Goal: Information Seeking & Learning: Learn about a topic

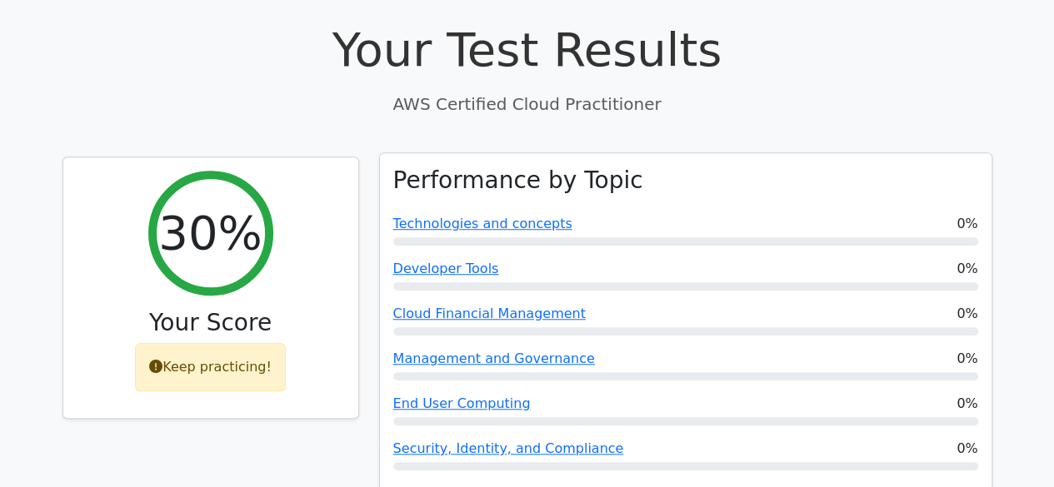
scroll to position [583, 0]
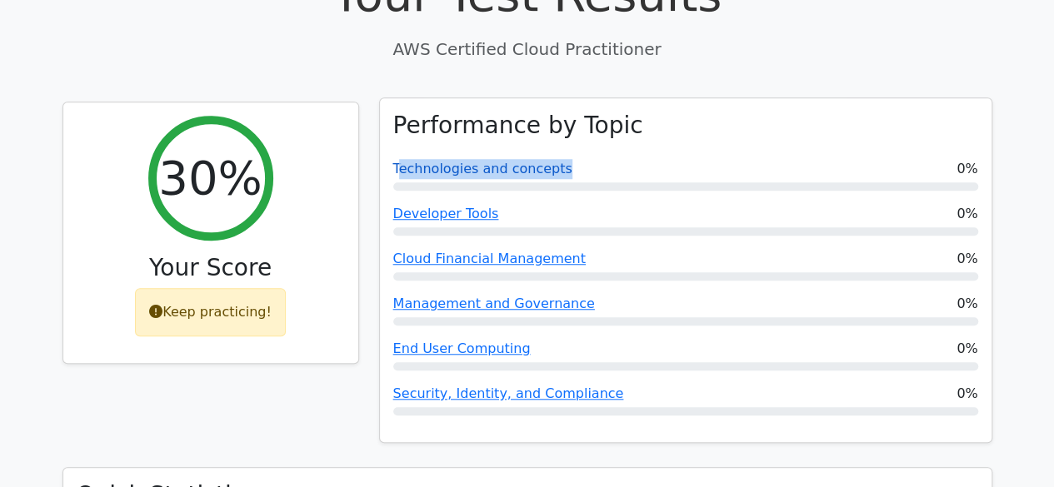
drag, startPoint x: 557, startPoint y: 99, endPoint x: 396, endPoint y: 103, distance: 161.7
click at [396, 159] on div "Technologies and concepts 0%" at bounding box center [685, 169] width 585 height 20
copy link "Technologies and concepts"
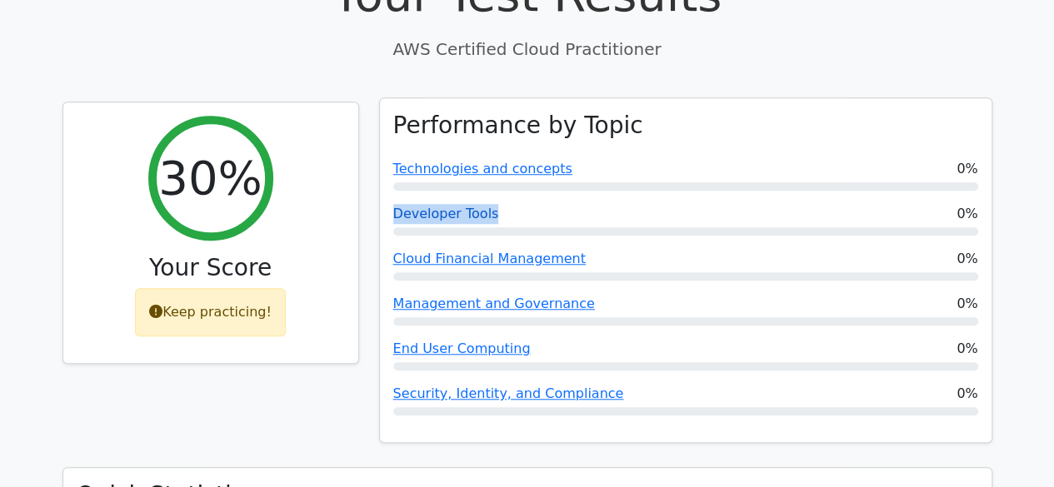
drag, startPoint x: 504, startPoint y: 149, endPoint x: 392, endPoint y: 152, distance: 111.7
click at [393, 204] on div "Developer Tools 0%" at bounding box center [685, 214] width 585 height 20
copy link "Developer Tools"
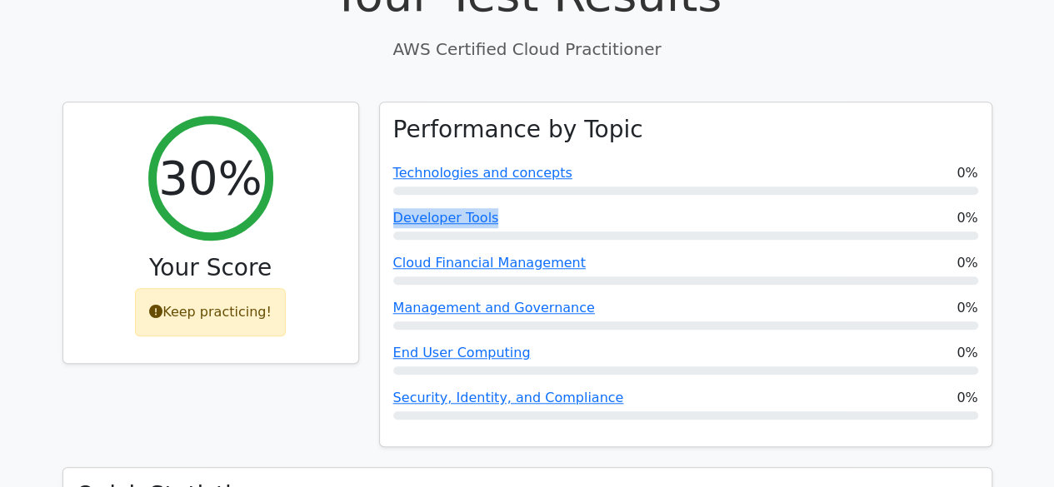
copy link "Developer Tools"
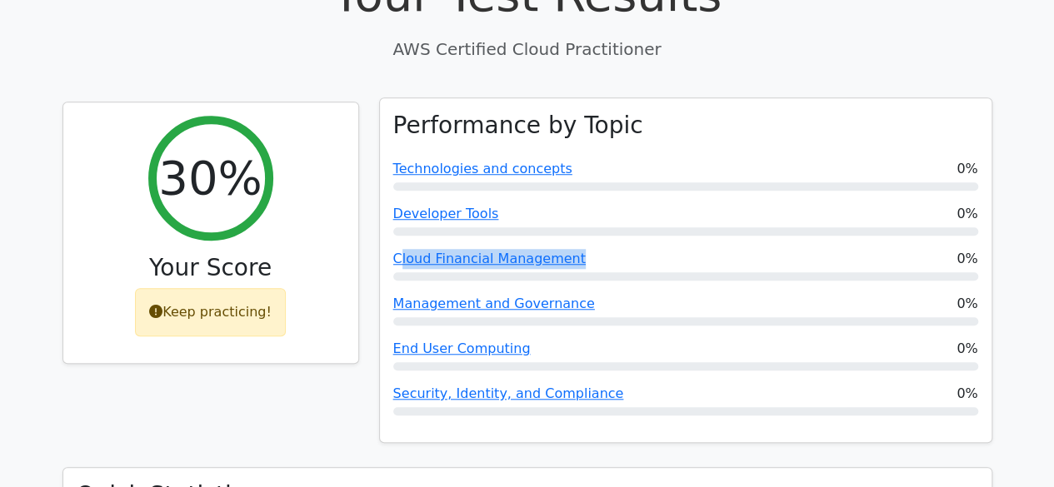
drag, startPoint x: 585, startPoint y: 189, endPoint x: 402, endPoint y: 180, distance: 183.5
click at [402, 180] on div "Performance by Topic Technologies and concepts 0% Developer Tools 0% Cloud Fina…" at bounding box center [685, 270] width 611 height 345
copy link "Cloud Financial Management"
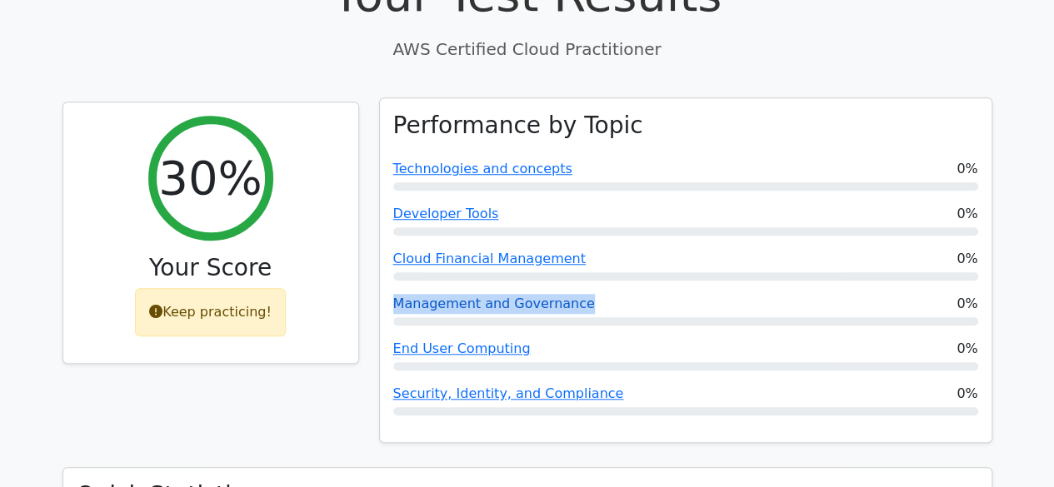
drag, startPoint x: 601, startPoint y: 246, endPoint x: 395, endPoint y: 234, distance: 206.1
click at [395, 294] on div "Management and Governance 0%" at bounding box center [685, 304] width 585 height 20
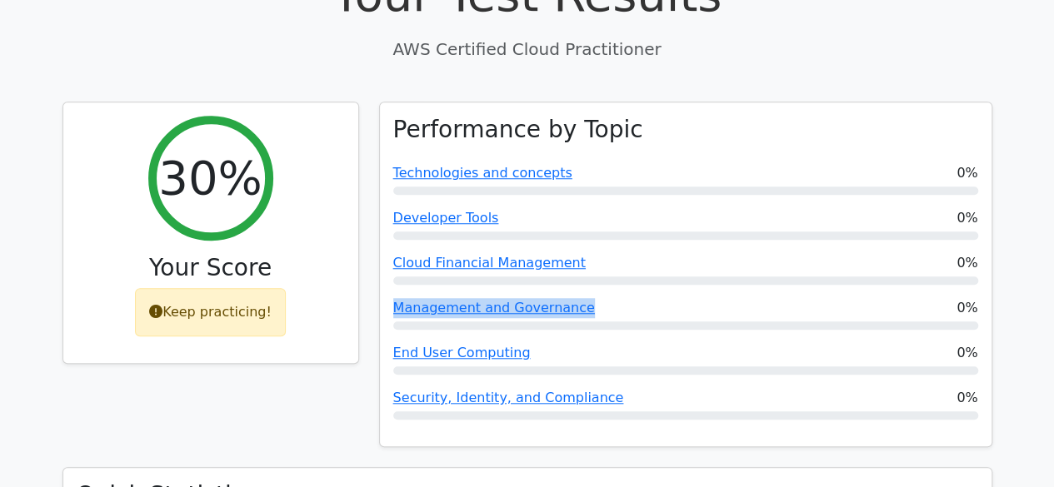
copy link "Management and Governance"
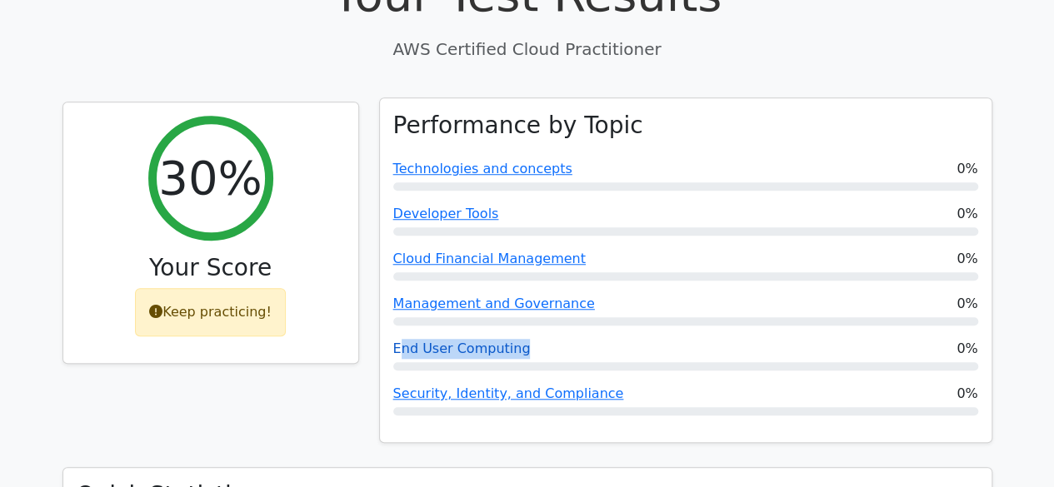
drag, startPoint x: 532, startPoint y: 290, endPoint x: 402, endPoint y: 278, distance: 130.5
click at [402, 339] on div "End User Computing 0%" at bounding box center [685, 349] width 585 height 20
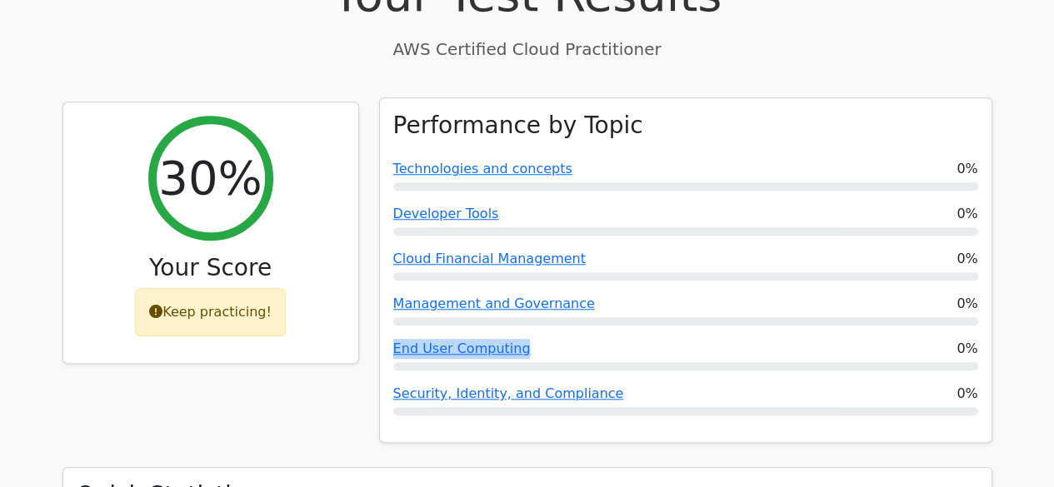
drag, startPoint x: 720, startPoint y: 284, endPoint x: 390, endPoint y: 284, distance: 329.9
click at [393, 339] on div "End User Computing 0%" at bounding box center [685, 349] width 585 height 20
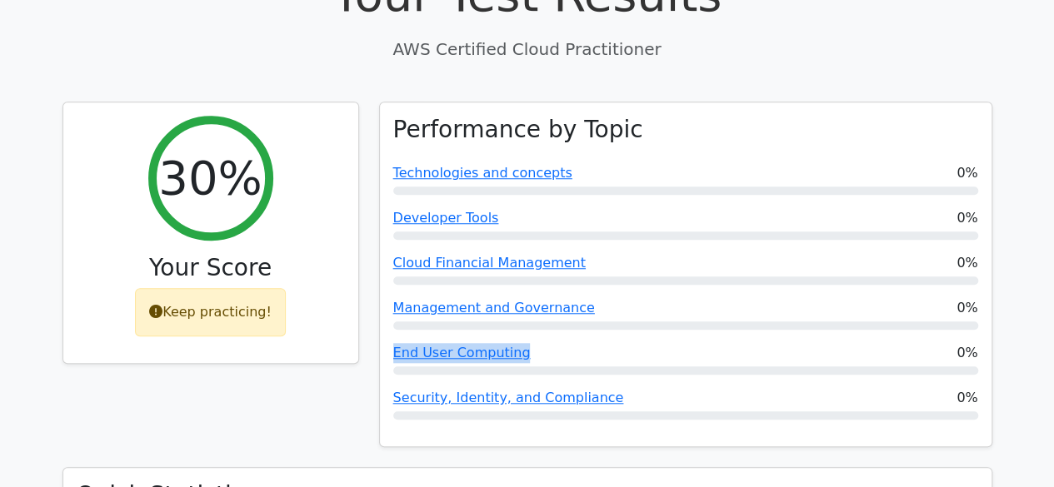
copy link "End User Computing"
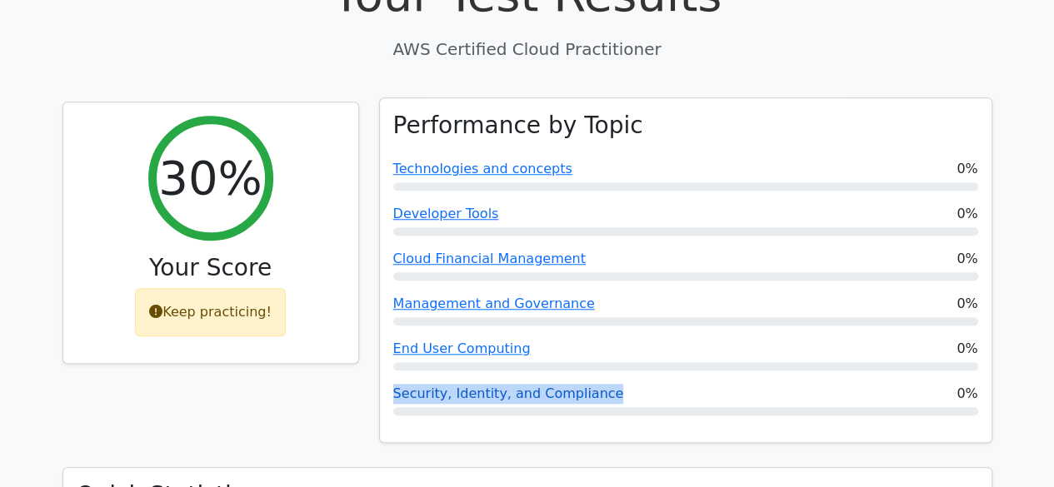
drag, startPoint x: 503, startPoint y: 327, endPoint x: 392, endPoint y: 332, distance: 110.9
click at [393, 384] on div "Security, Identity, and Compliance 0%" at bounding box center [685, 394] width 585 height 20
copy link "Security, Identity, and Compliance"
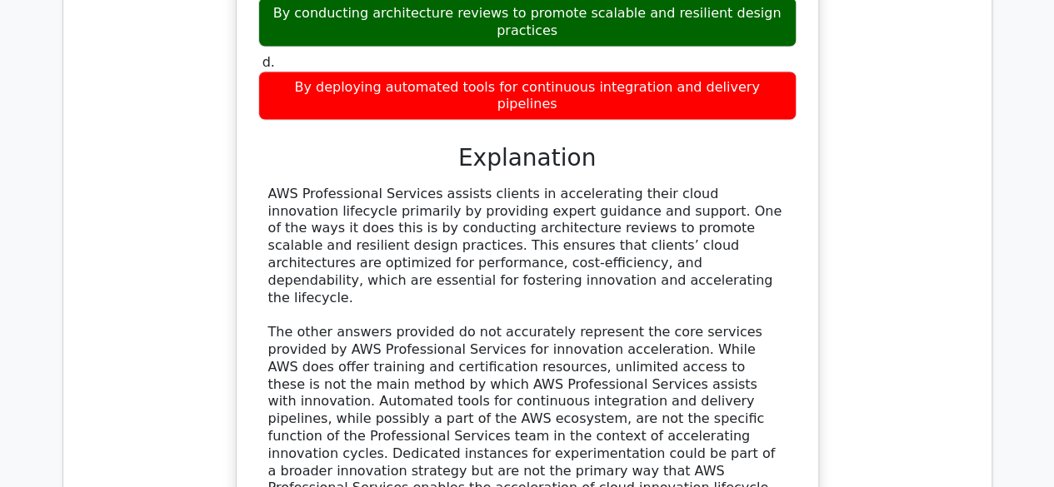
scroll to position [2083, 0]
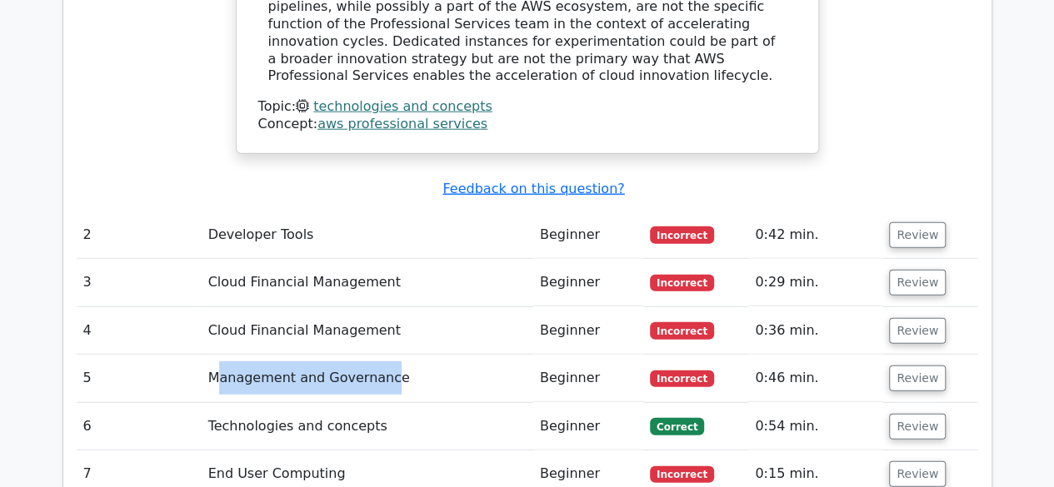
drag, startPoint x: 215, startPoint y: 217, endPoint x: 377, endPoint y: 216, distance: 161.6
click at [377, 355] on td "Management and Governance" at bounding box center [368, 378] width 332 height 47
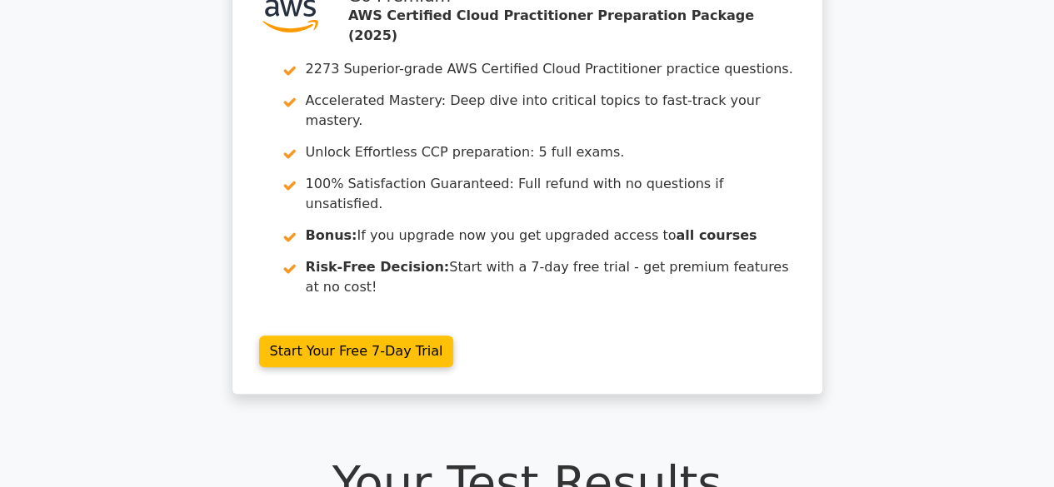
scroll to position [0, 0]
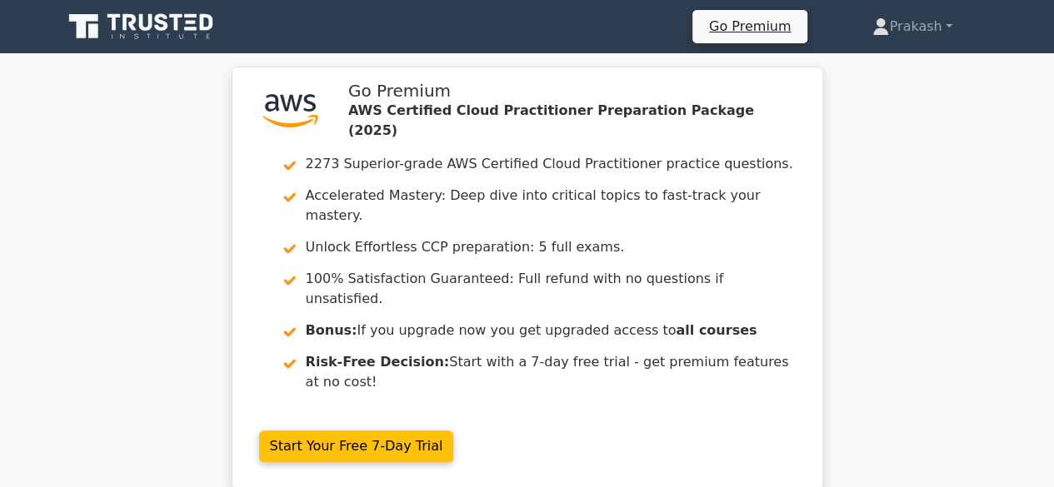
click at [155, 22] on icon at bounding box center [142, 27] width 160 height 32
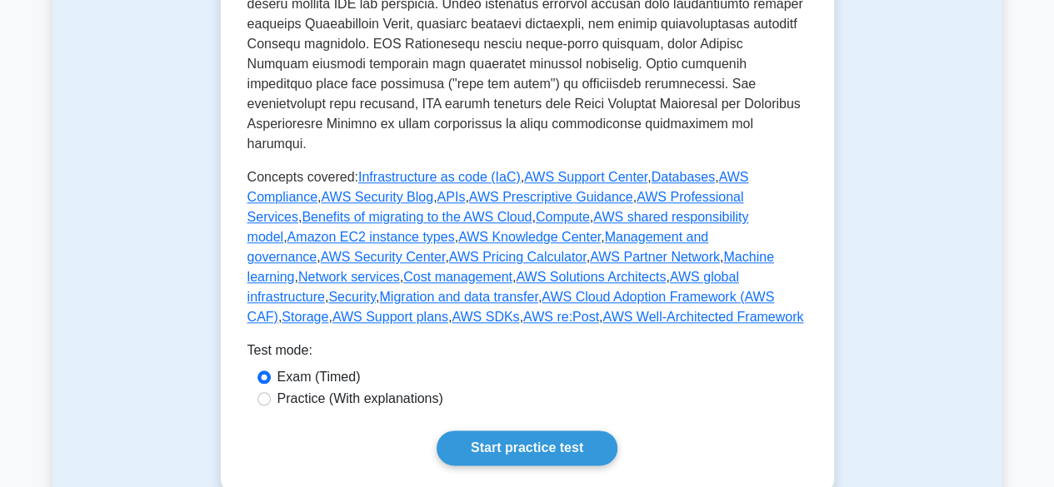
scroll to position [833, 0]
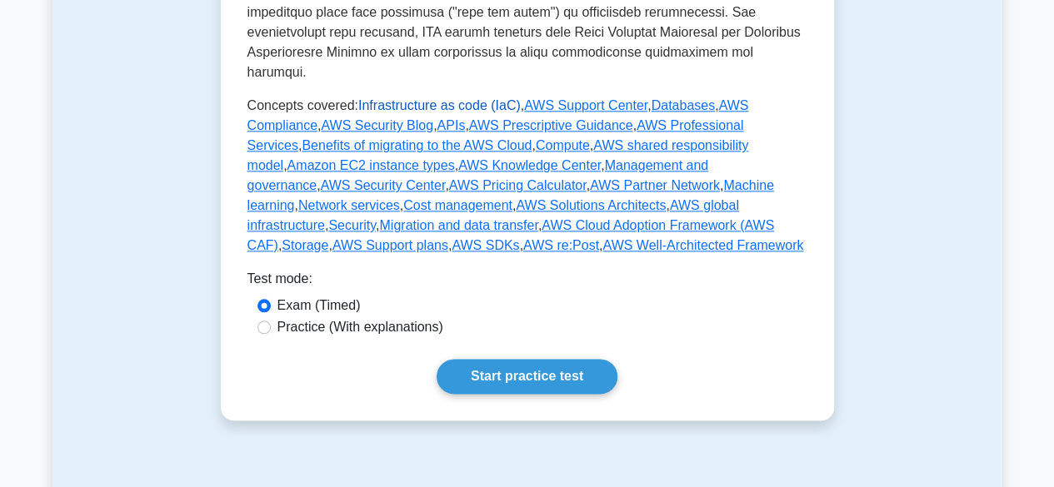
click at [437, 98] on link "Infrastructure as code (IaC)" at bounding box center [439, 105] width 162 height 14
drag, startPoint x: 503, startPoint y: 88, endPoint x: 357, endPoint y: 88, distance: 146.6
click at [357, 96] on p "Concepts covered: Infrastructure as code (IaC) , AWS Support Center , Databases…" at bounding box center [527, 176] width 560 height 160
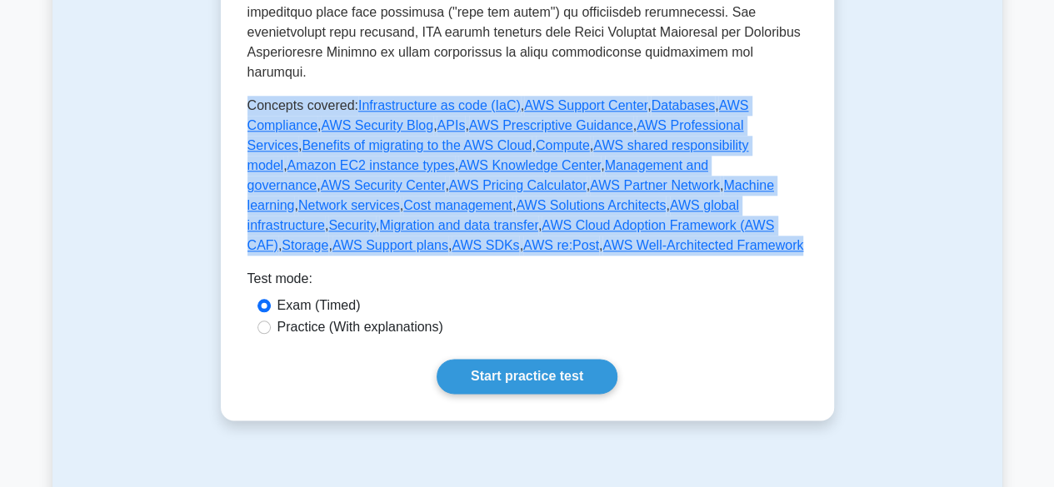
drag, startPoint x: 246, startPoint y: 87, endPoint x: 401, endPoint y: 226, distance: 207.7
copy p "Concepts covered: Infrastructure as code (IaC) , AWS Support Center , Databases…"
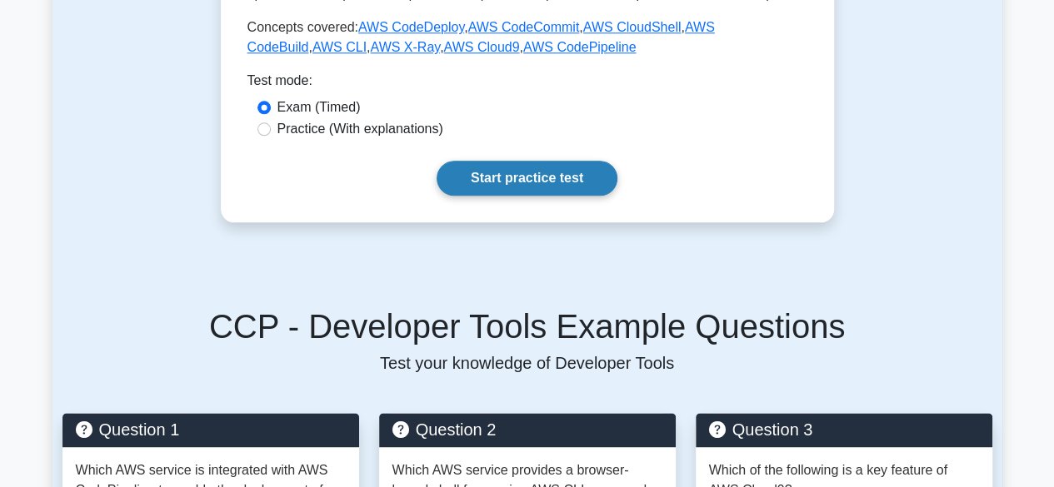
scroll to position [833, 0]
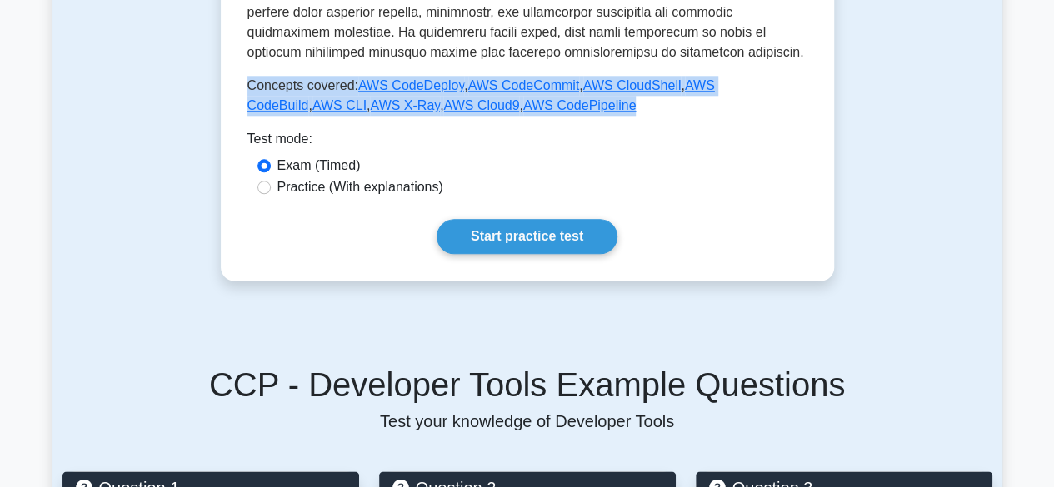
drag, startPoint x: 248, startPoint y: 67, endPoint x: 633, endPoint y: 84, distance: 385.2
click at [633, 84] on p "Concepts covered: AWS CodeDeploy , AWS CodeCommit , AWS CloudShell , AWS CodeBu…" at bounding box center [527, 96] width 560 height 40
copy p "Concepts covered: AWS CodeDeploy , AWS CodeCommit , AWS CloudShell , AWS CodeBu…"
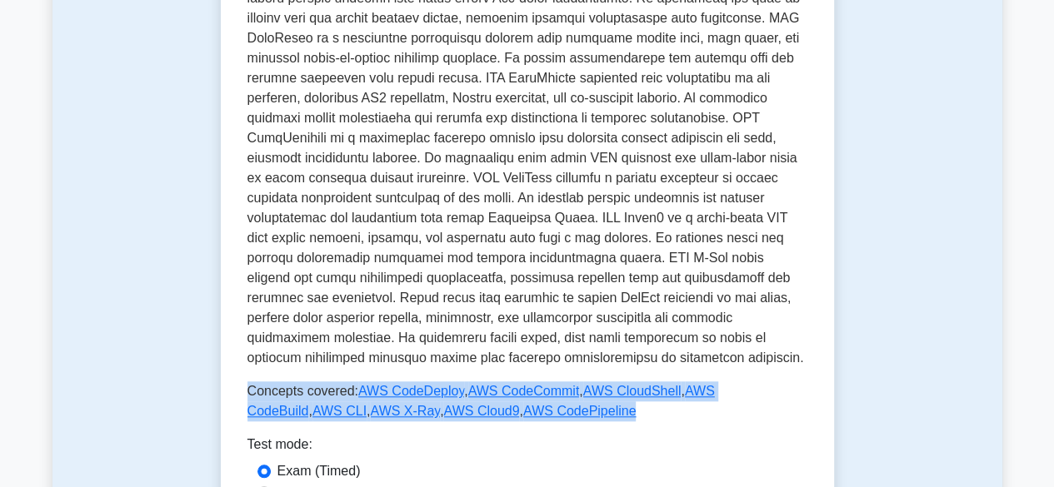
scroll to position [666, 0]
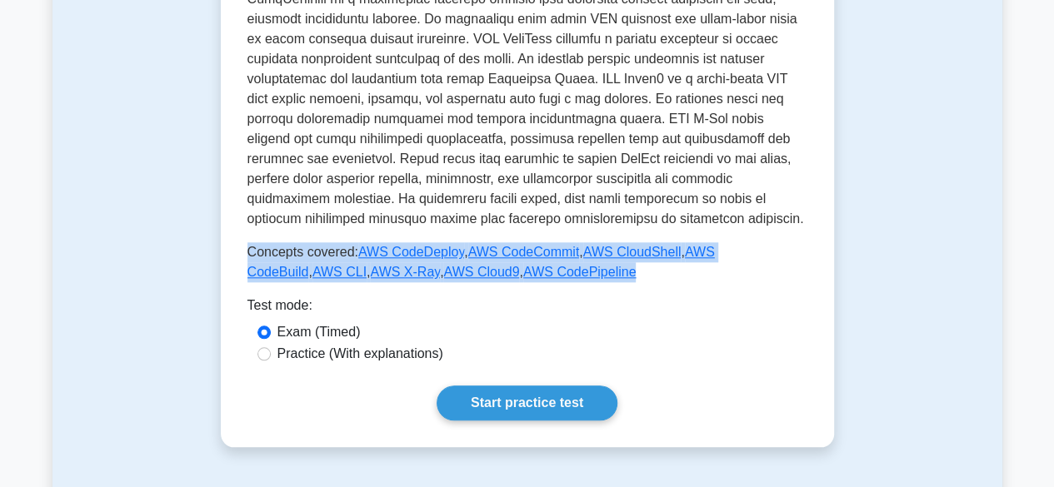
copy p "Concepts covered: AWS CodeDeploy , AWS CodeCommit , AWS CloudShell , AWS CodeBu…"
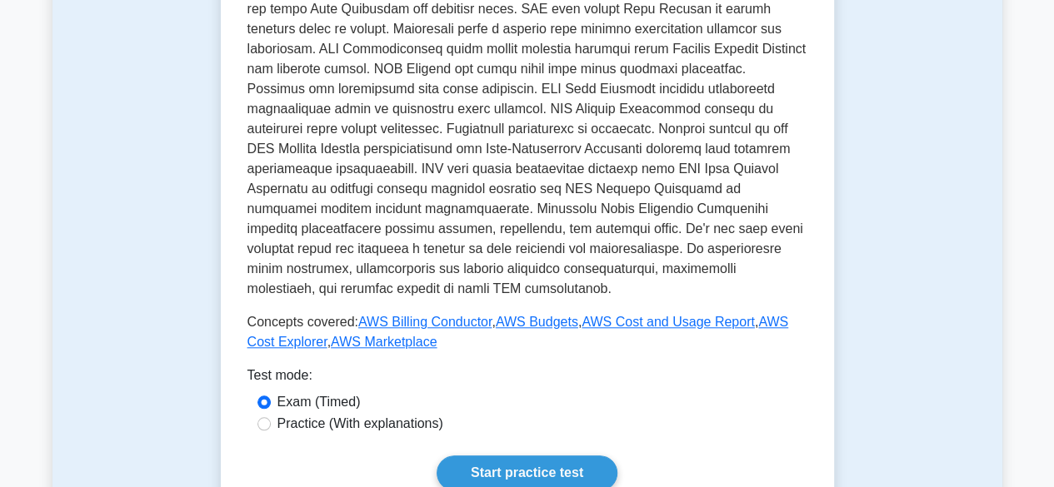
scroll to position [750, 0]
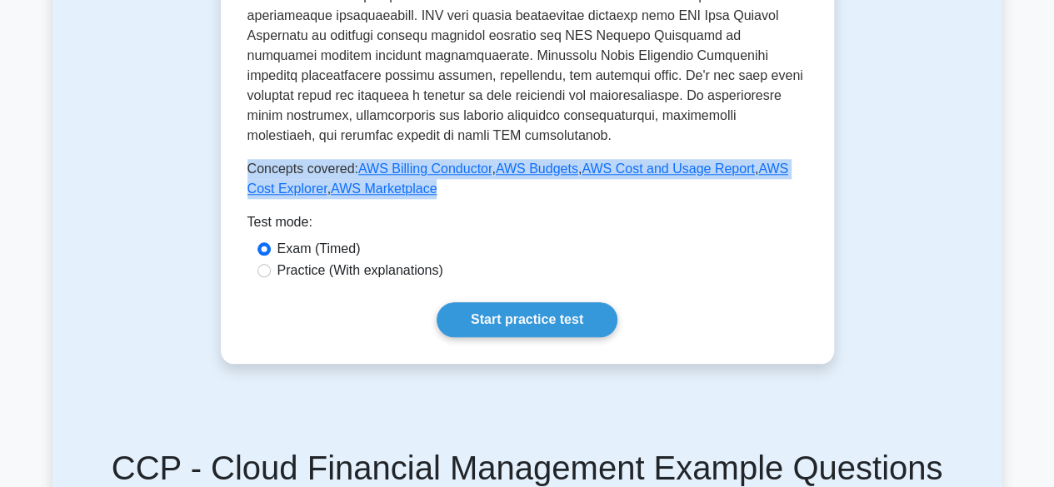
drag, startPoint x: 249, startPoint y: 146, endPoint x: 402, endPoint y: 173, distance: 155.7
click at [402, 173] on p "Concepts covered: AWS Billing Conductor , AWS Budgets , AWS Cost and Usage Repo…" at bounding box center [527, 179] width 560 height 40
copy p "Concepts covered: AWS Billing Conductor , AWS Budgets , AWS Cost and Usage Repo…"
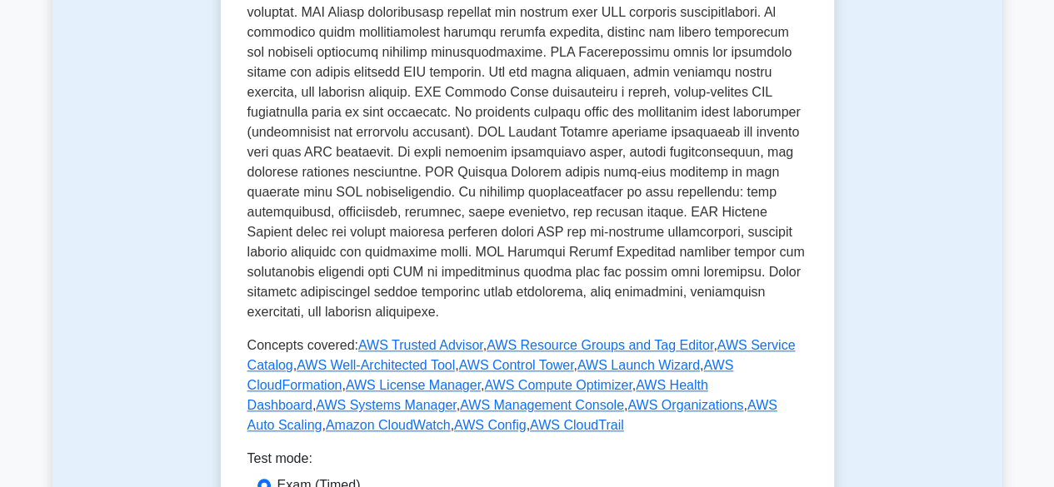
scroll to position [833, 0]
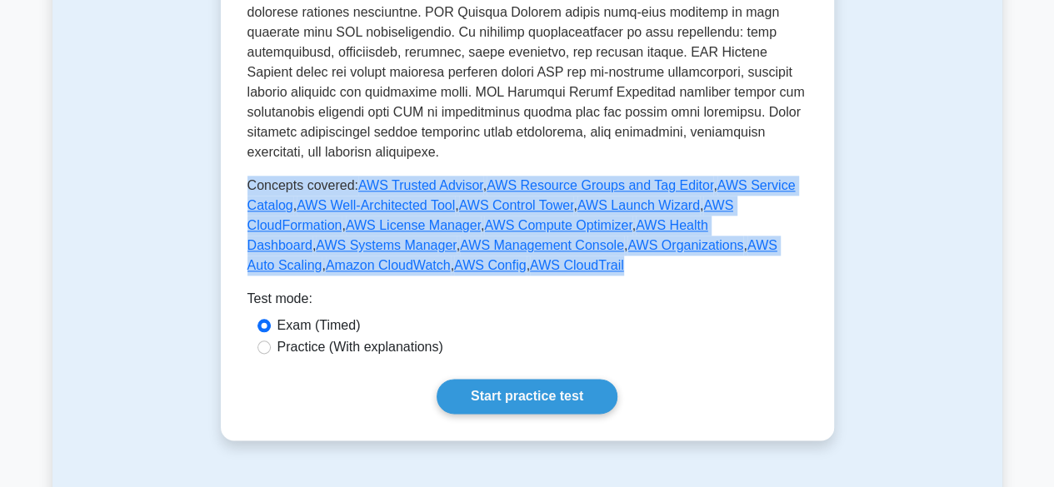
drag, startPoint x: 248, startPoint y: 164, endPoint x: 338, endPoint y: 249, distance: 123.8
click at [338, 249] on p "Concepts covered: AWS Trusted Advisor , AWS Resource Groups and Tag Editor , AW…" at bounding box center [527, 226] width 560 height 100
copy p "Concepts covered: AWS Trusted Advisor , AWS Resource Groups and Tag Editor , AW…"
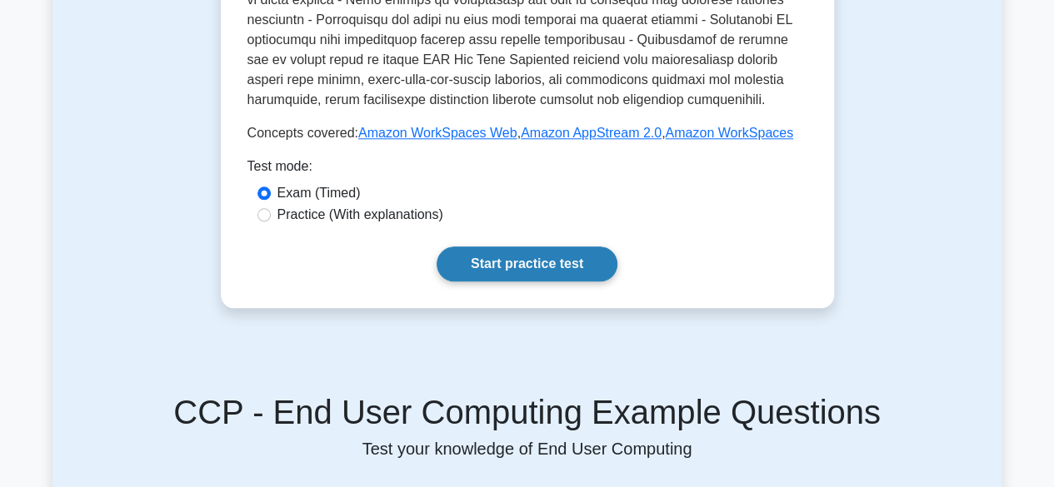
scroll to position [666, 0]
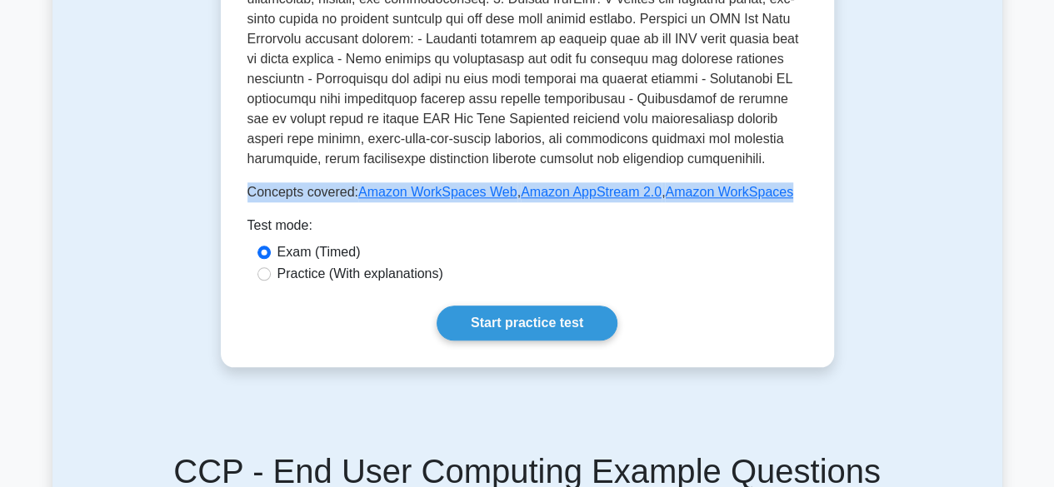
drag, startPoint x: 247, startPoint y: 196, endPoint x: 777, endPoint y: 201, distance: 529.9
copy p "Concepts covered: Amazon WorkSpaces Web , Amazon AppStream 2.0 , Amazon WorkSpa…"
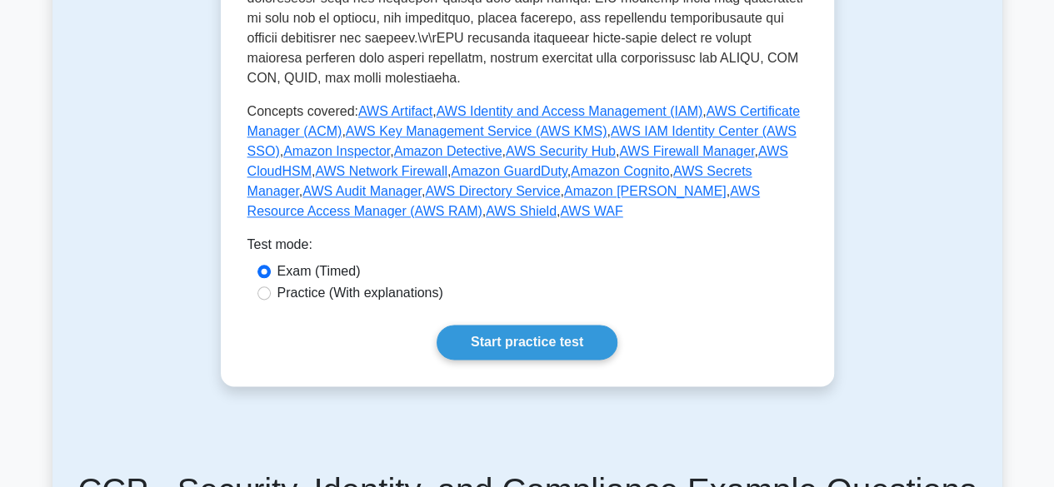
scroll to position [833, 0]
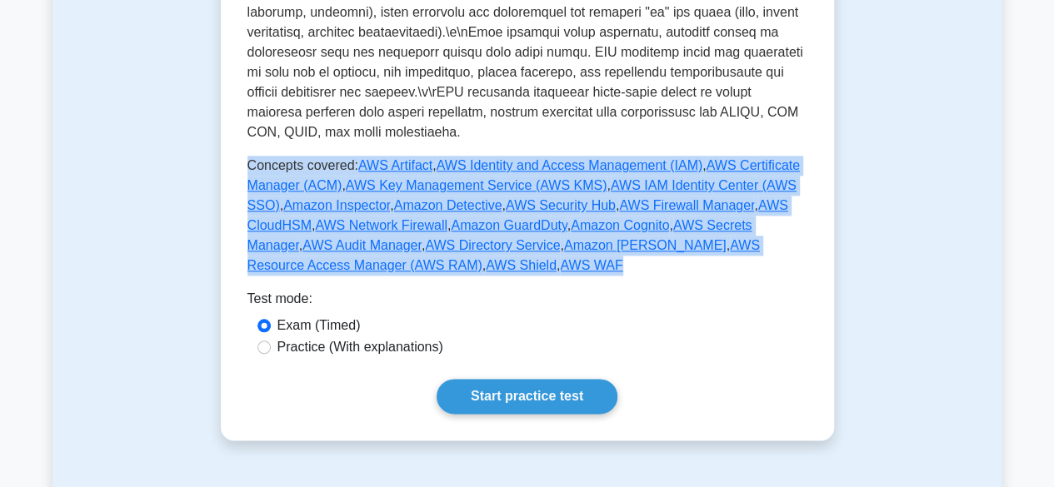
drag, startPoint x: 247, startPoint y: 147, endPoint x: 353, endPoint y: 243, distance: 143.4
click at [353, 243] on p "Concepts covered: AWS Artifact , AWS Identity and Access Management (IAM) , AWS…" at bounding box center [527, 216] width 560 height 120
copy p "Concepts covered: AWS Artifact , AWS Identity and Access Management (IAM) , AWS…"
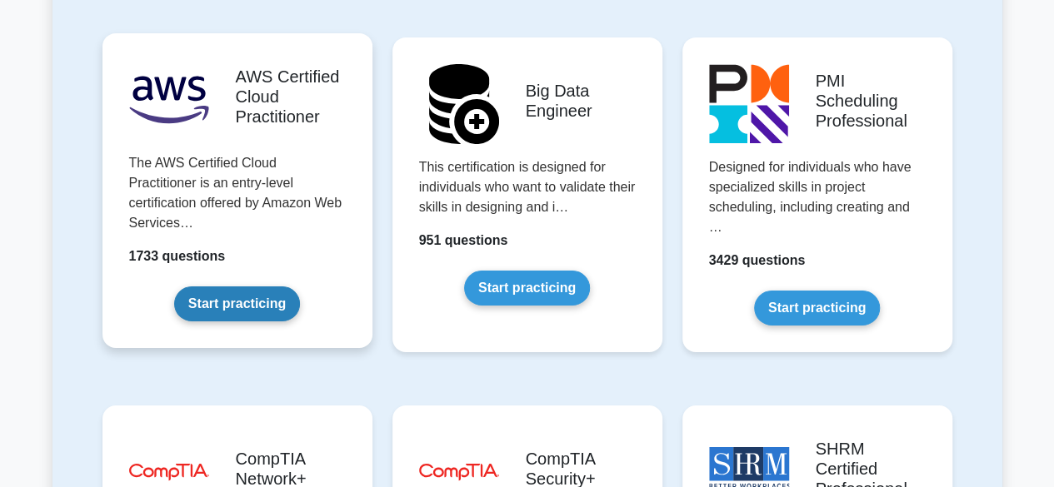
scroll to position [2916, 0]
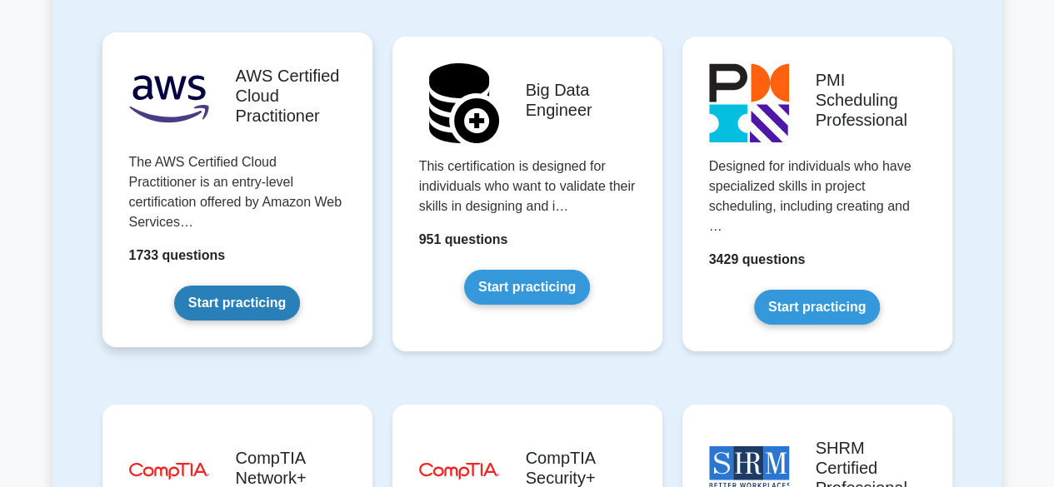
click at [260, 286] on link "Start practicing" at bounding box center [237, 303] width 126 height 35
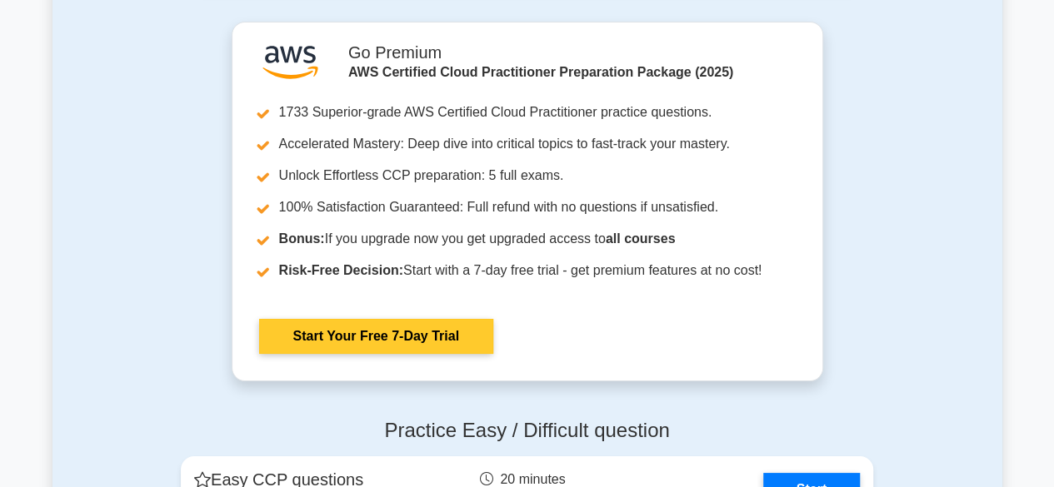
scroll to position [2749, 0]
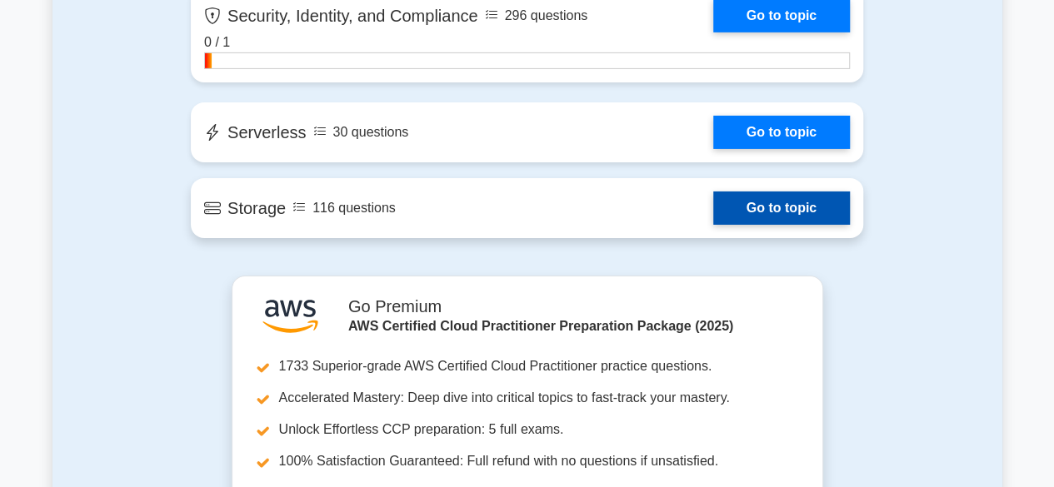
click at [713, 201] on link "Go to topic" at bounding box center [781, 208] width 137 height 33
click at [781, 214] on link "Go to topic" at bounding box center [781, 208] width 137 height 33
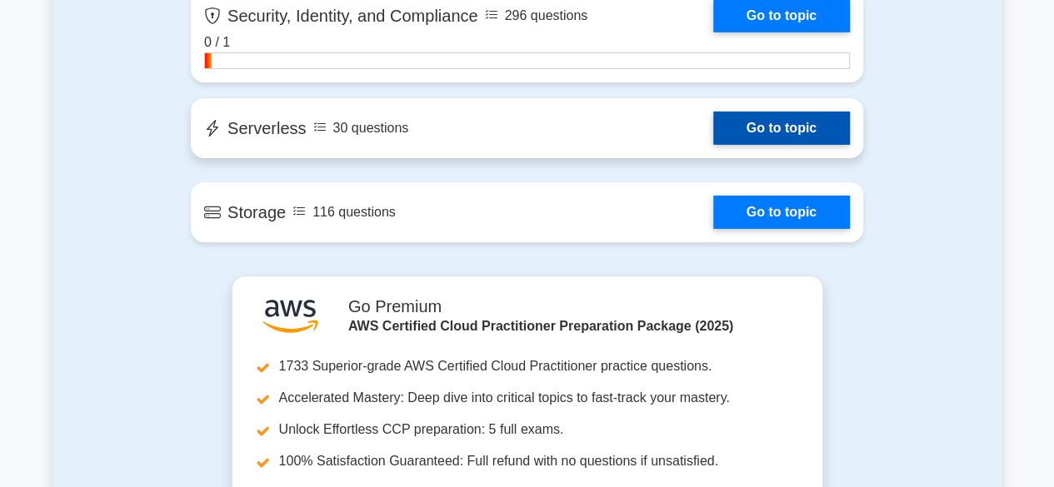
click at [765, 131] on link "Go to topic" at bounding box center [781, 128] width 137 height 33
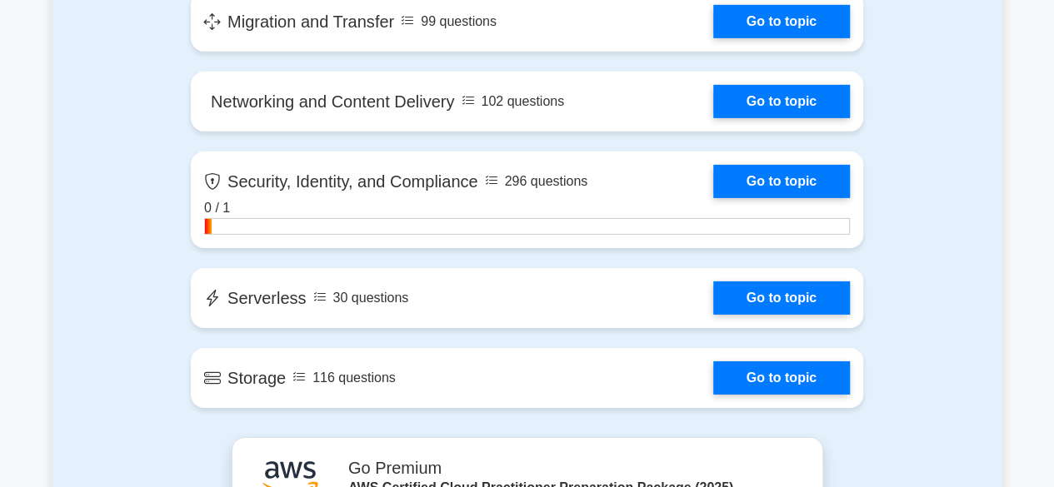
scroll to position [2583, 0]
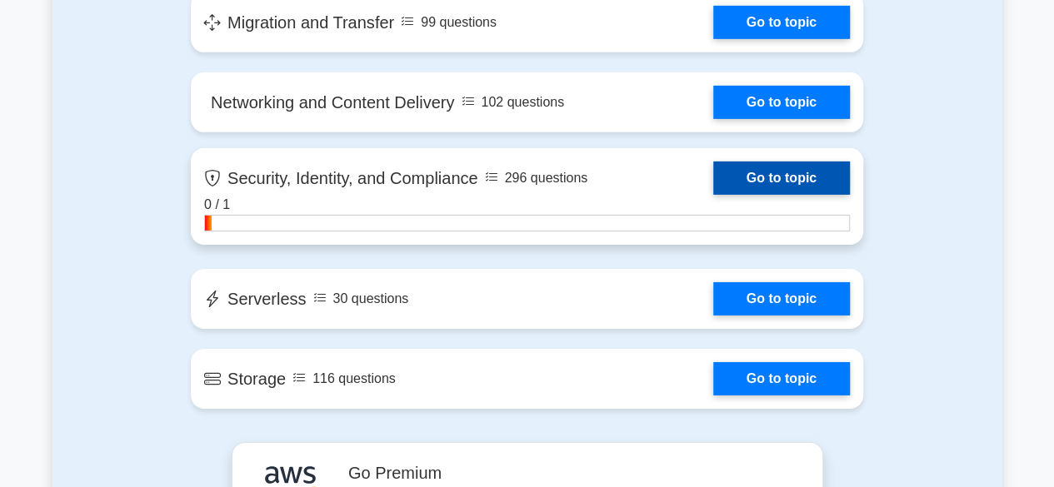
click at [786, 184] on link "Go to topic" at bounding box center [781, 178] width 137 height 33
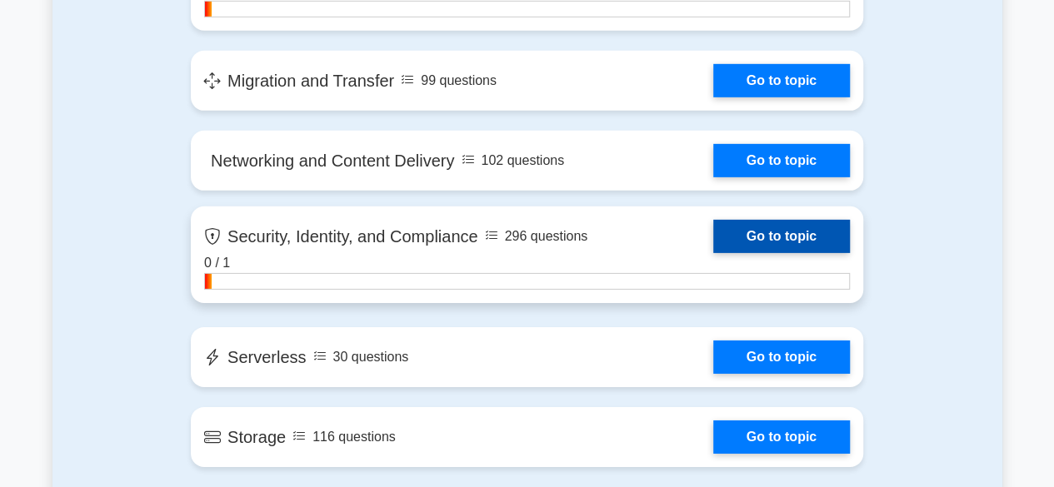
scroll to position [2499, 0]
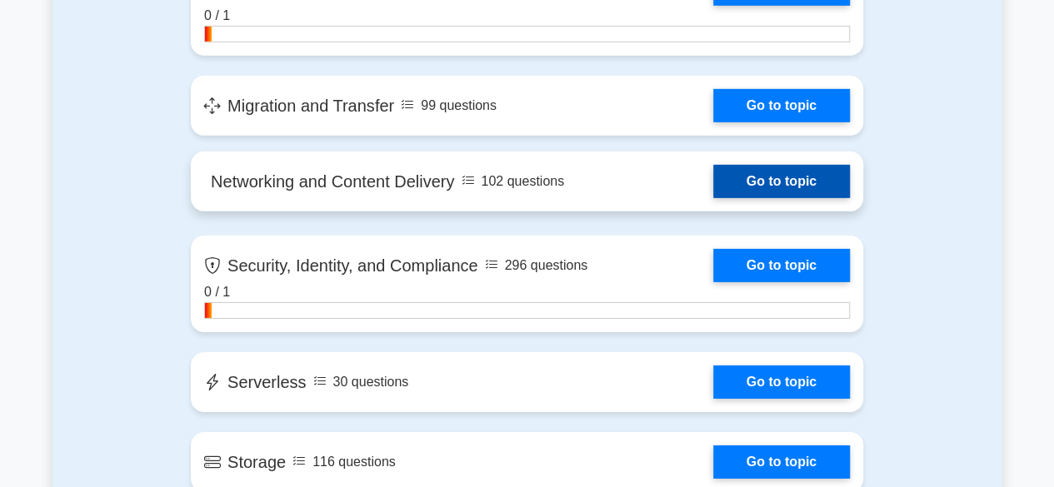
click at [801, 178] on link "Go to topic" at bounding box center [781, 181] width 137 height 33
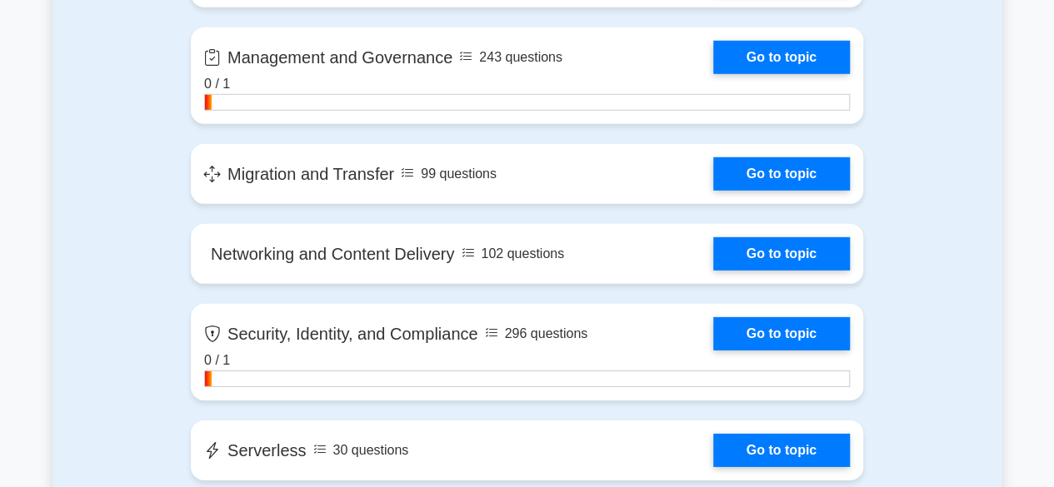
scroll to position [2416, 0]
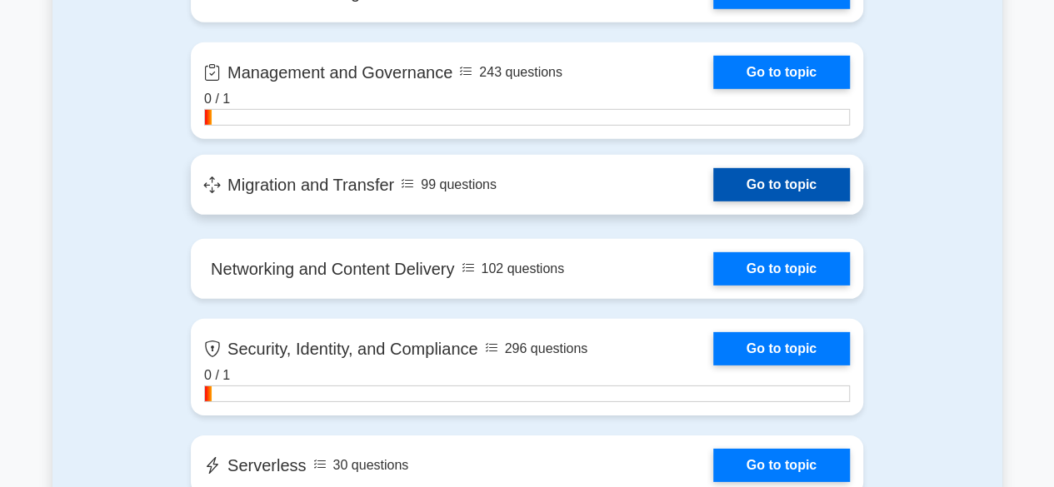
click at [771, 191] on link "Go to topic" at bounding box center [781, 184] width 137 height 33
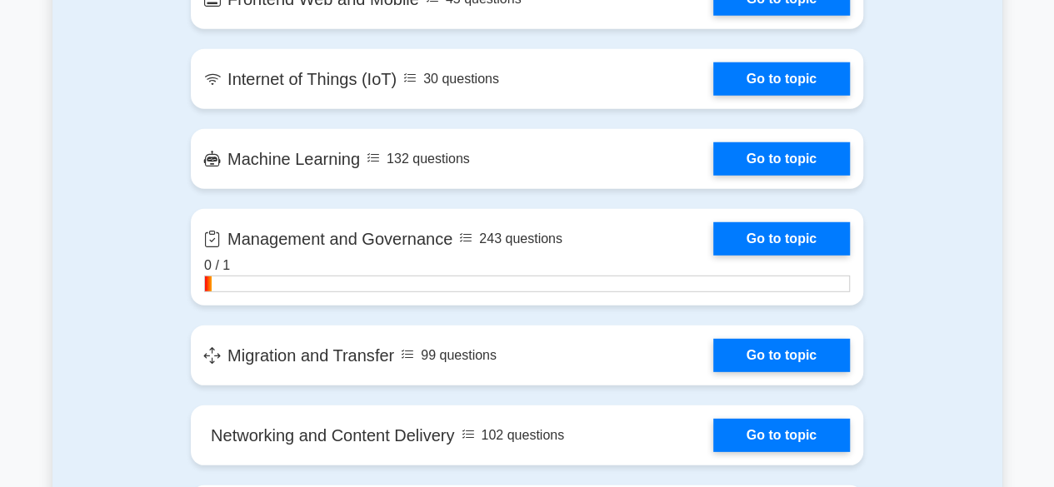
scroll to position [2166, 0]
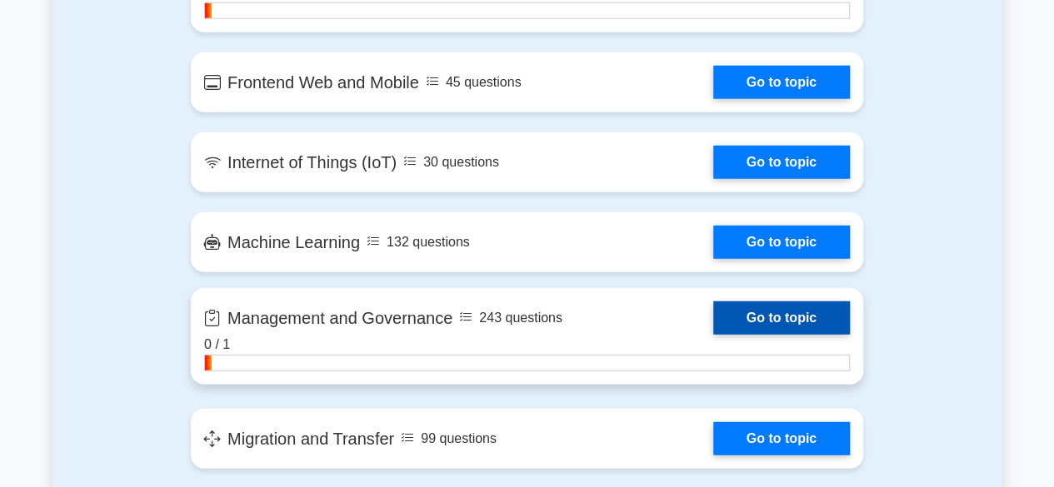
click at [768, 319] on link "Go to topic" at bounding box center [781, 318] width 137 height 33
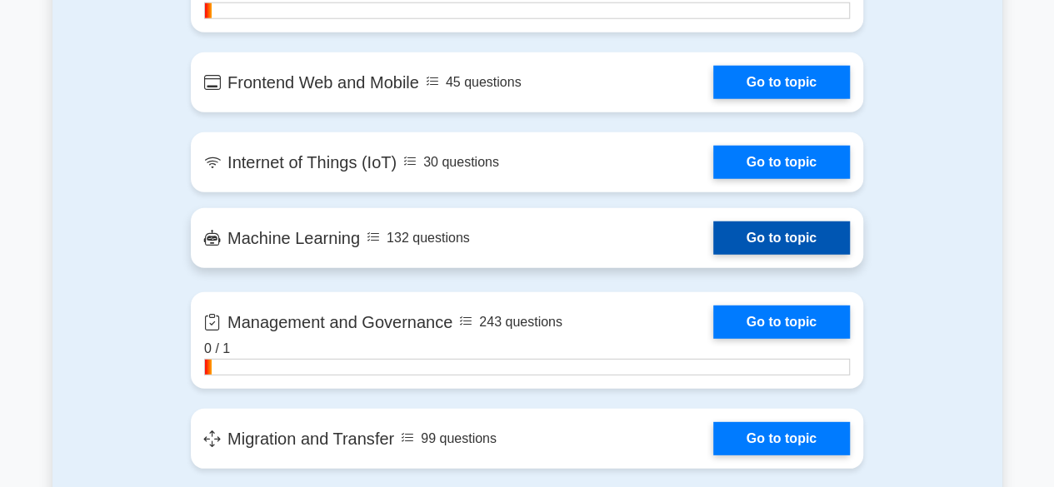
click at [801, 239] on link "Go to topic" at bounding box center [781, 238] width 137 height 33
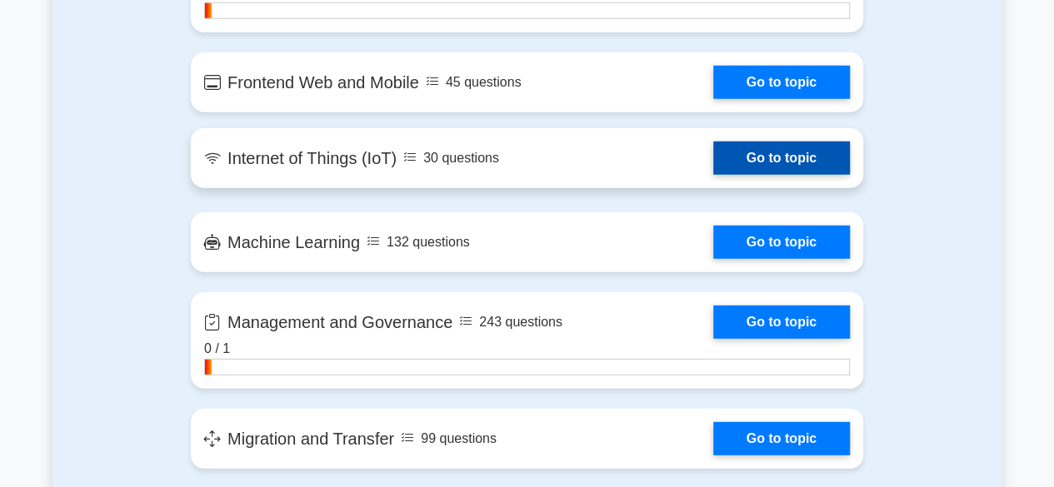
click at [753, 156] on link "Go to topic" at bounding box center [781, 158] width 137 height 33
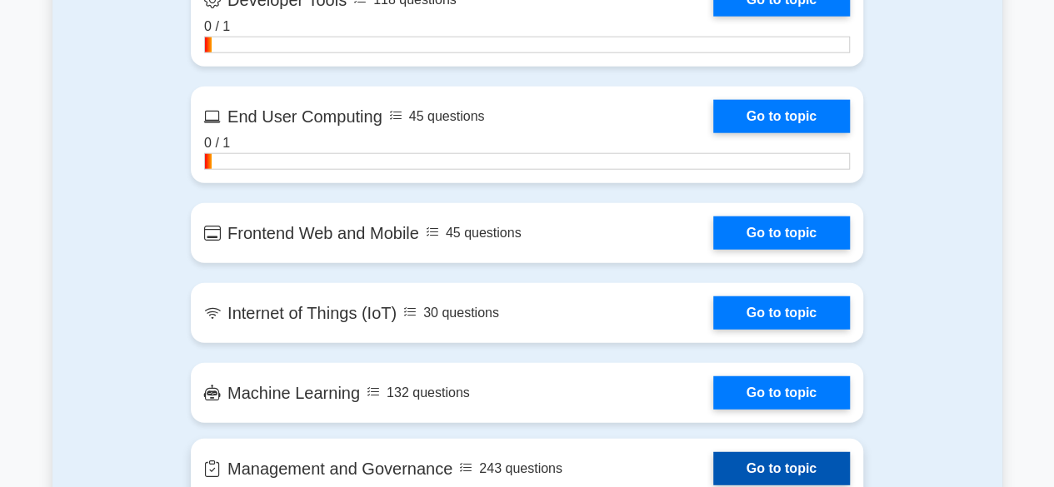
scroll to position [1999, 0]
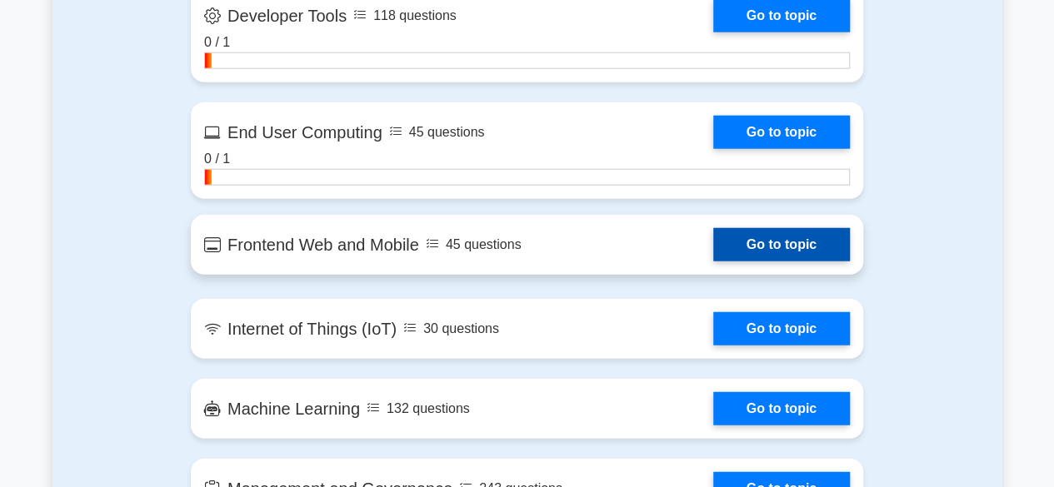
click at [745, 252] on link "Go to topic" at bounding box center [781, 244] width 137 height 33
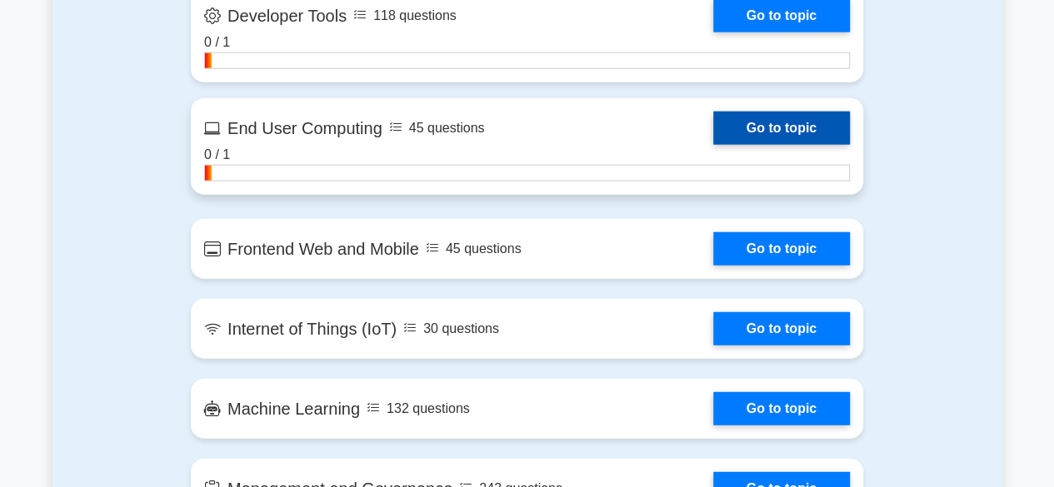
click at [771, 131] on link "Go to topic" at bounding box center [781, 128] width 137 height 33
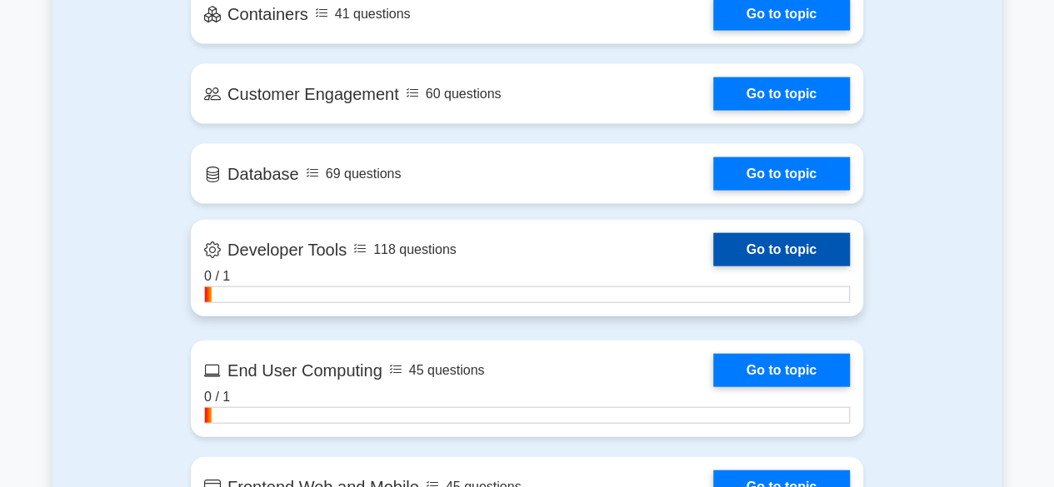
scroll to position [1749, 0]
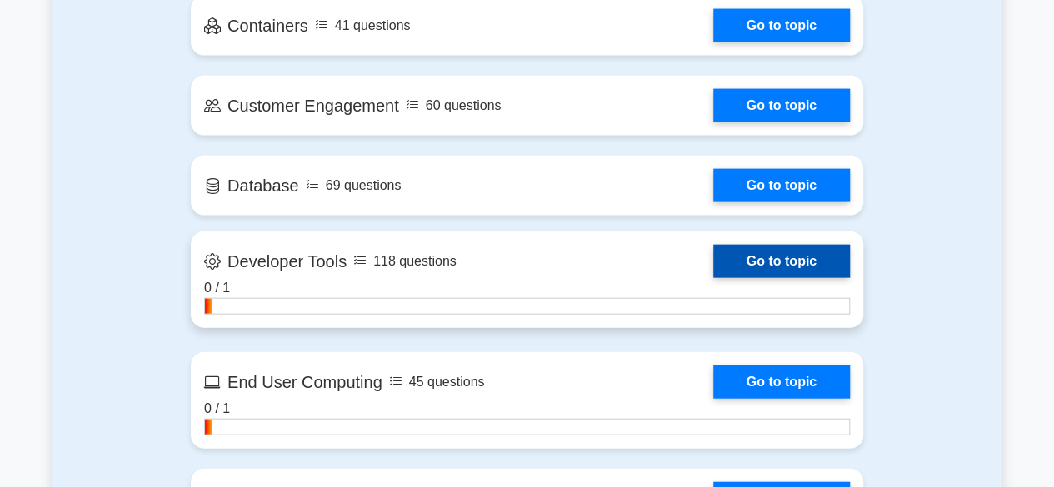
click at [811, 262] on link "Go to topic" at bounding box center [781, 261] width 137 height 33
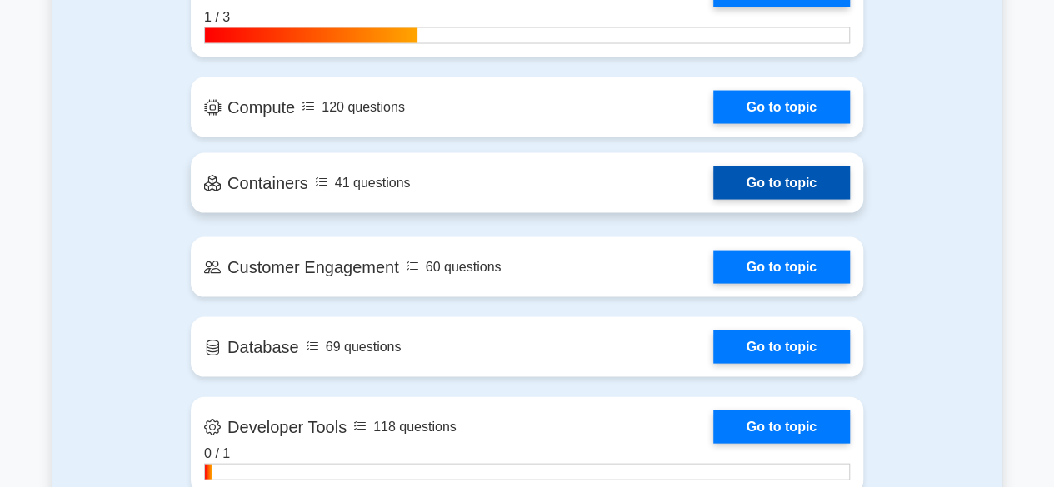
scroll to position [1583, 0]
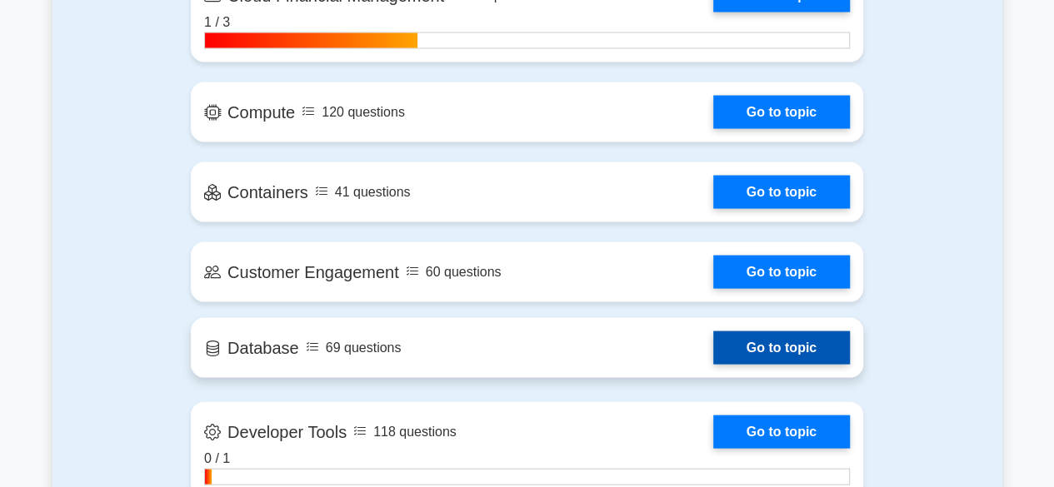
click at [766, 345] on link "Go to topic" at bounding box center [781, 348] width 137 height 33
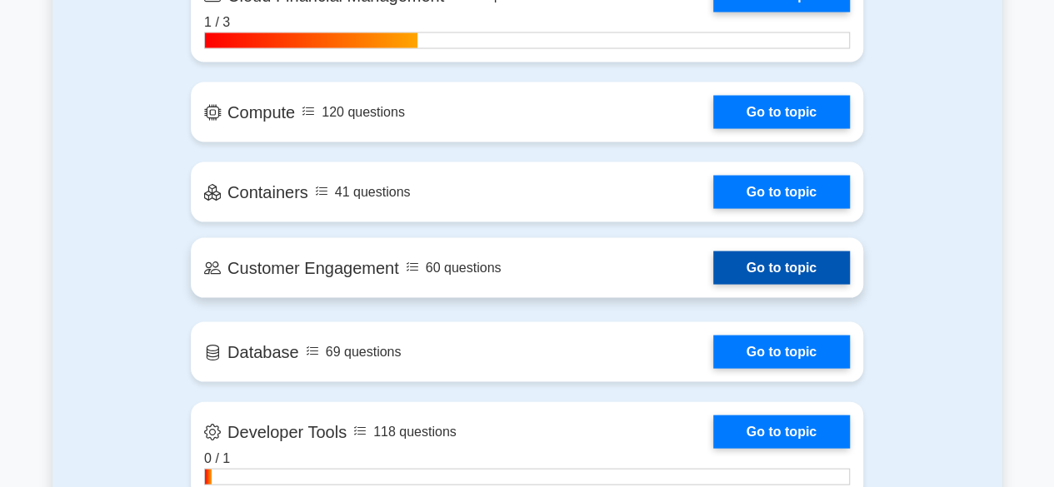
click at [811, 261] on link "Go to topic" at bounding box center [781, 268] width 137 height 33
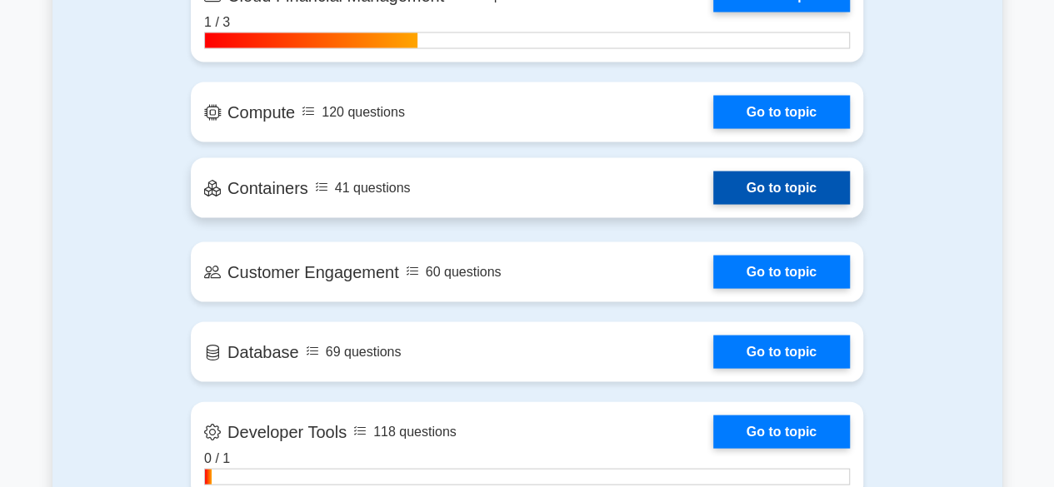
click at [781, 189] on link "Go to topic" at bounding box center [781, 188] width 137 height 33
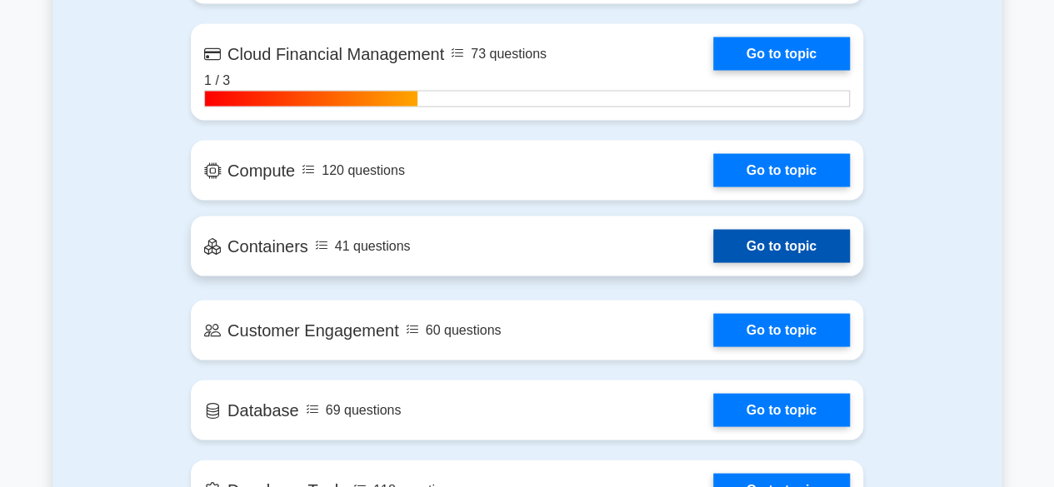
scroll to position [1500, 0]
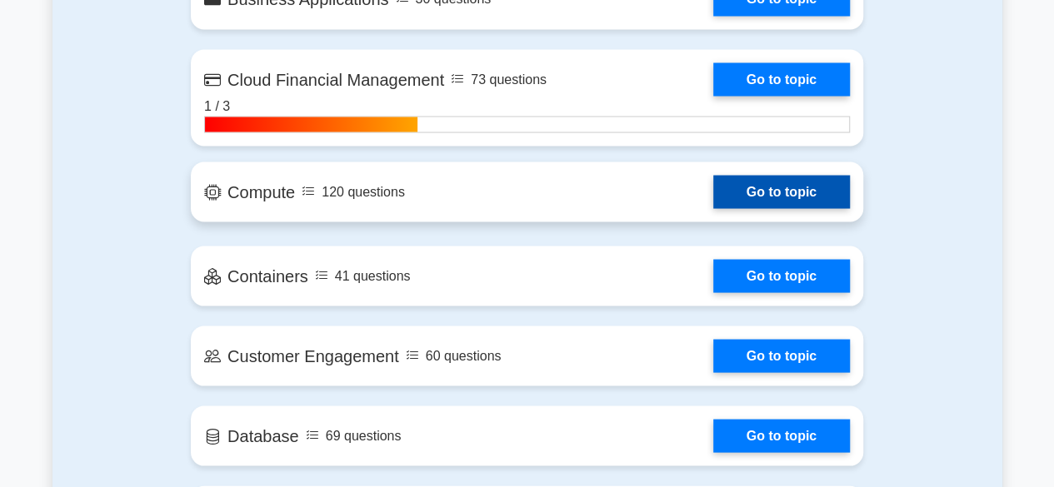
click at [761, 187] on link "Go to topic" at bounding box center [781, 191] width 137 height 33
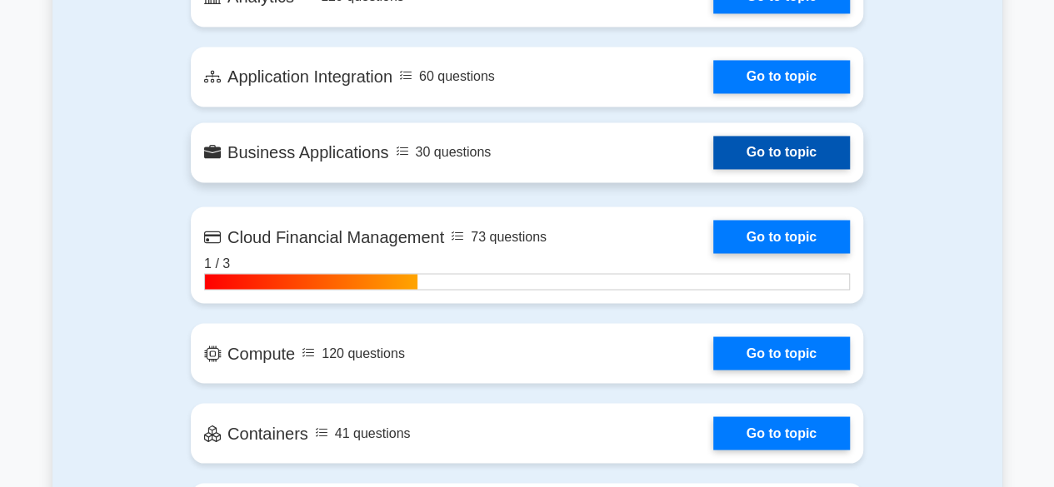
scroll to position [1250, 0]
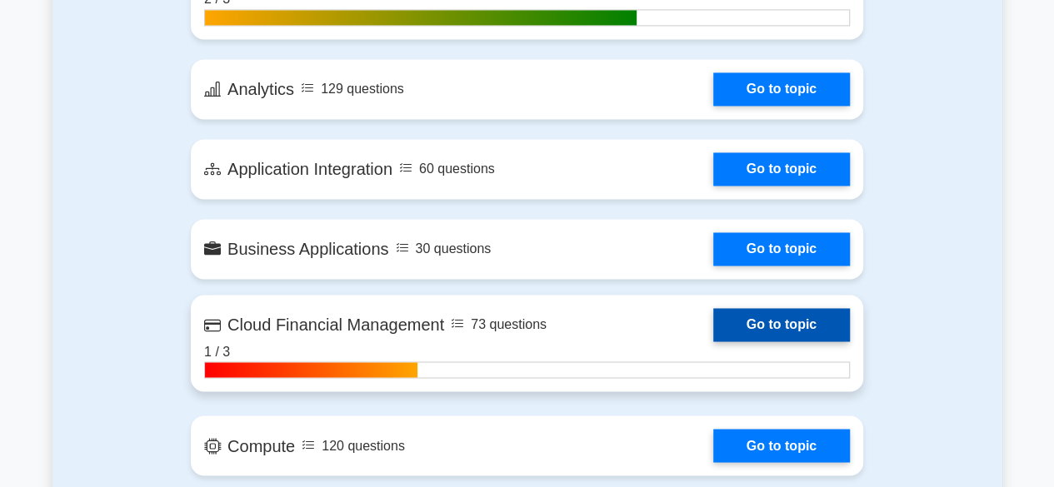
click at [765, 327] on link "Go to topic" at bounding box center [781, 324] width 137 height 33
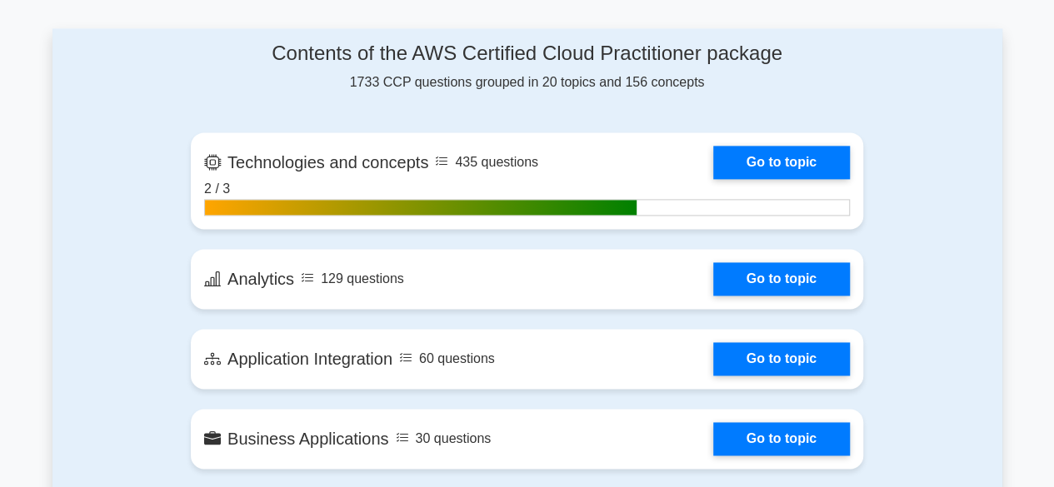
scroll to position [1166, 0]
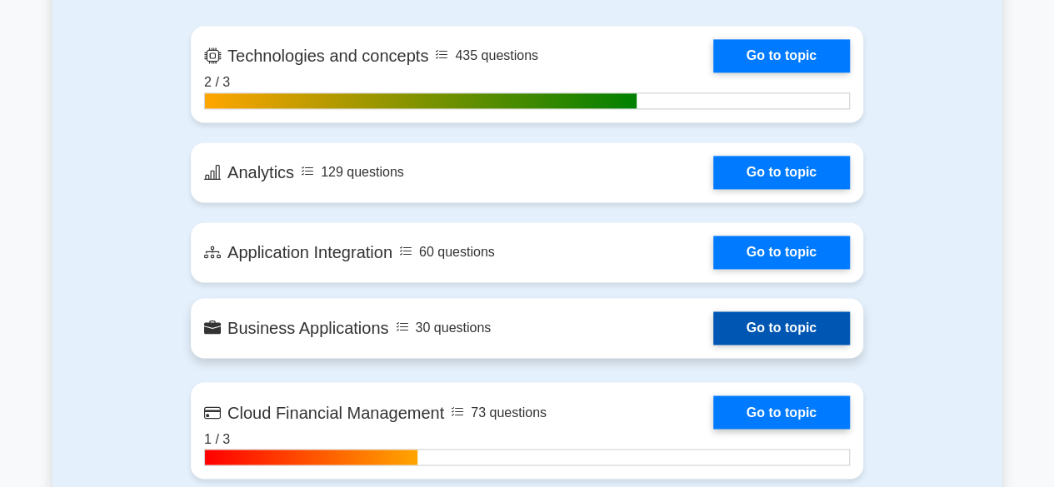
click at [755, 322] on link "Go to topic" at bounding box center [781, 328] width 137 height 33
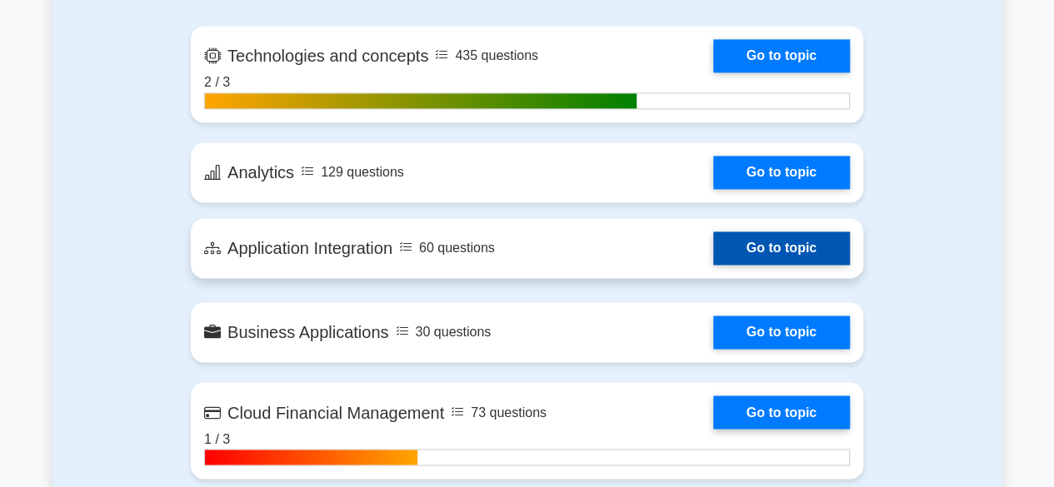
click at [785, 245] on link "Go to topic" at bounding box center [781, 248] width 137 height 33
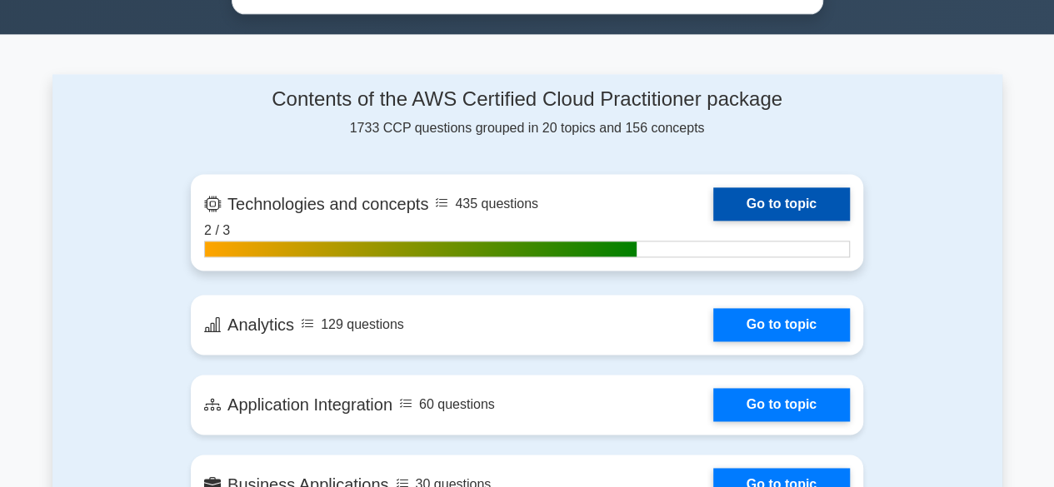
scroll to position [1083, 0]
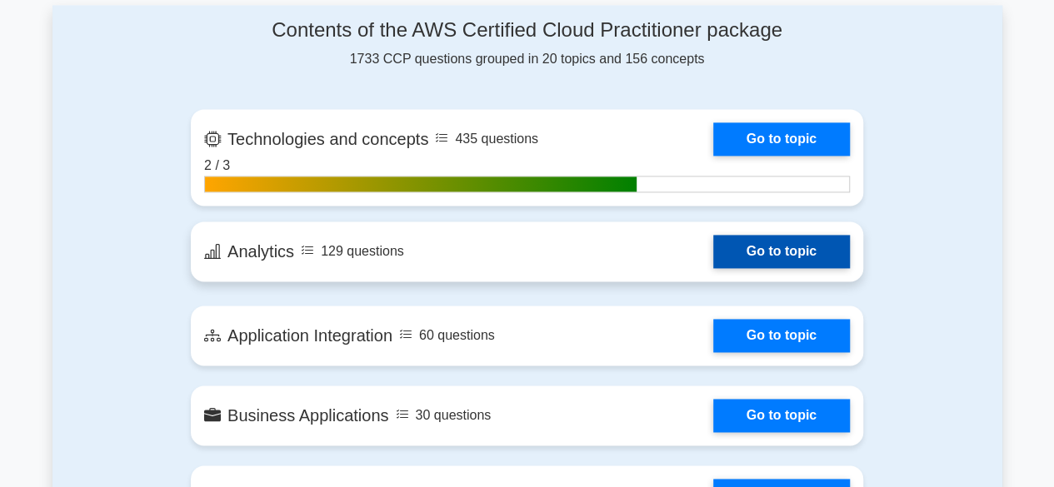
click at [789, 246] on link "Go to topic" at bounding box center [781, 251] width 137 height 33
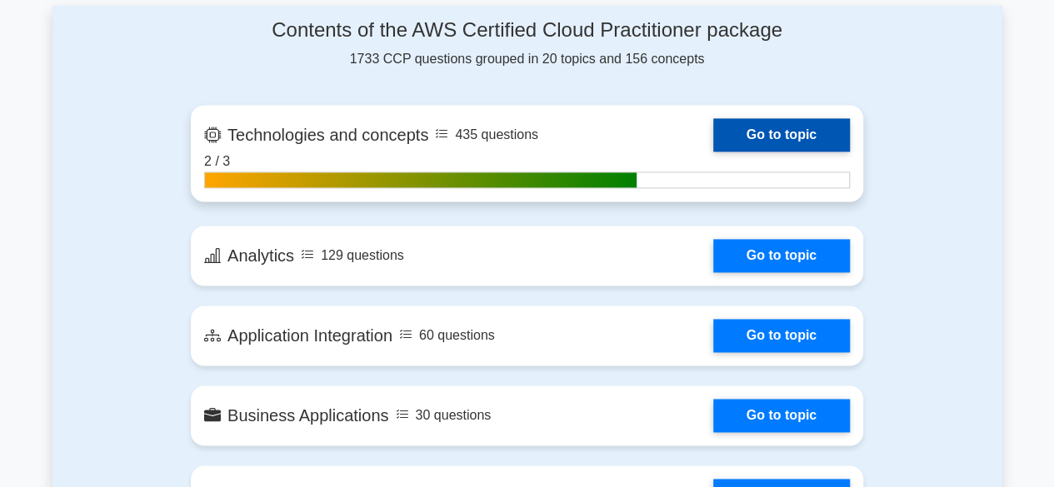
click at [803, 127] on link "Go to topic" at bounding box center [781, 134] width 137 height 33
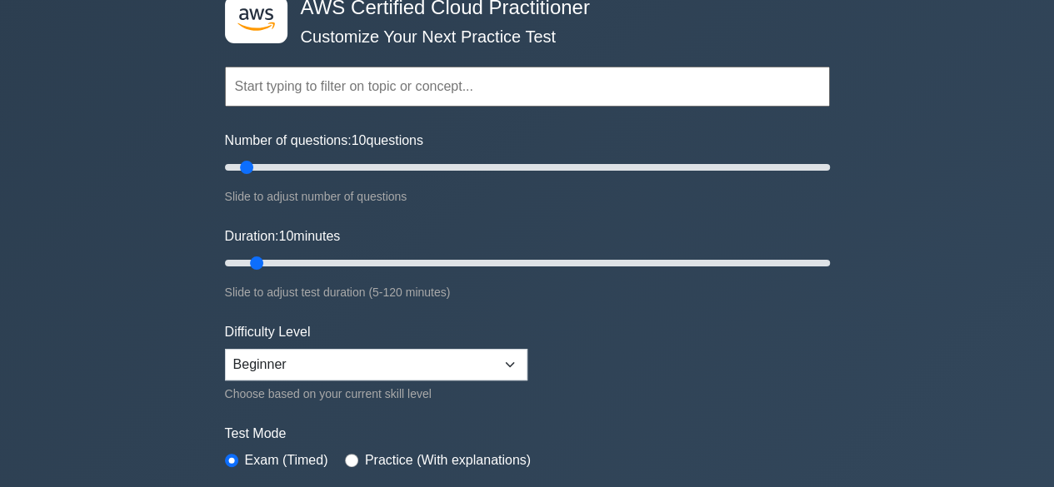
scroll to position [167, 0]
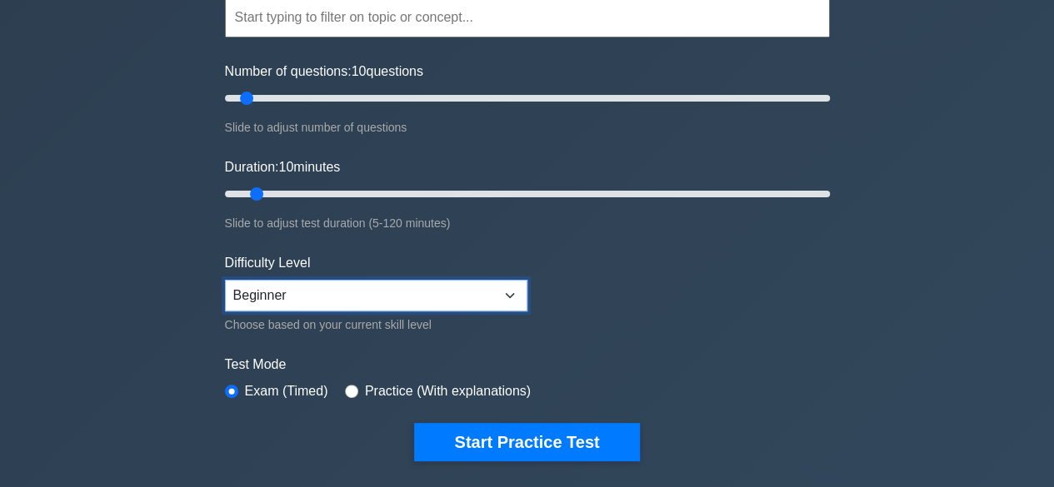
click at [473, 301] on select "Beginner Intermediate Expert" at bounding box center [376, 296] width 302 height 32
click at [650, 303] on form "Topics Technologies and concepts Analytics Application Integration Business App…" at bounding box center [527, 204] width 605 height 515
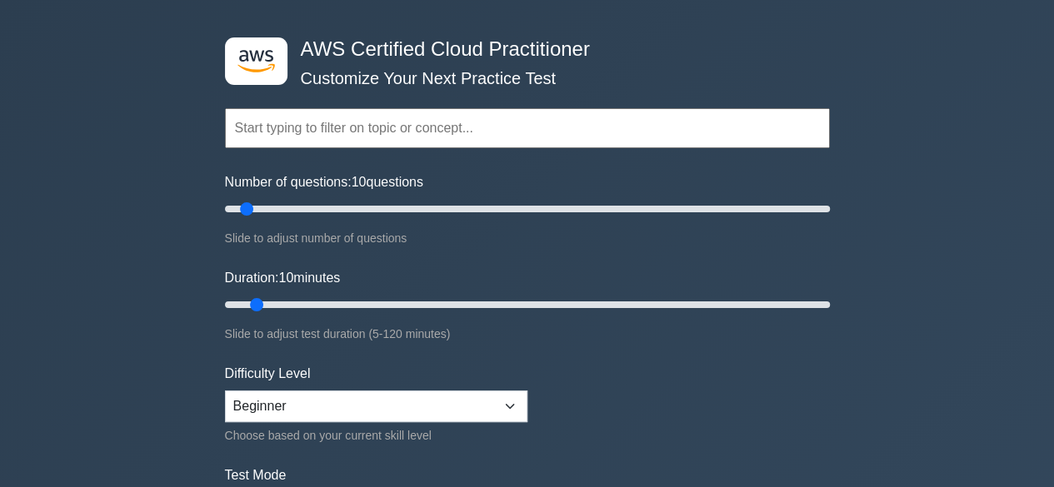
scroll to position [0, 0]
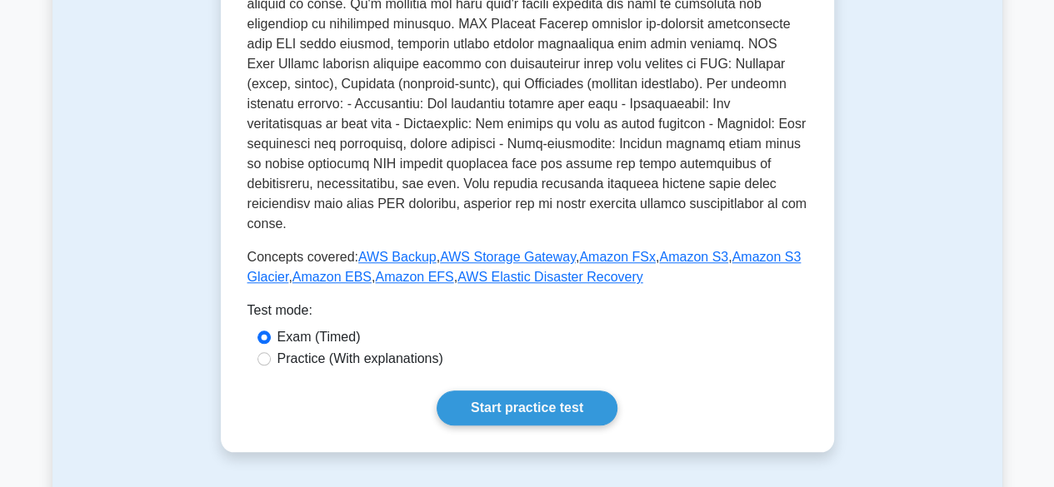
scroll to position [750, 0]
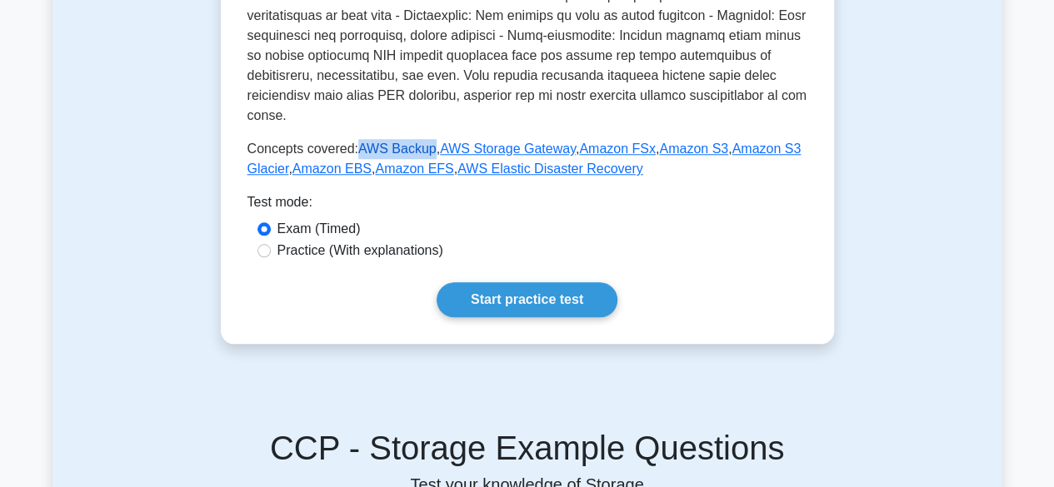
drag, startPoint x: 425, startPoint y: 132, endPoint x: 355, endPoint y: 130, distance: 70.0
click at [355, 139] on p "Concepts covered: AWS Backup , AWS Storage Gateway , Amazon FSx , Amazon S3 , A…" at bounding box center [527, 159] width 560 height 40
copy link "AWS Backup"
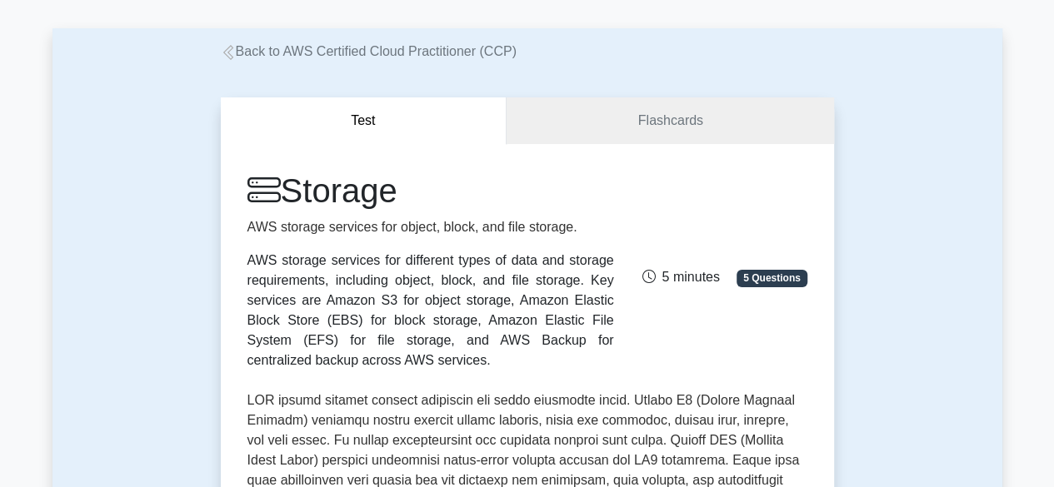
scroll to position [0, 0]
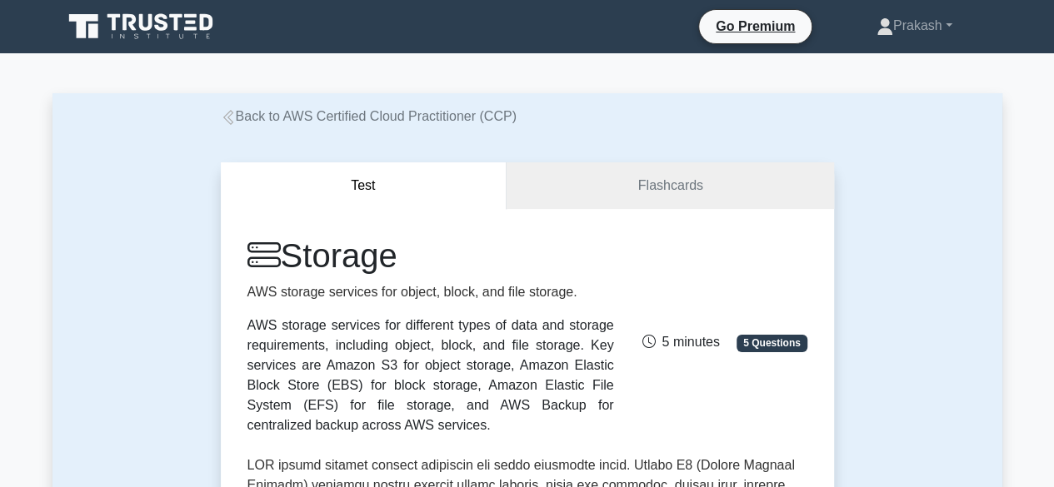
click at [320, 256] on h1 "Storage" at bounding box center [430, 256] width 367 height 40
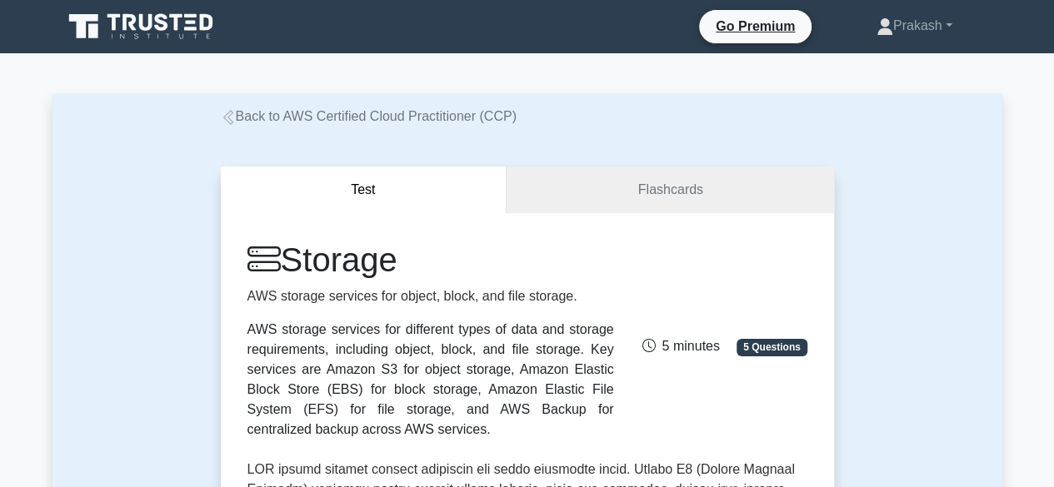
copy h1 "Storage"
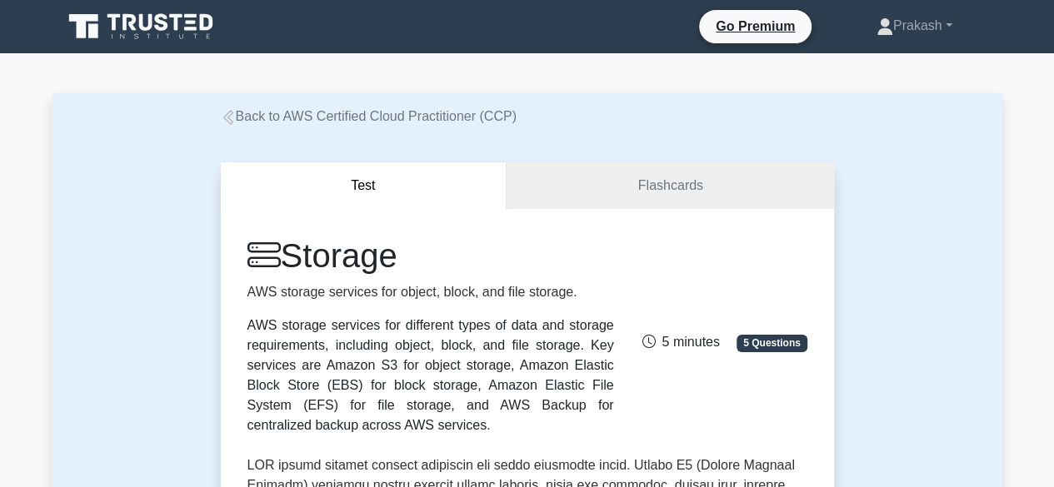
click at [337, 262] on h1 "Storage" at bounding box center [430, 256] width 367 height 40
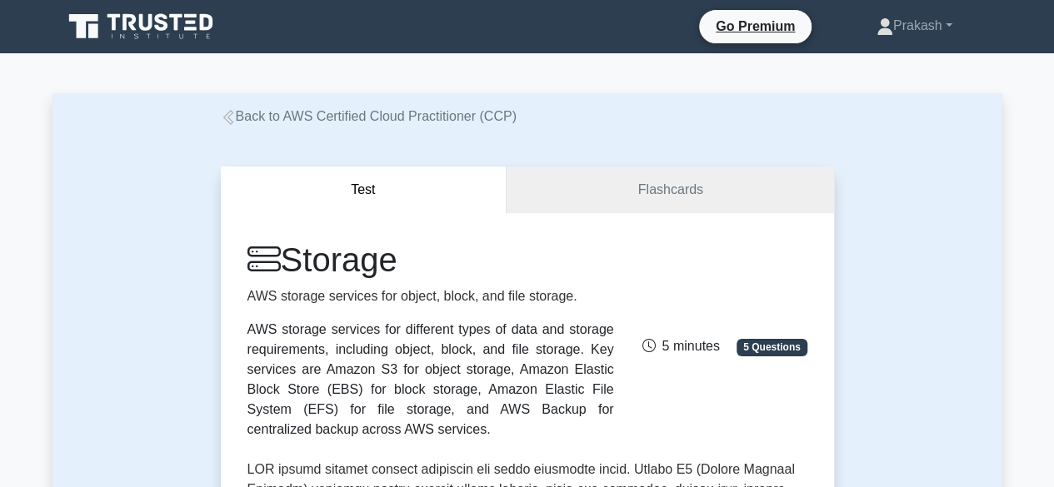
copy h1 "Storage"
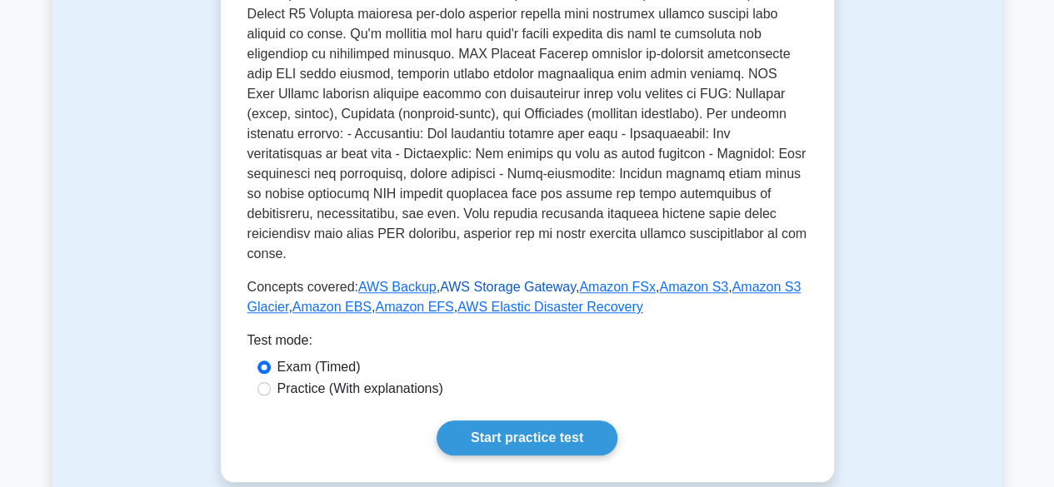
scroll to position [666, 0]
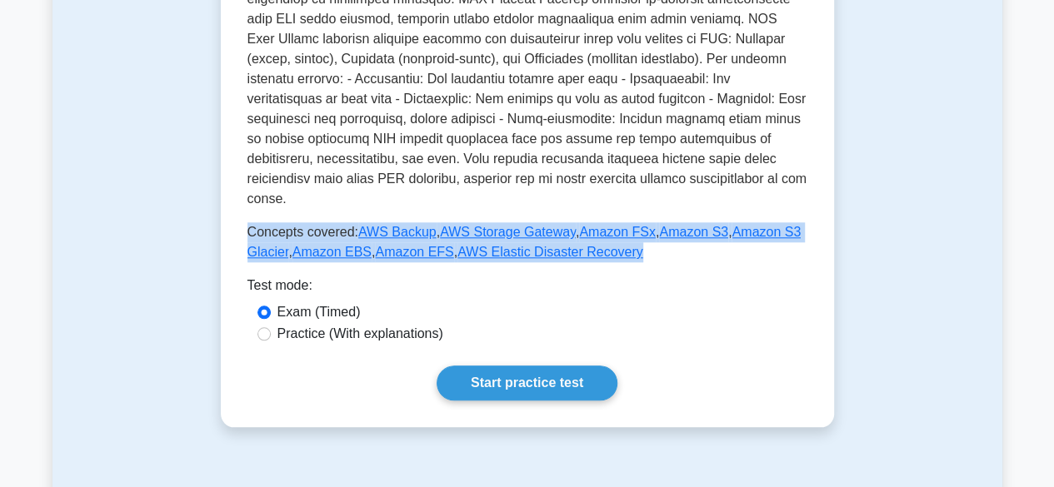
drag, startPoint x: 248, startPoint y: 209, endPoint x: 641, endPoint y: 239, distance: 394.4
click at [641, 239] on p "Concepts covered: AWS Backup , AWS Storage Gateway , Amazon FSx , Amazon S3 , A…" at bounding box center [527, 242] width 560 height 40
copy p "Concepts covered: AWS Backup , AWS Storage Gateway , Amazon FSx , Amazon S3 , A…"
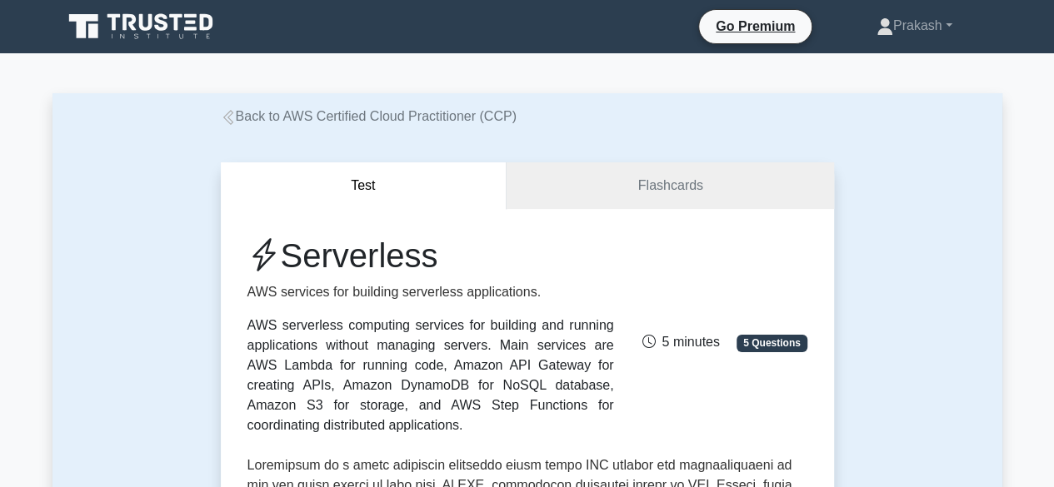
click at [320, 262] on h1 "Serverless" at bounding box center [430, 256] width 367 height 40
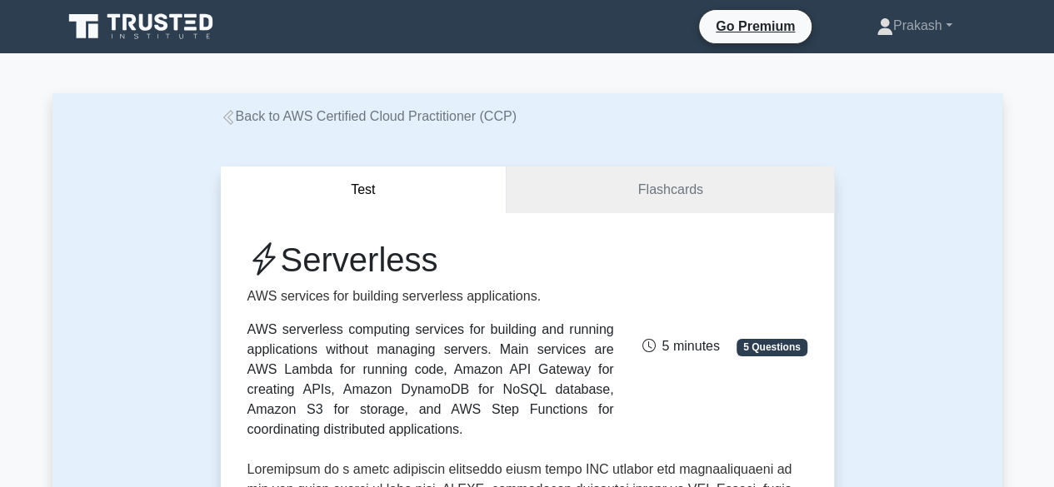
copy h1 "Serverless"
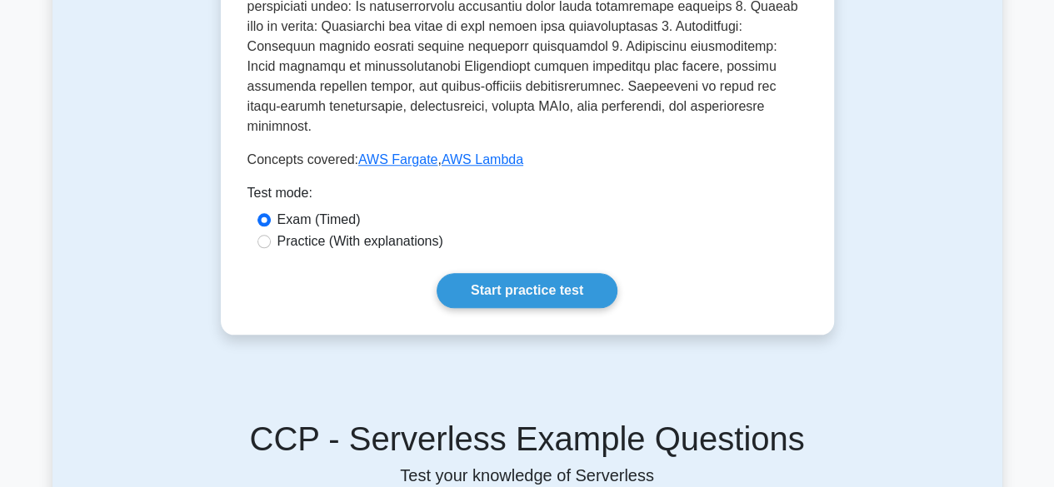
scroll to position [666, 0]
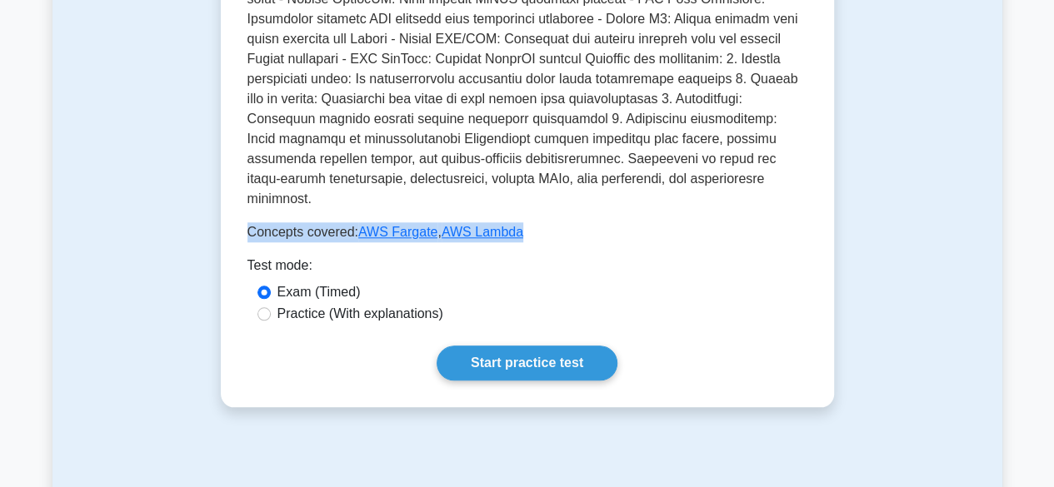
drag, startPoint x: 250, startPoint y: 217, endPoint x: 527, endPoint y: 216, distance: 276.6
copy p "Concepts covered: AWS Fargate , AWS Lambda"
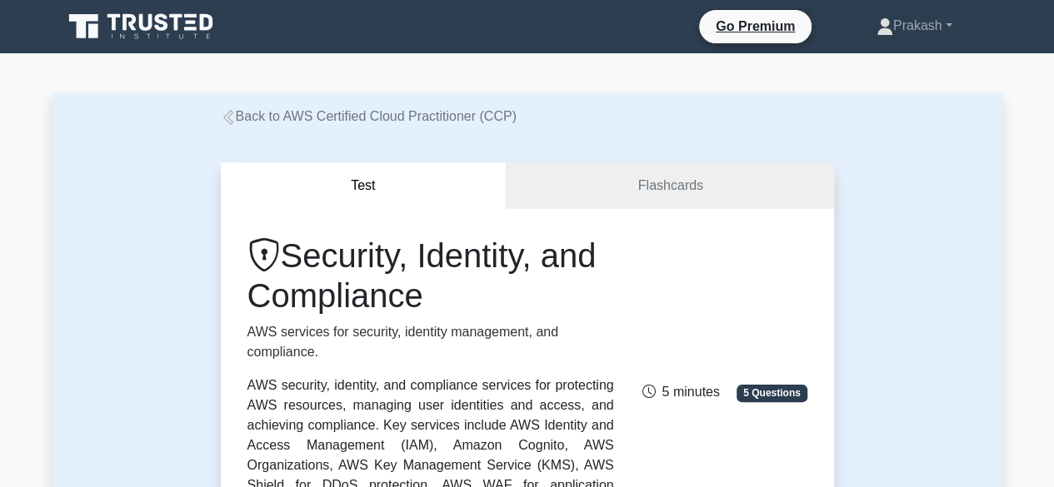
drag, startPoint x: 362, startPoint y: 287, endPoint x: 512, endPoint y: 301, distance: 149.7
click at [512, 301] on h1 "Security, Identity, and Compliance" at bounding box center [430, 276] width 367 height 80
copy h1 "Security, Identity, and Compliance"
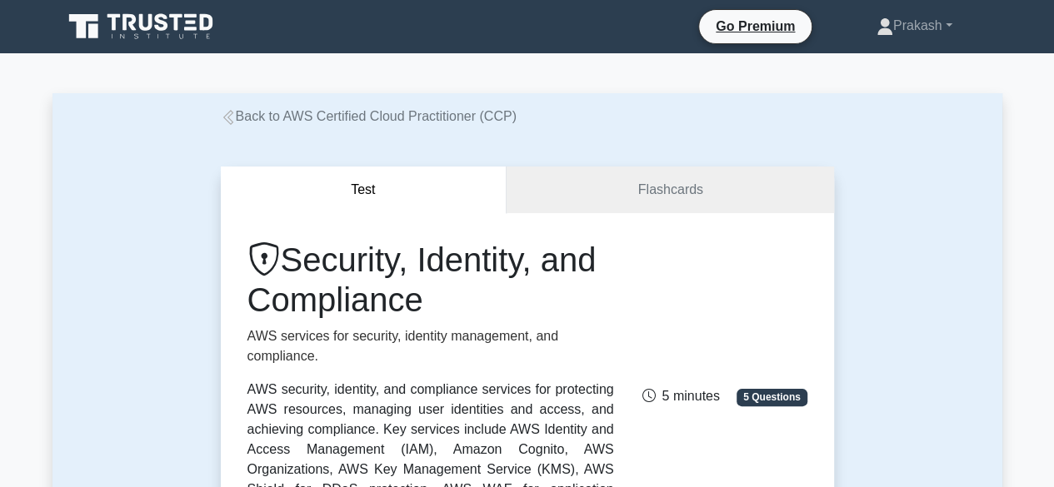
copy h1 "Security, Identity, and Compliance"
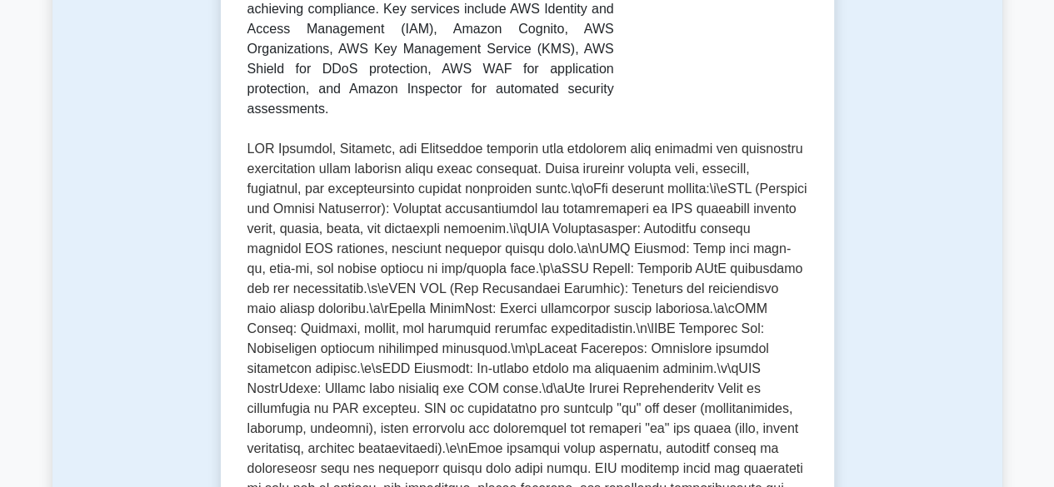
scroll to position [833, 0]
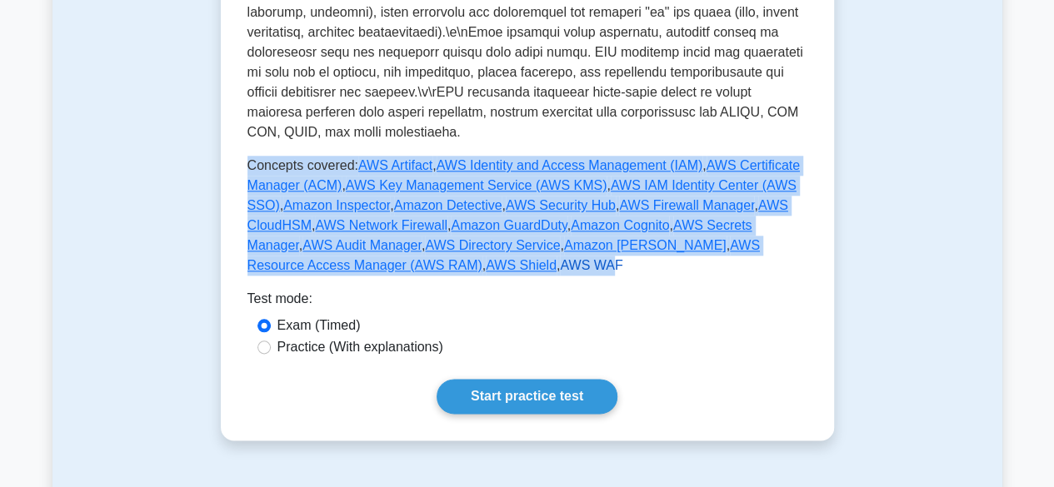
drag, startPoint x: 250, startPoint y: 147, endPoint x: 339, endPoint y: 244, distance: 131.5
click at [339, 244] on p "Concepts covered: AWS Artifact , AWS Identity and Access Management (IAM) , AWS…" at bounding box center [527, 216] width 560 height 120
copy p "Concepts covered: AWS Artifact , AWS Identity and Access Management (IAM) , AWS…"
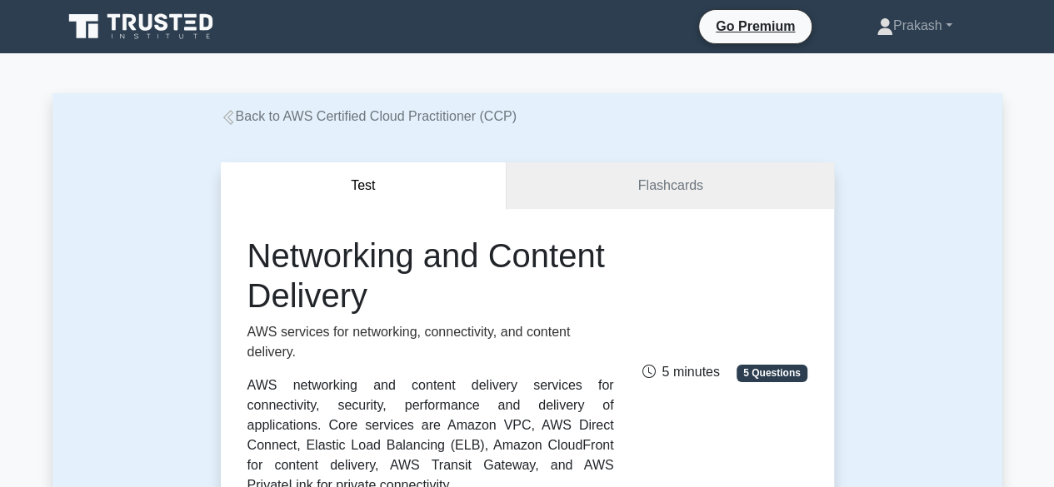
drag, startPoint x: 248, startPoint y: 262, endPoint x: 503, endPoint y: 297, distance: 257.3
click at [503, 297] on h1 "Networking and Content Delivery" at bounding box center [430, 276] width 367 height 80
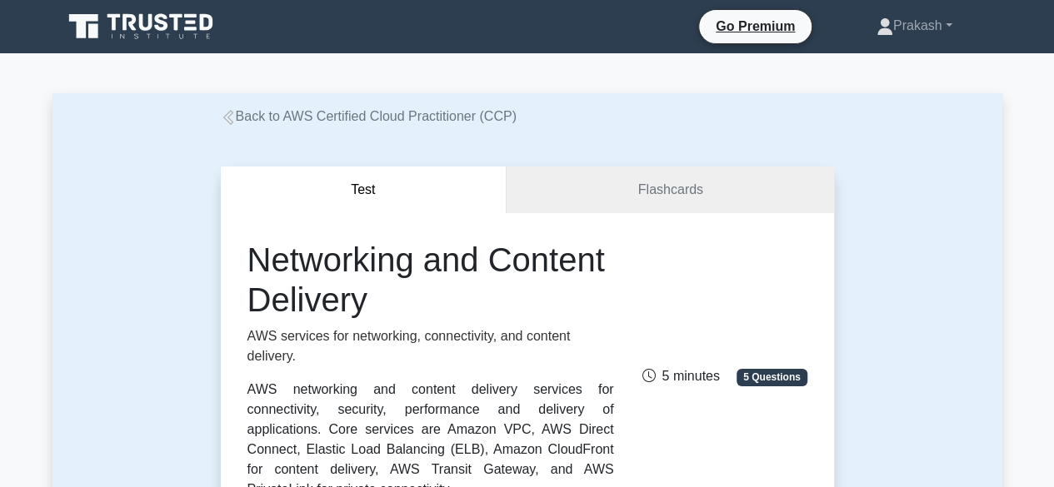
copy h1 "Networking and Content Delivery"
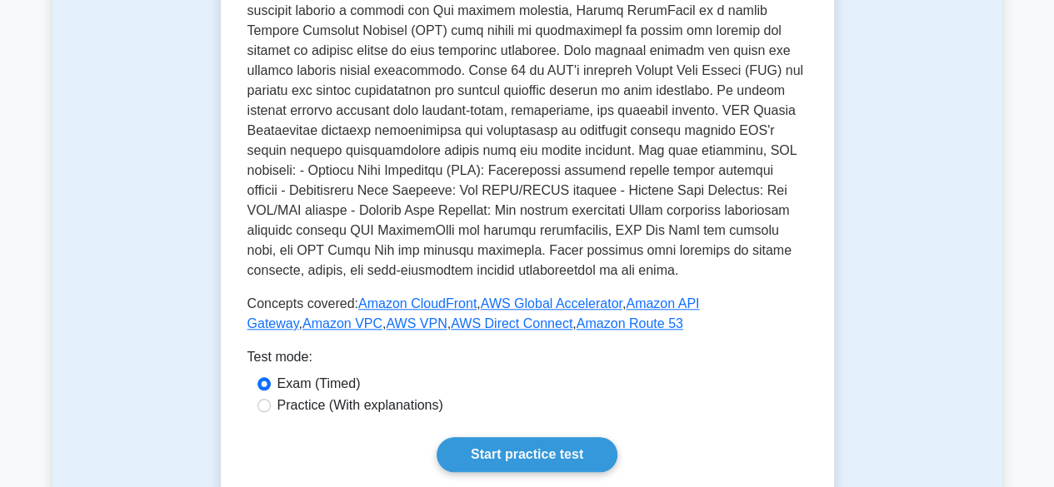
scroll to position [833, 0]
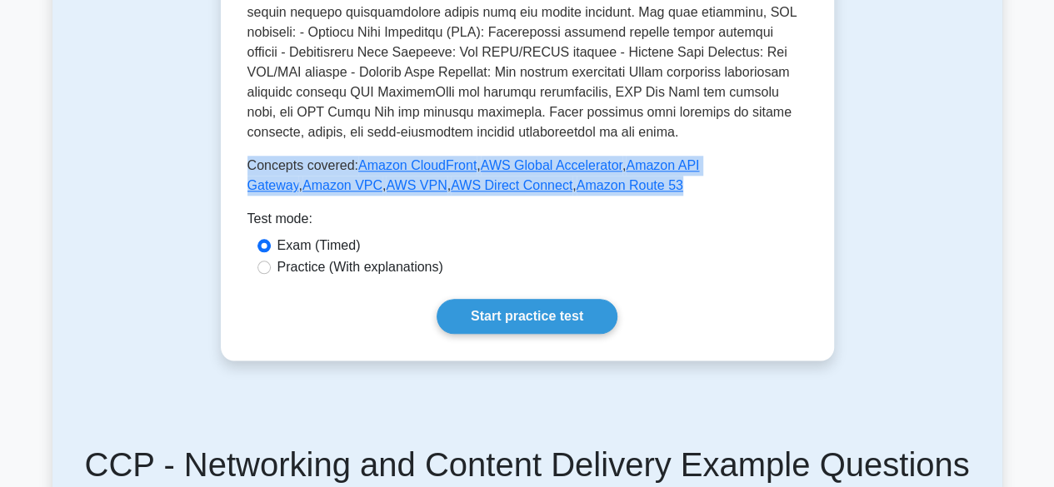
drag, startPoint x: 247, startPoint y: 127, endPoint x: 572, endPoint y: 139, distance: 326.0
click at [572, 156] on p "Concepts covered: Amazon CloudFront , AWS Global Accelerator , Amazon API Gatew…" at bounding box center [527, 176] width 560 height 40
copy p "Concepts covered: Amazon CloudFront , AWS Global Accelerator , Amazon API Gatew…"
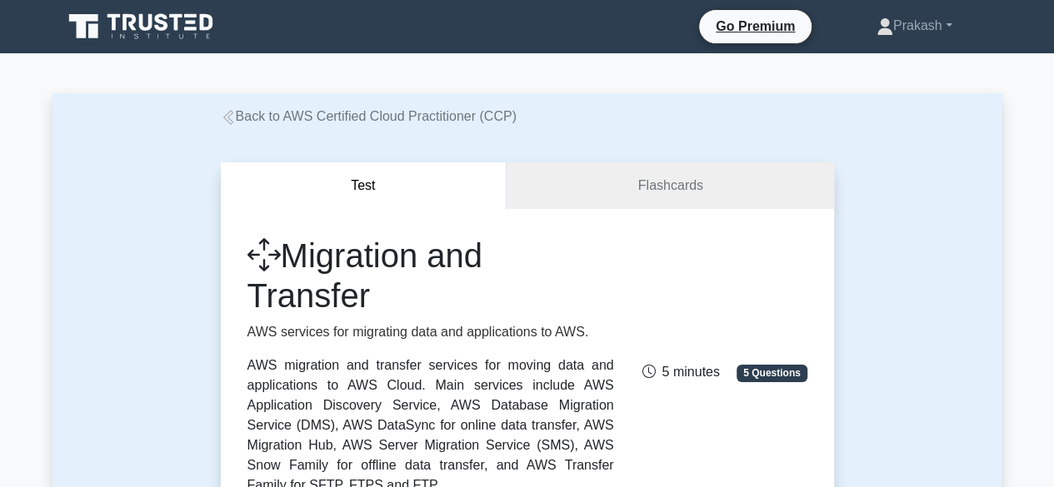
drag, startPoint x: 299, startPoint y: 257, endPoint x: 375, endPoint y: 302, distance: 88.2
click at [375, 302] on h1 "Migration and Transfer" at bounding box center [430, 276] width 367 height 80
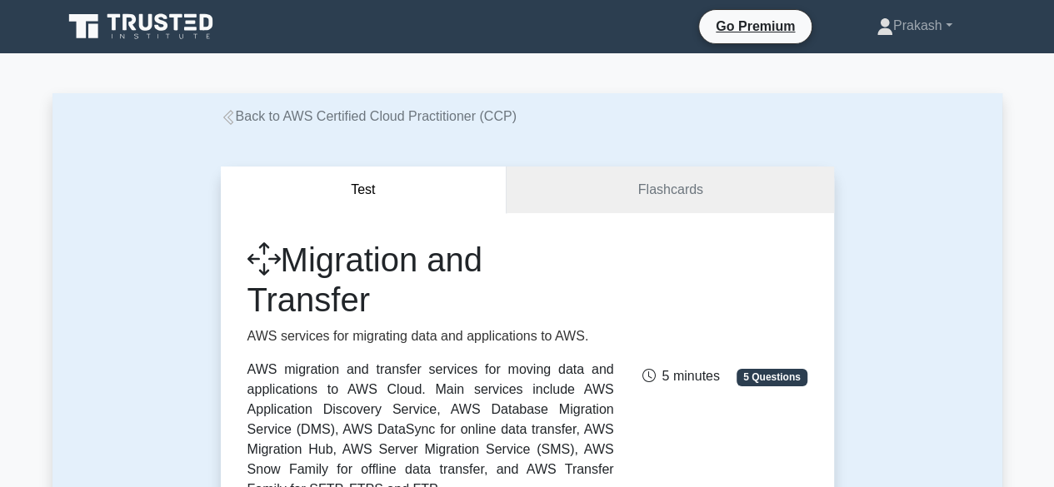
copy h1 "Migration and Transfer"
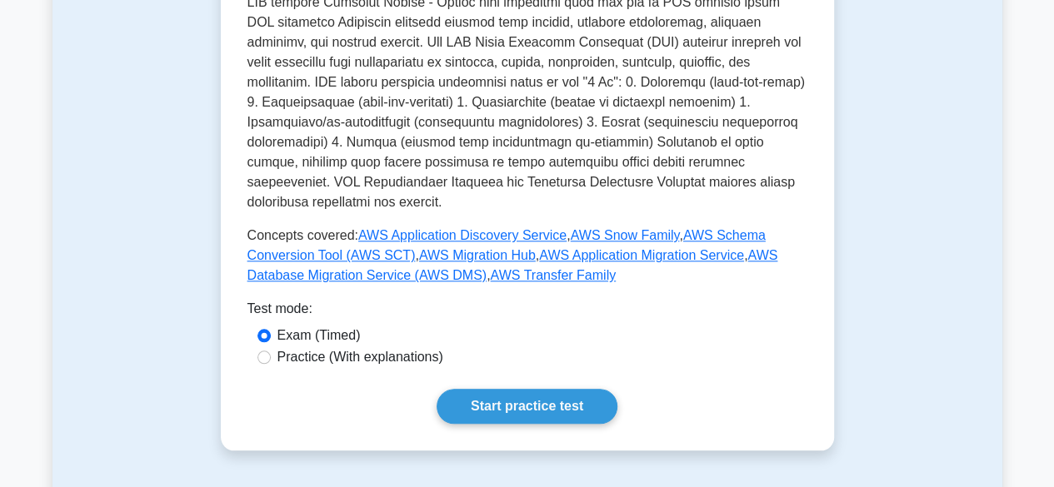
scroll to position [833, 0]
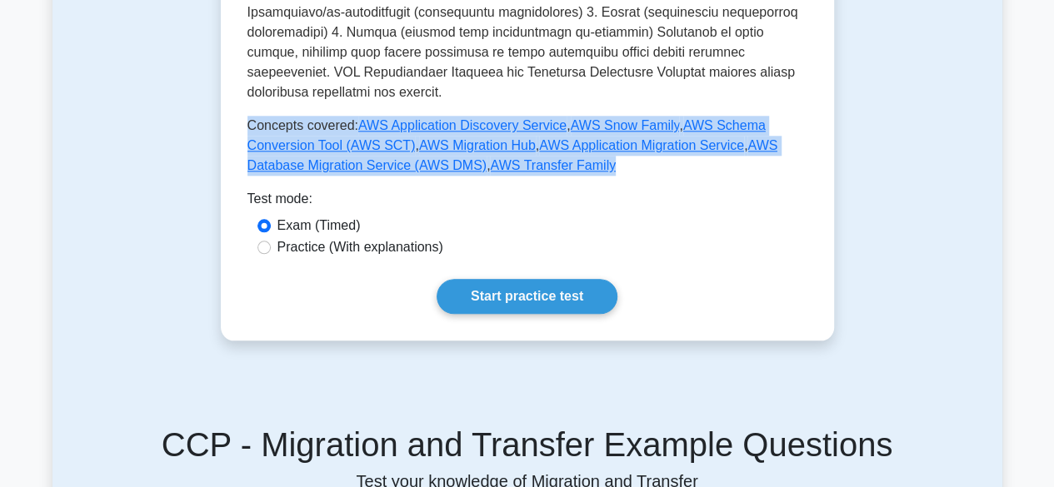
drag, startPoint x: 246, startPoint y: 109, endPoint x: 509, endPoint y: 154, distance: 267.1
copy p "Concepts covered: AWS Application Discovery Service , AWS Snow Family , AWS Sch…"
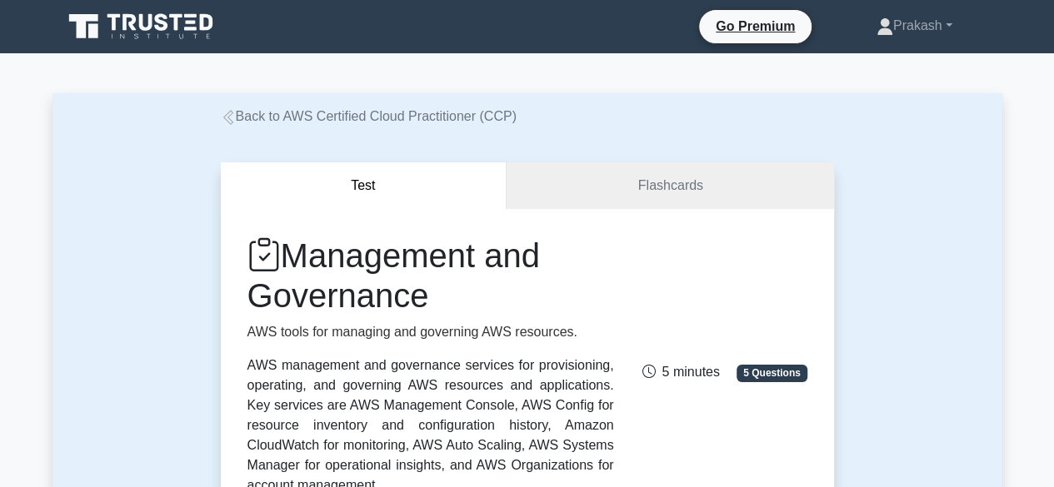
drag, startPoint x: 287, startPoint y: 257, endPoint x: 487, endPoint y: 39, distance: 296.6
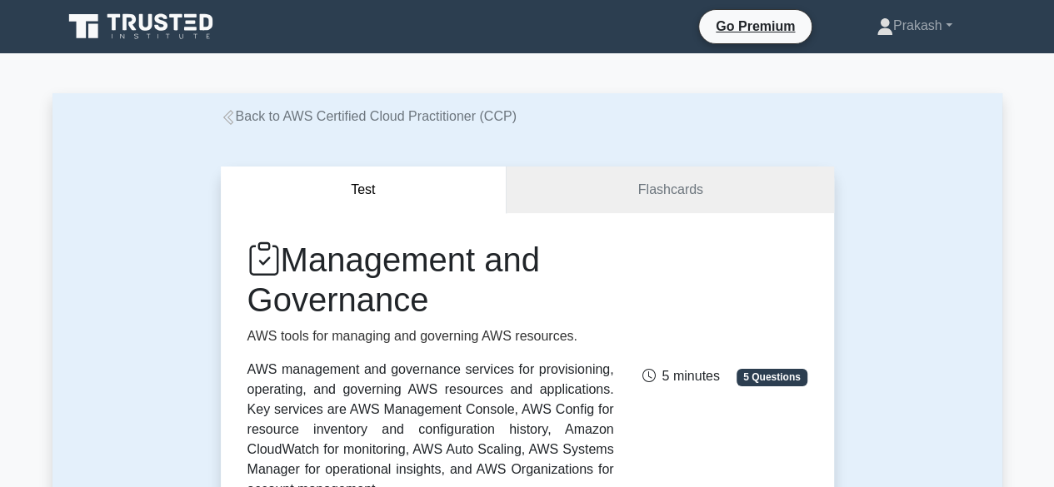
click at [433, 300] on h1 "Management and Governance" at bounding box center [430, 280] width 367 height 80
copy h1 "Management and Governance"
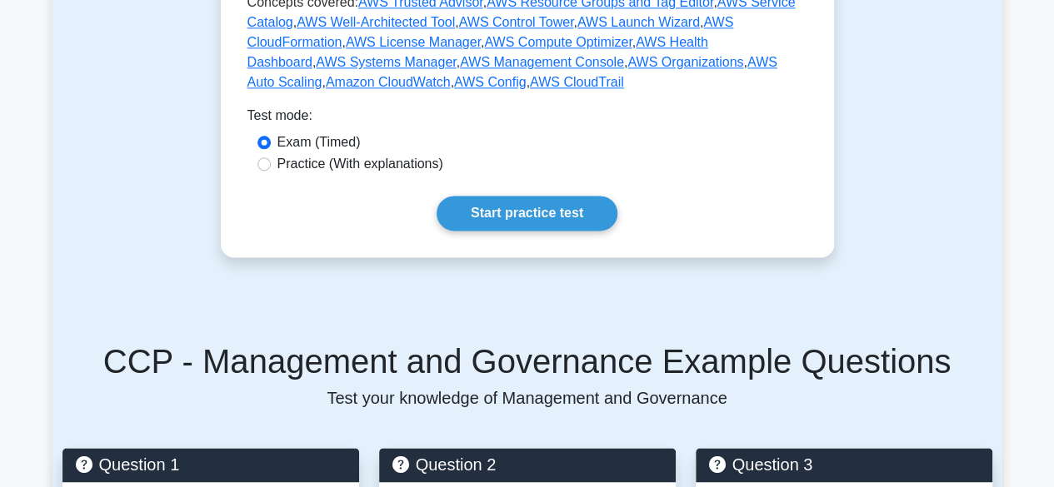
scroll to position [916, 0]
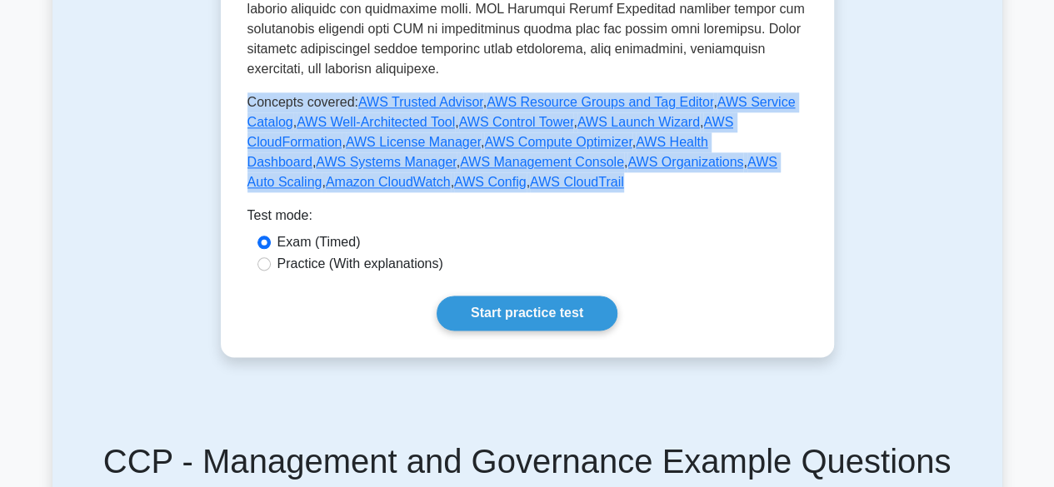
drag, startPoint x: 247, startPoint y: 84, endPoint x: 336, endPoint y: 162, distance: 118.7
click at [336, 162] on p "Concepts covered: AWS Trusted Advisor , AWS Resource Groups and Tag Editor , AW…" at bounding box center [527, 142] width 560 height 100
copy p "Concepts covered: AWS Trusted Advisor , AWS Resource Groups and Tag Editor , AW…"
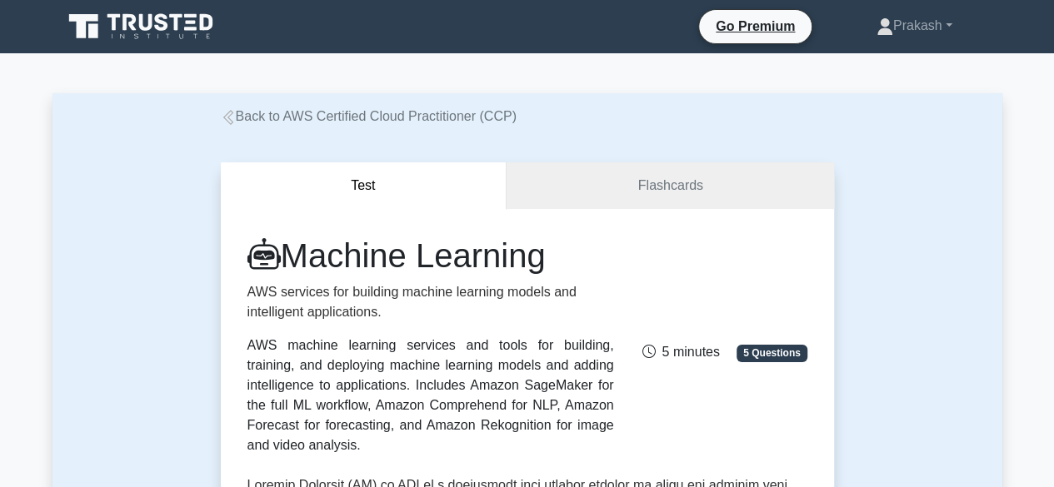
drag, startPoint x: 290, startPoint y: 257, endPoint x: 620, endPoint y: 254, distance: 329.9
click at [620, 254] on div "Machine Learning AWS services for building machine learning models and intellig…" at bounding box center [430, 346] width 387 height 220
copy h1 "Machine Learning"
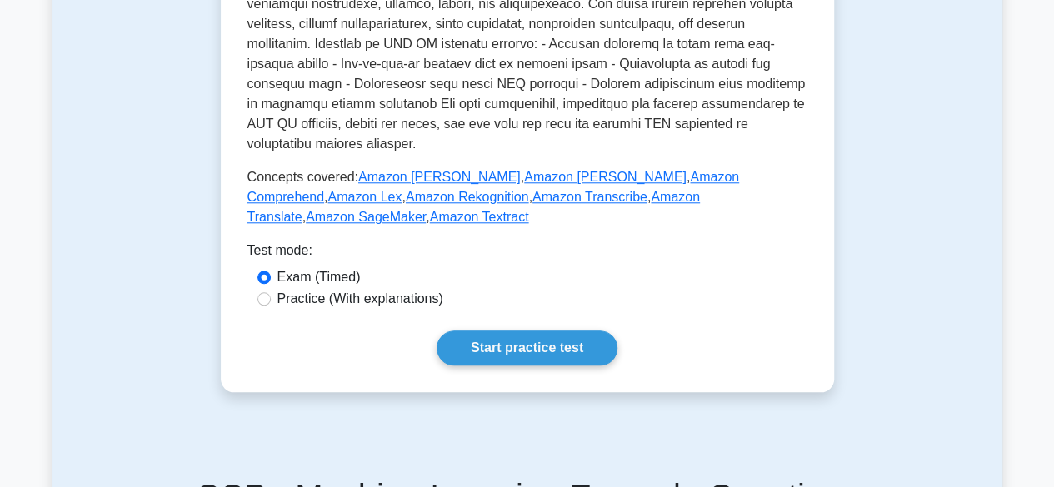
scroll to position [833, 0]
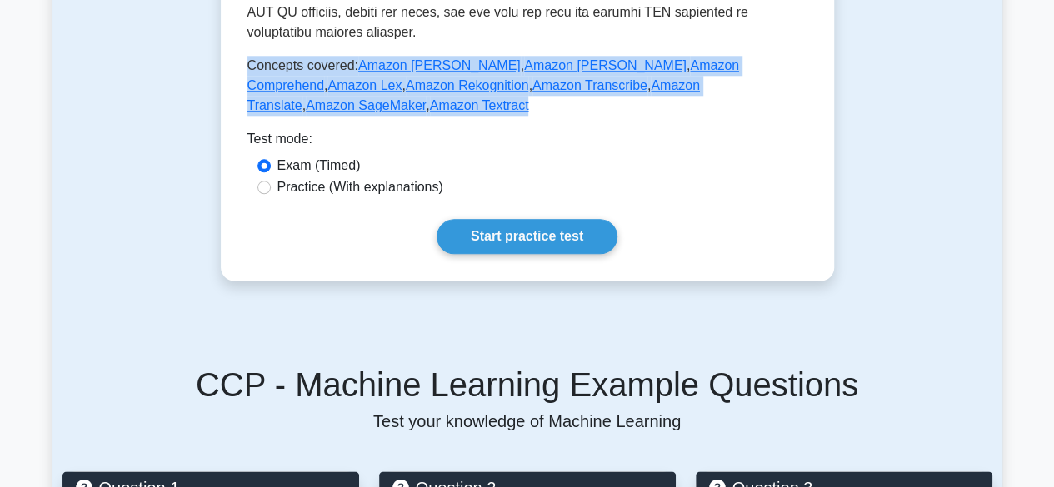
drag, startPoint x: 247, startPoint y: 68, endPoint x: 780, endPoint y: 96, distance: 533.1
click at [780, 96] on p "Concepts covered: Amazon Kendra , Amazon Polly , Amazon Comprehend , Amazon Lex…" at bounding box center [527, 86] width 560 height 60
copy p "Concepts covered: Amazon Kendra , Amazon Polly , Amazon Comprehend , Amazon Lex…"
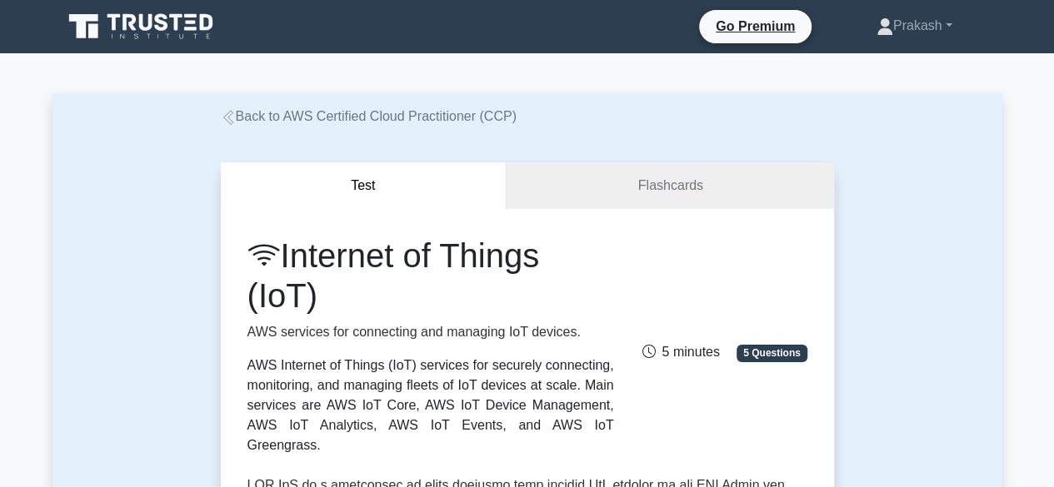
drag, startPoint x: 292, startPoint y: 256, endPoint x: 328, endPoint y: 292, distance: 51.3
click at [328, 292] on h1 "Internet of Things (IoT)" at bounding box center [430, 276] width 367 height 80
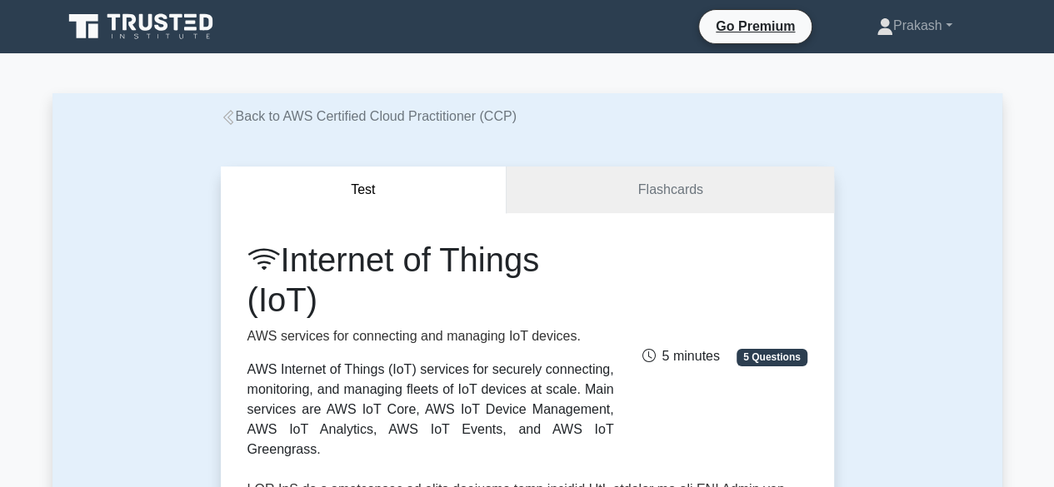
copy h1 "Internet of Things (IoT)"
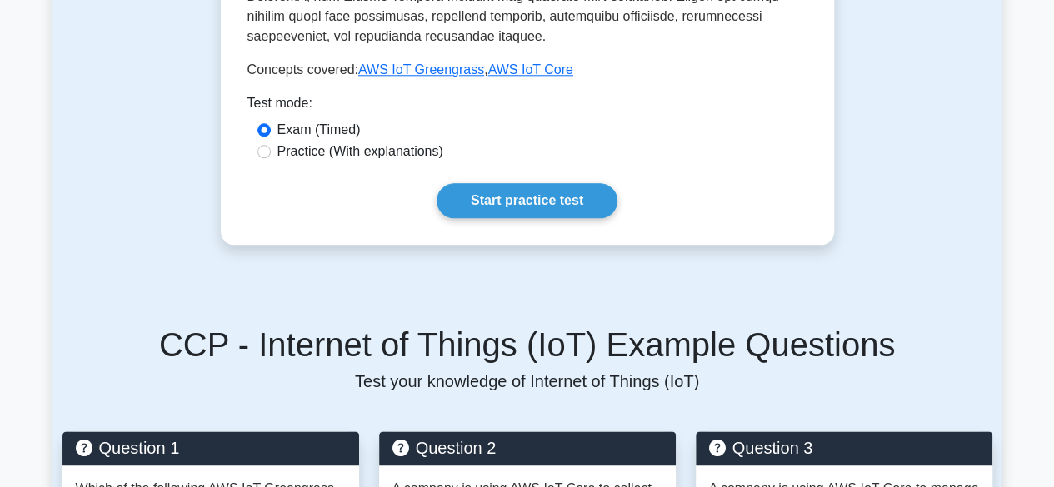
scroll to position [750, 0]
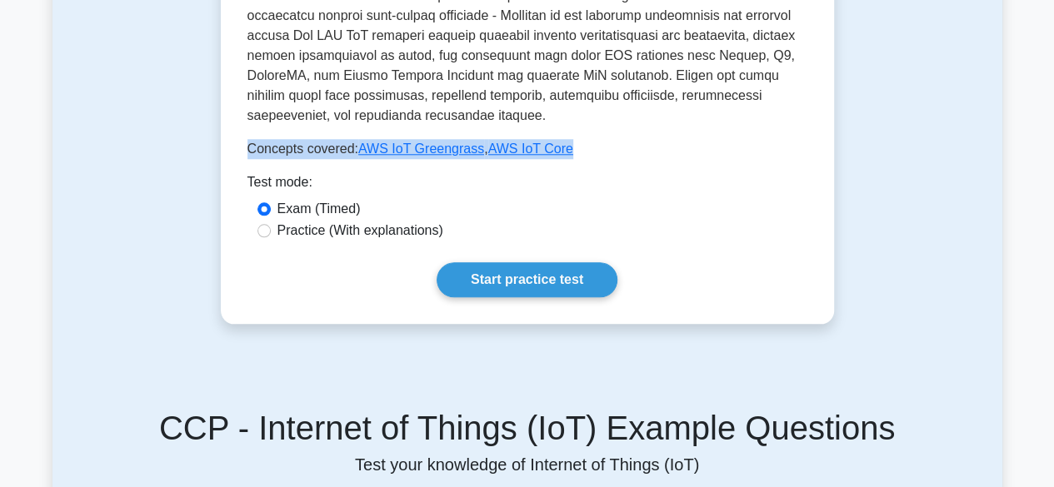
drag, startPoint x: 245, startPoint y: 111, endPoint x: 568, endPoint y: 112, distance: 323.2
copy p "Concepts covered: AWS IoT Greengrass , AWS IoT Core"
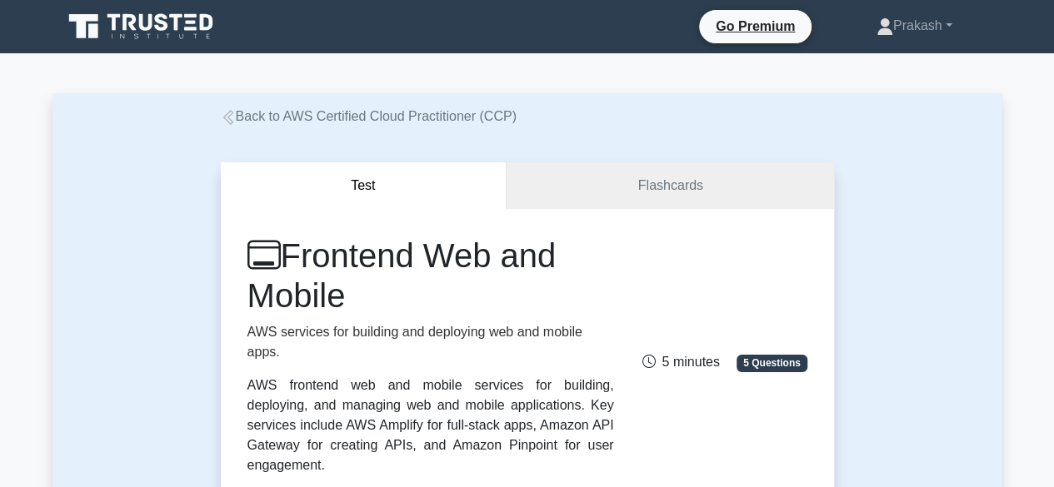
drag, startPoint x: 289, startPoint y: 266, endPoint x: 368, endPoint y: 297, distance: 85.2
click at [368, 297] on h1 "Frontend Web and Mobile" at bounding box center [430, 276] width 367 height 80
copy h1 "Frontend Web and Mobile"
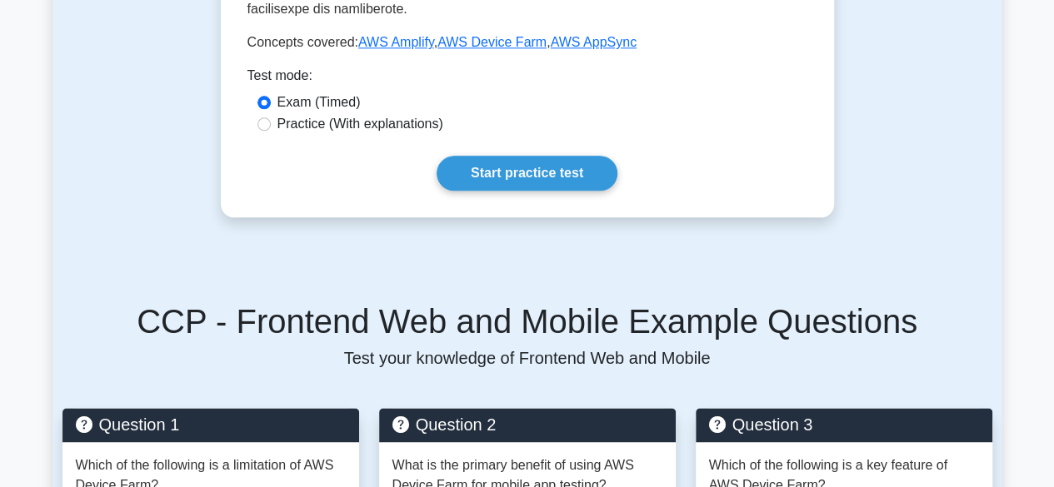
scroll to position [833, 0]
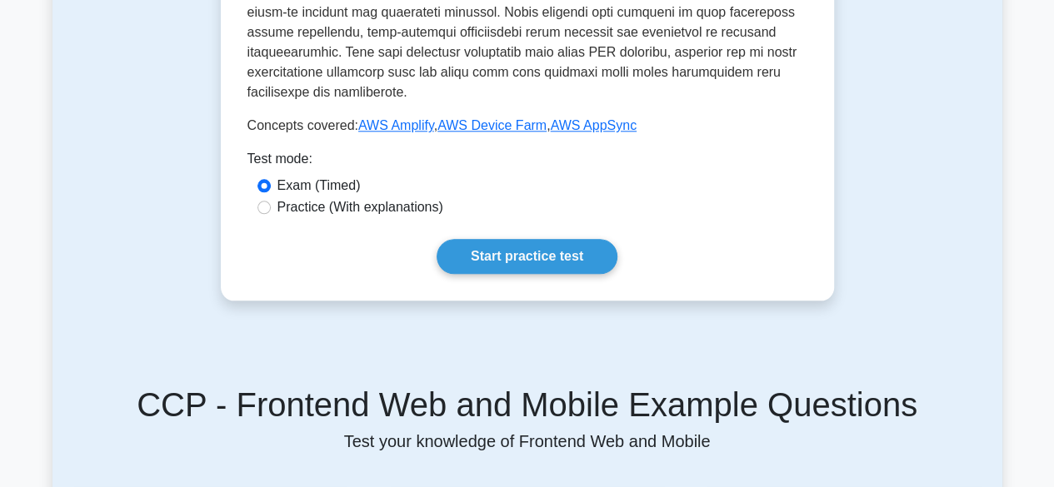
drag, startPoint x: 248, startPoint y: 87, endPoint x: 648, endPoint y: 86, distance: 399.9
click at [252, 116] on p "Concepts covered: AWS Amplify , AWS Device Farm , AWS AppSync" at bounding box center [441, 126] width 389 height 20
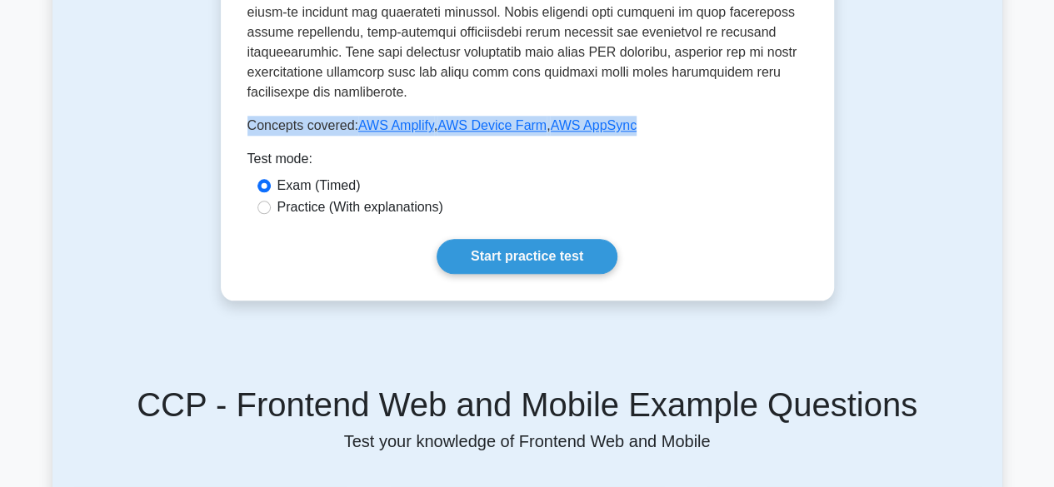
drag, startPoint x: 247, startPoint y: 88, endPoint x: 623, endPoint y: 78, distance: 376.7
copy p "Concepts covered: AWS Amplify , AWS Device Farm , AWS AppSync"
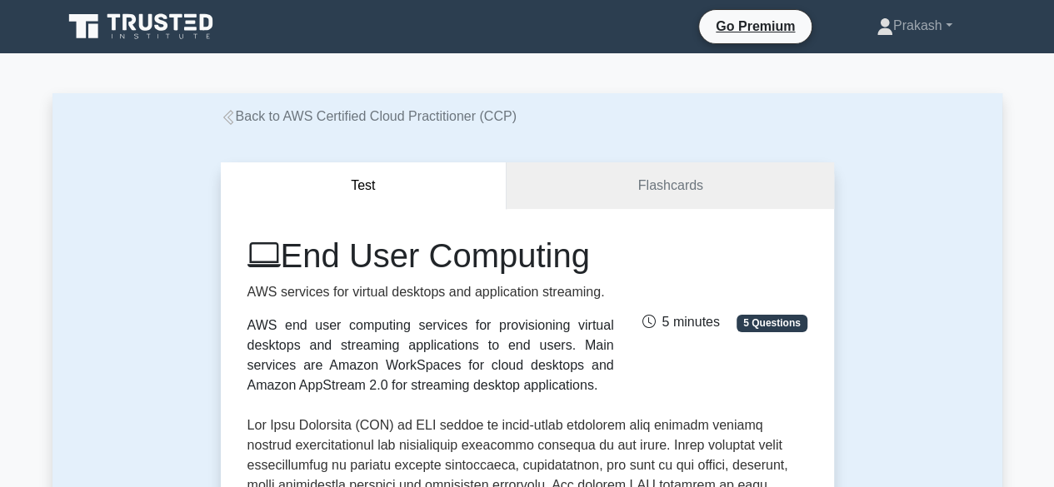
drag, startPoint x: 293, startPoint y: 265, endPoint x: 664, endPoint y: 254, distance: 370.9
click at [664, 254] on div "End User Computing AWS services for virtual desktops and application streaming.…" at bounding box center [527, 316] width 580 height 160
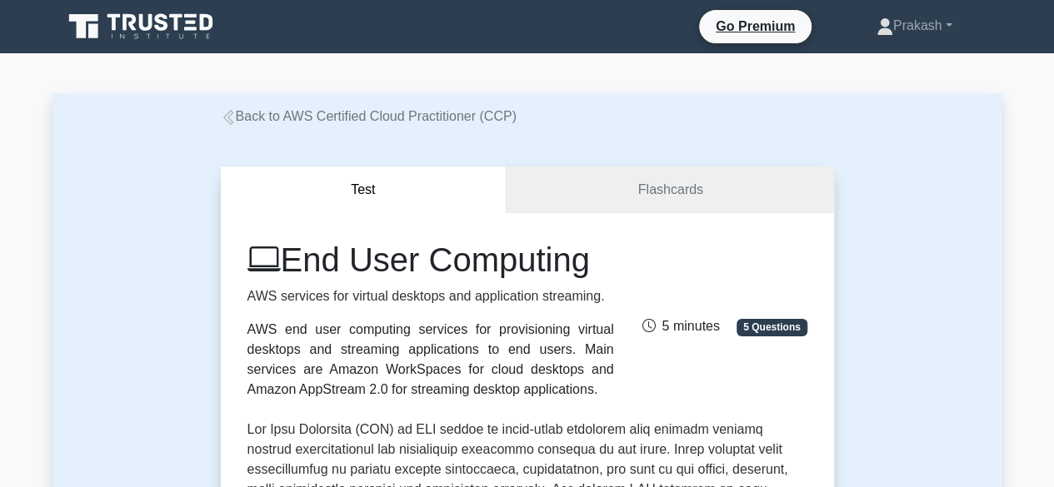
copy h1 "End User Computing"
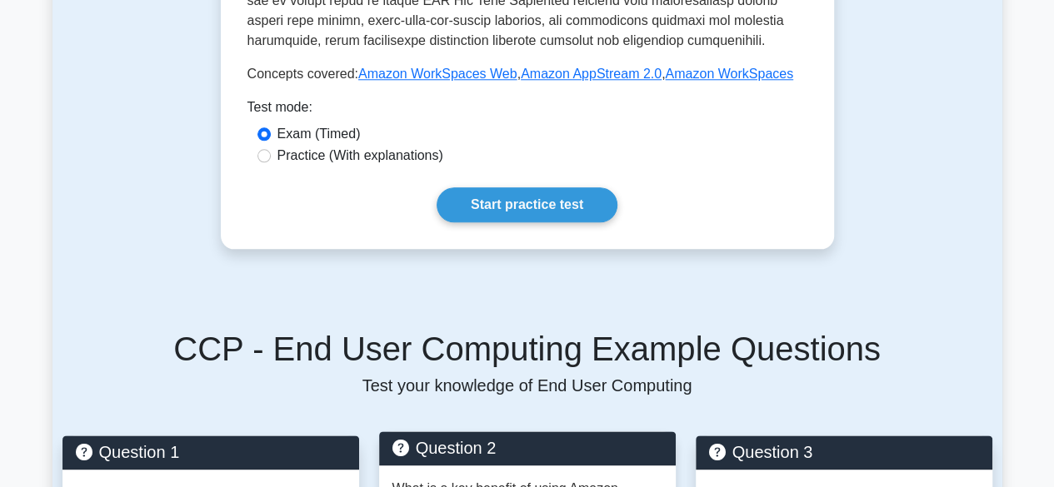
scroll to position [666, 0]
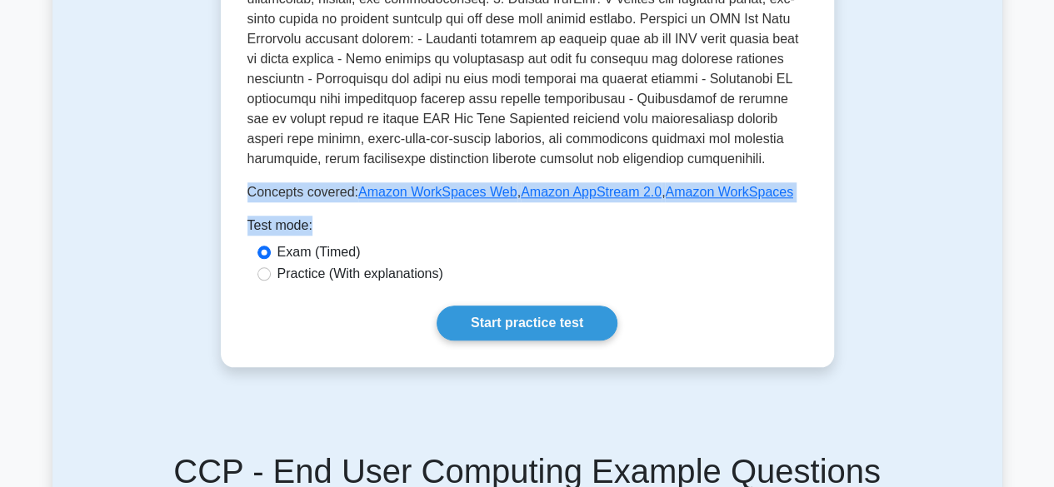
drag, startPoint x: 247, startPoint y: 199, endPoint x: 798, endPoint y: 213, distance: 551.7
copy p "Concepts covered: Amazon WorkSpaces Web , Amazon AppStream 2.0 , Amazon WorkSpa…"
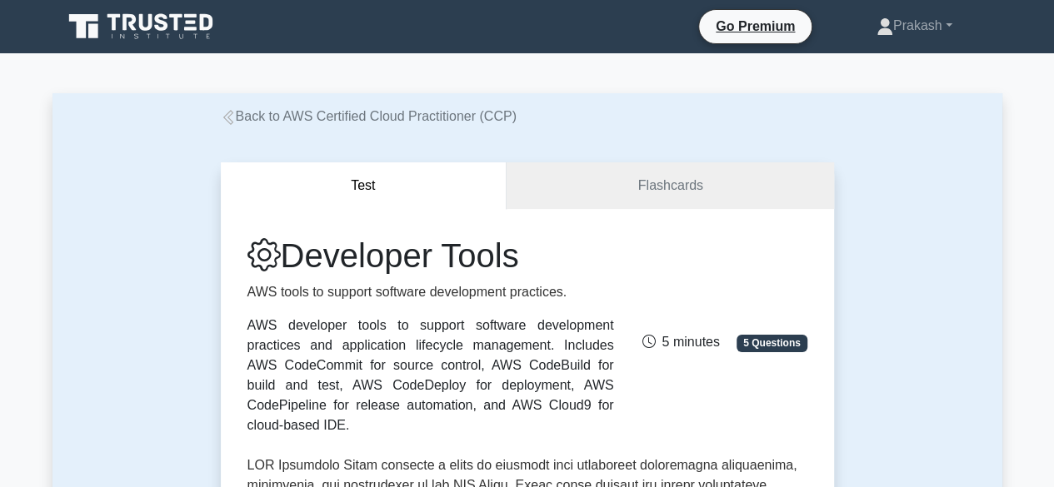
drag, startPoint x: 298, startPoint y: 257, endPoint x: 629, endPoint y: 275, distance: 331.2
click at [629, 275] on div "Developer Tools AWS tools to support software development practices. AWS develo…" at bounding box center [527, 336] width 580 height 200
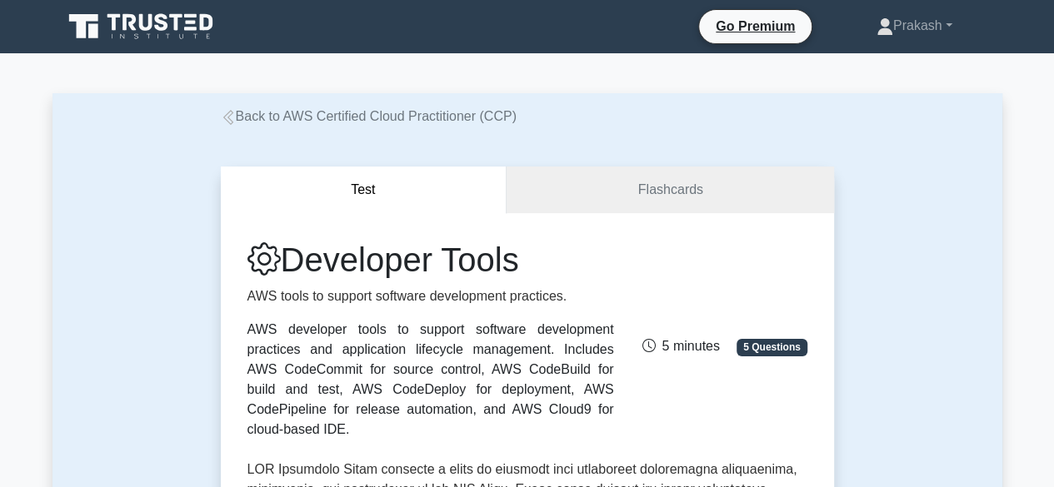
copy h1 "Developer Tools"
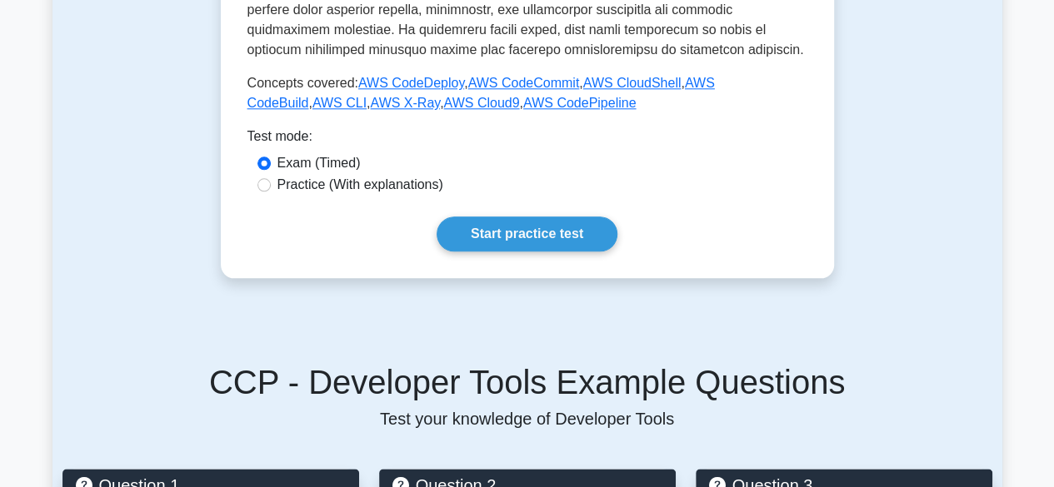
scroll to position [750, 0]
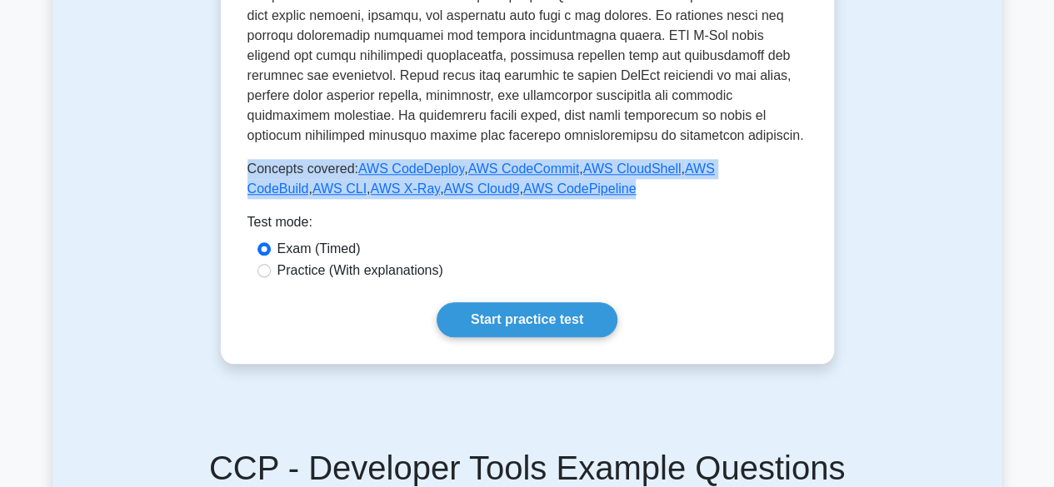
drag, startPoint x: 250, startPoint y: 152, endPoint x: 572, endPoint y: 172, distance: 323.1
click at [556, 172] on p "Concepts covered: AWS CodeDeploy , AWS CodeCommit , AWS CloudShell , AWS CodeBu…" at bounding box center [527, 179] width 560 height 40
copy p "Concepts covered: AWS CodeDeploy , AWS CodeCommit , AWS CloudShell , AWS CodeBu…"
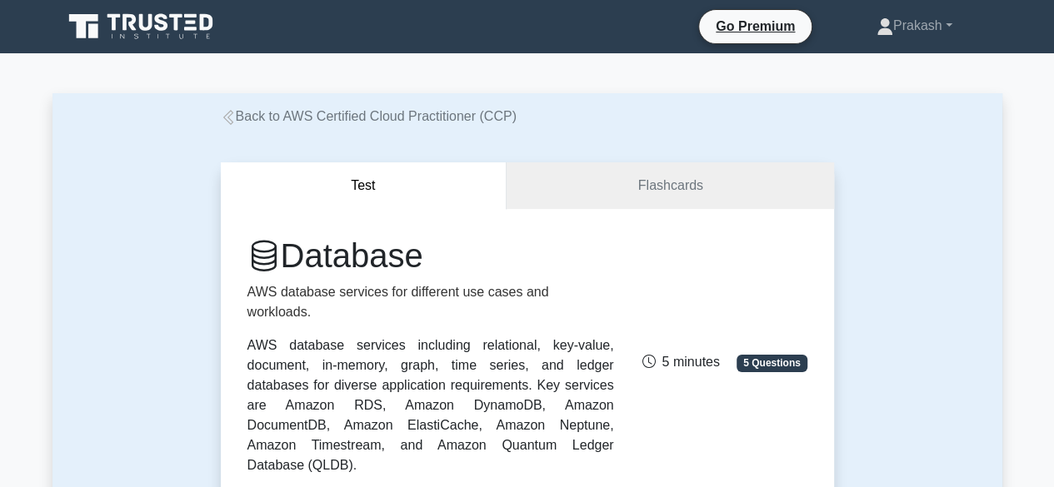
click at [318, 259] on h1 "Database" at bounding box center [430, 256] width 367 height 40
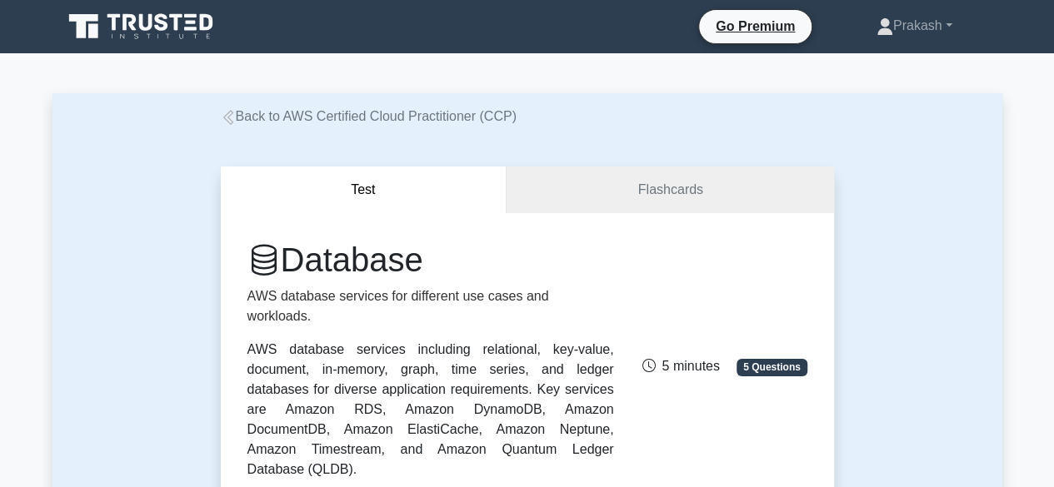
copy h1 "Database"
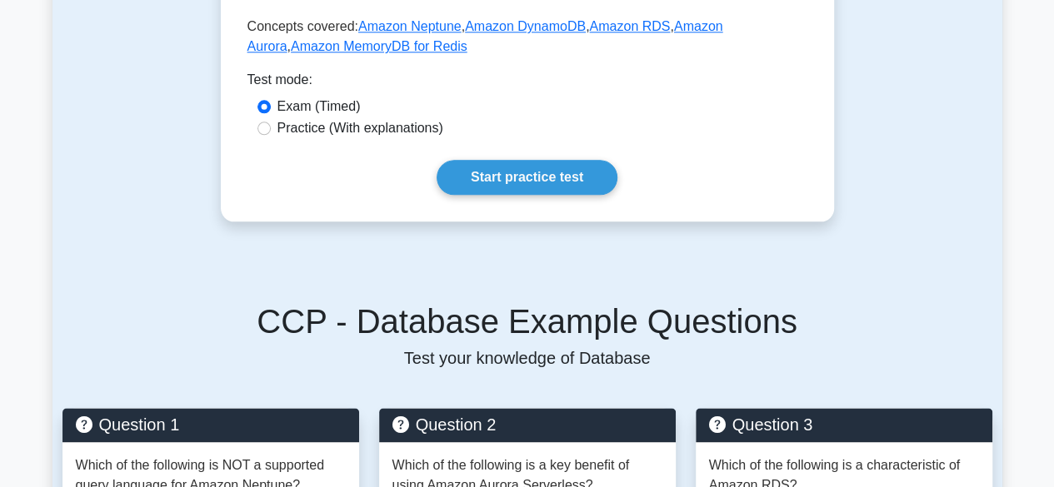
scroll to position [833, 0]
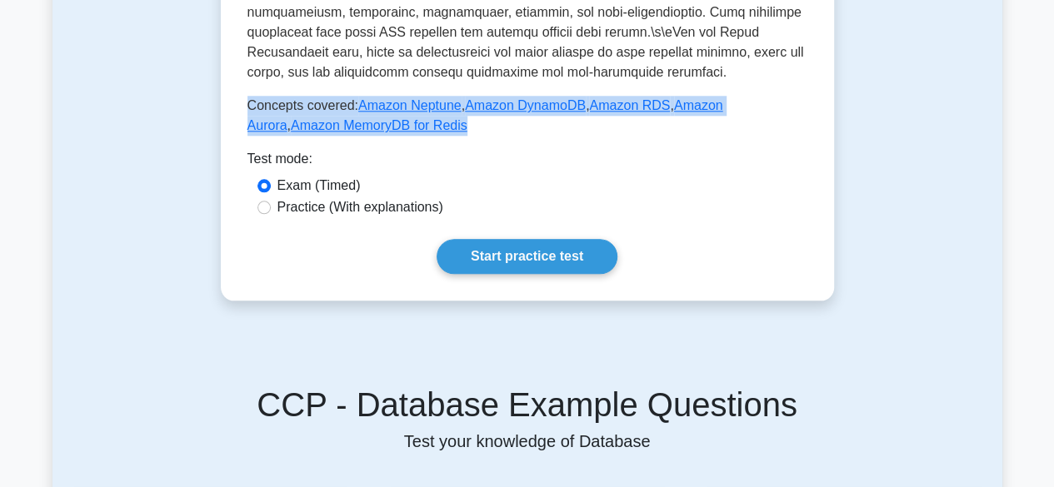
drag, startPoint x: 247, startPoint y: 66, endPoint x: 362, endPoint y: 95, distance: 118.6
click at [362, 96] on p "Concepts covered: Amazon Neptune , Amazon DynamoDB , Amazon RDS , Amazon Aurora…" at bounding box center [527, 116] width 560 height 40
copy p "Concepts covered: Amazon Neptune , Amazon DynamoDB , Amazon RDS , Amazon Aurora…"
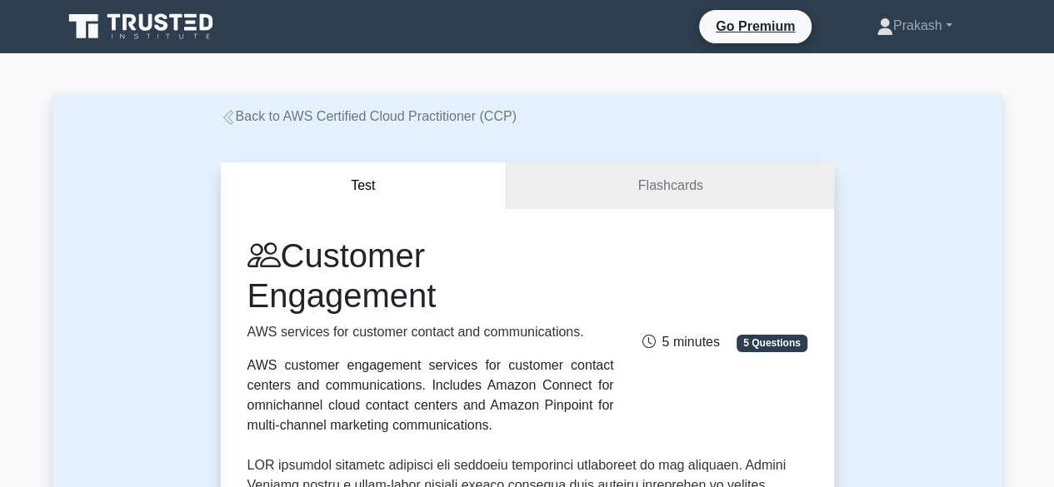
drag, startPoint x: 290, startPoint y: 254, endPoint x: 452, endPoint y: 301, distance: 168.2
click at [452, 301] on h1 "Customer Engagement" at bounding box center [430, 276] width 367 height 80
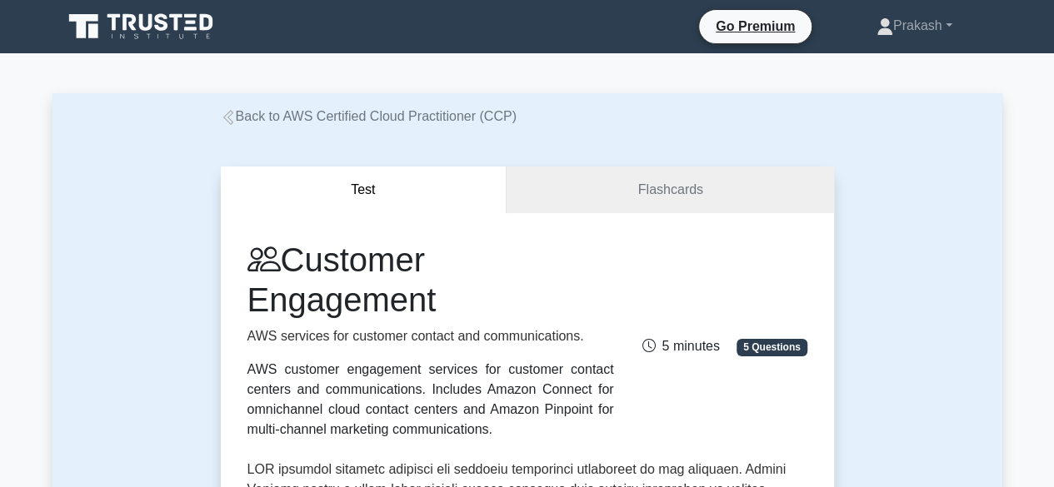
copy h1 "Customer Engagement"
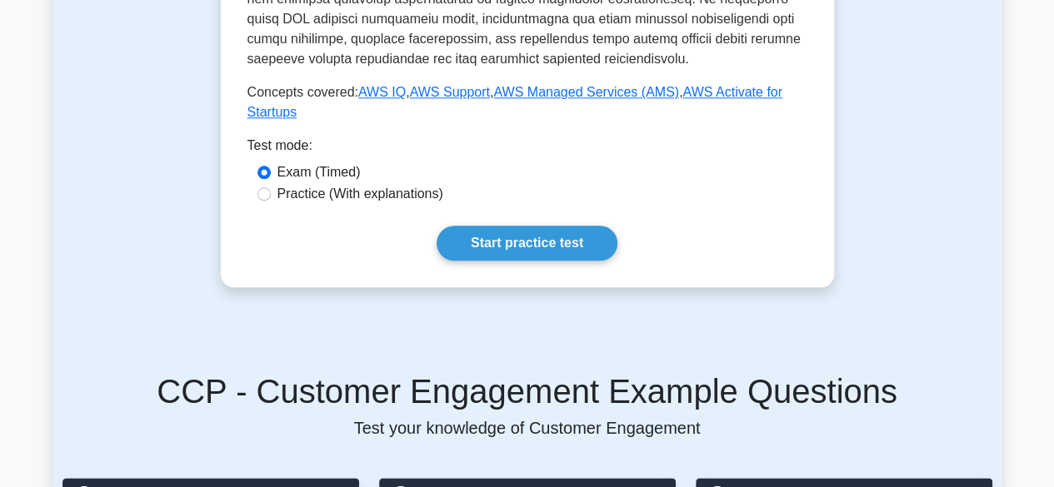
scroll to position [666, 0]
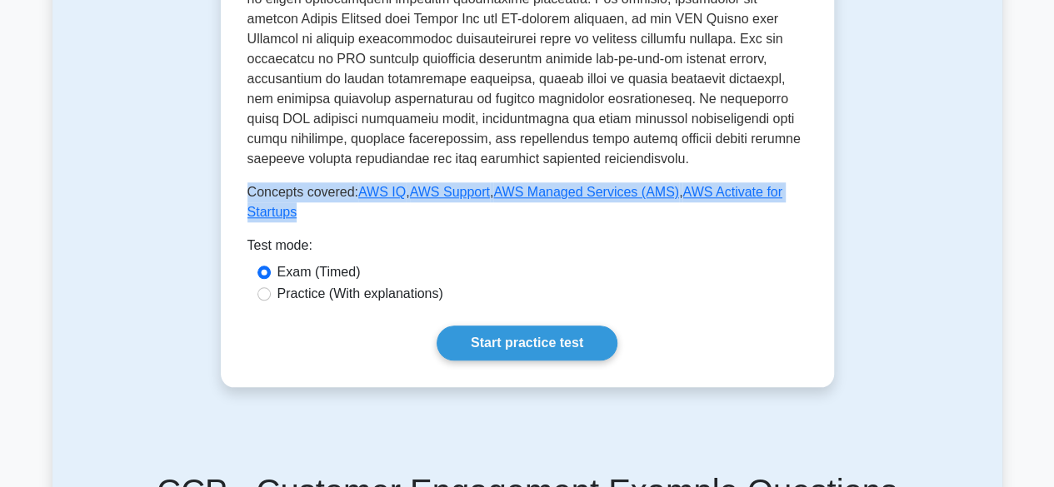
drag, startPoint x: 248, startPoint y: 194, endPoint x: 816, endPoint y: 192, distance: 568.2
copy p "Concepts covered: AWS IQ , AWS Support , AWS Managed Services (AMS) , AWS Activ…"
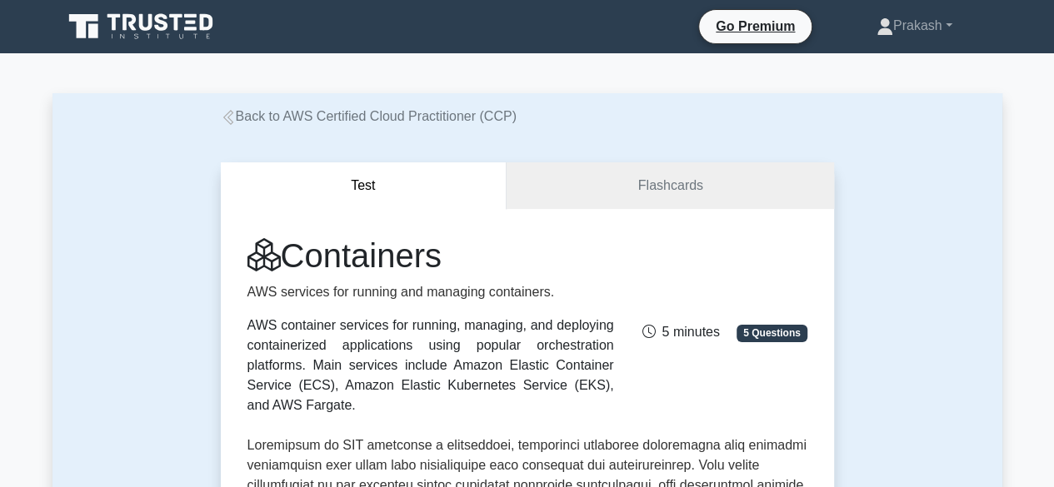
click at [383, 254] on h1 "Containers" at bounding box center [430, 256] width 367 height 40
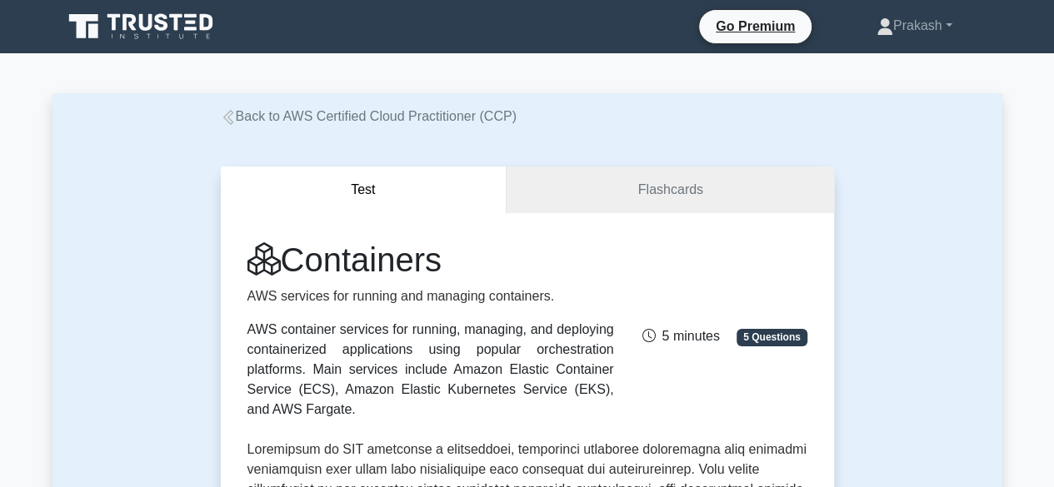
copy h1 "Containers"
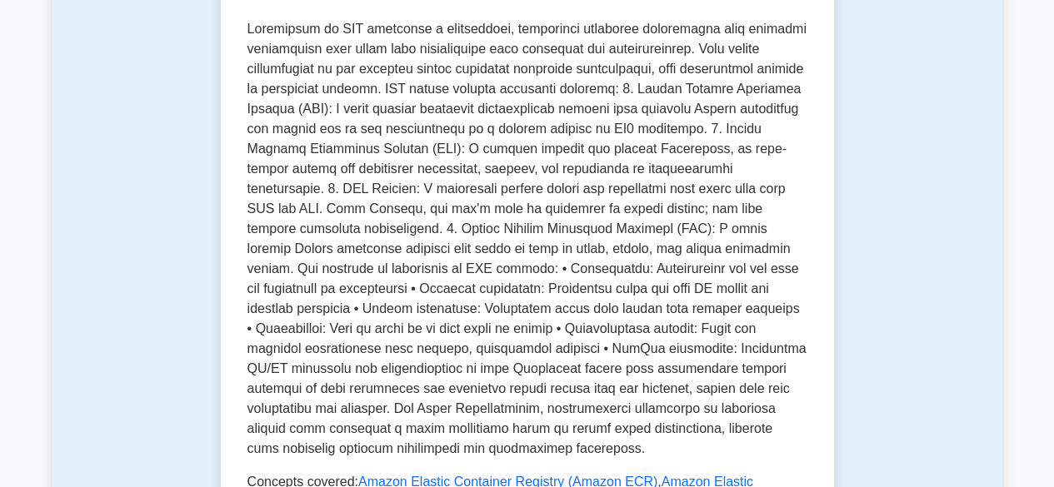
scroll to position [833, 0]
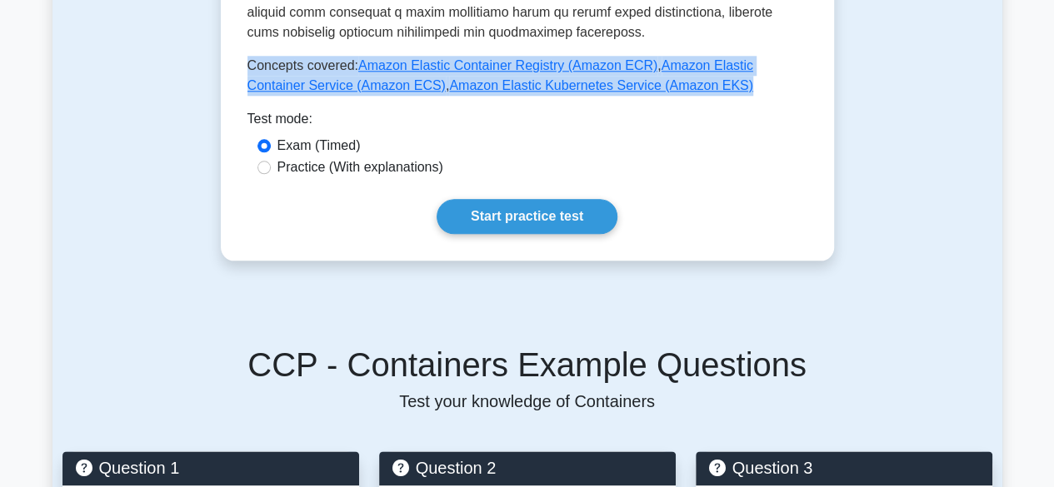
drag, startPoint x: 247, startPoint y: 42, endPoint x: 657, endPoint y: 62, distance: 410.4
click at [657, 62] on p "Concepts covered: Amazon Elastic Container Registry (Amazon ECR) , Amazon Elast…" at bounding box center [527, 76] width 560 height 40
copy p "Concepts covered: Amazon Elastic Container Registry (Amazon ECR) , Amazon Elast…"
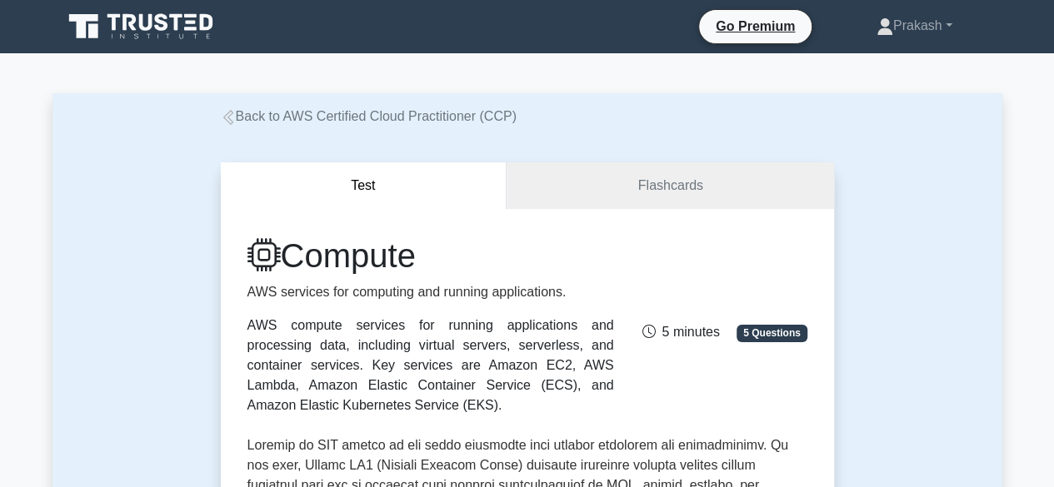
click at [374, 257] on h1 "Compute" at bounding box center [430, 256] width 367 height 40
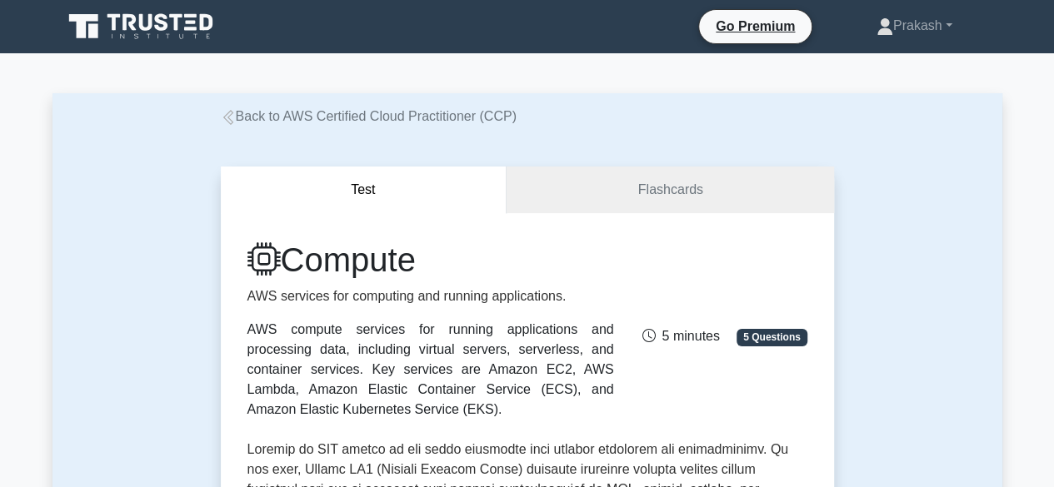
copy h1 "Compute"
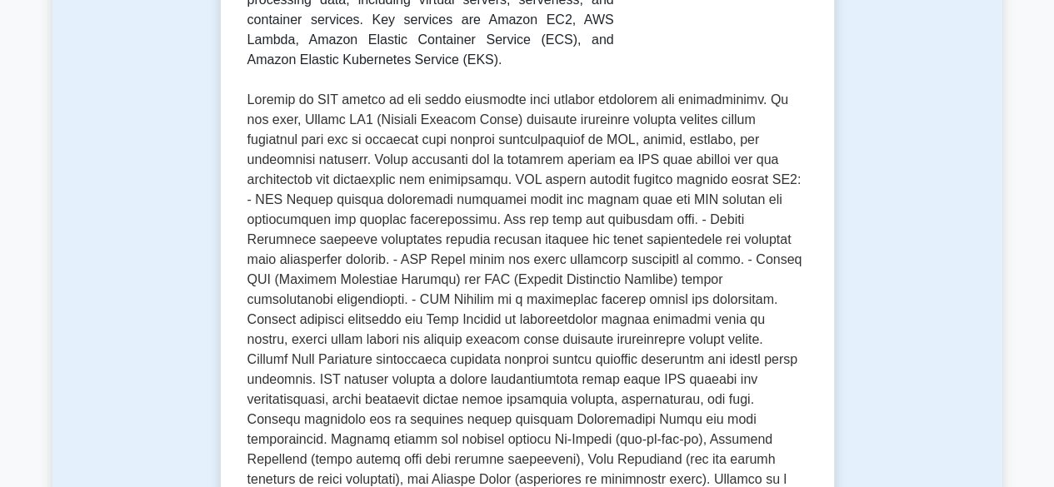
scroll to position [666, 0]
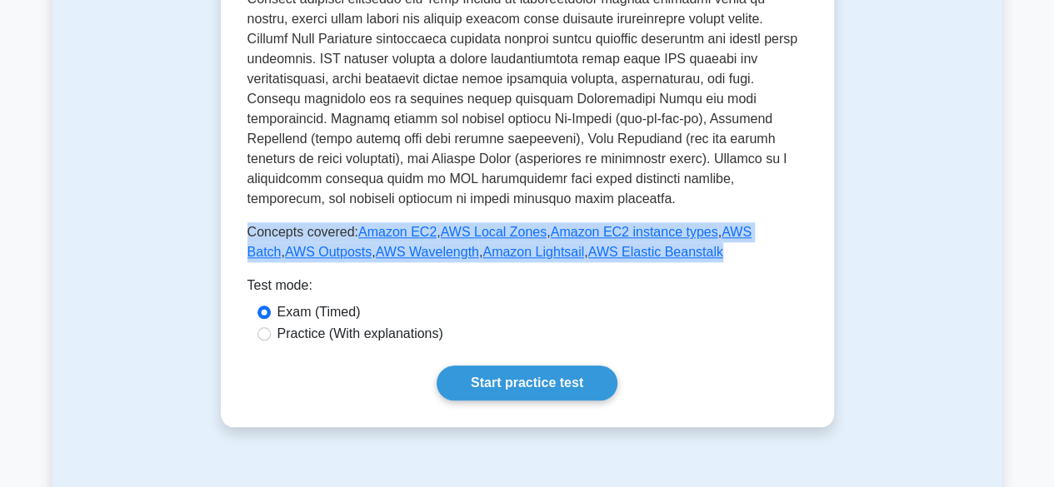
drag, startPoint x: 247, startPoint y: 216, endPoint x: 681, endPoint y: 240, distance: 435.5
click at [681, 240] on p "Concepts covered: Amazon EC2 , AWS Local Zones , Amazon EC2 instance types , AW…" at bounding box center [527, 242] width 560 height 40
copy p "Concepts covered: Amazon EC2 , AWS Local Zones , Amazon EC2 instance types , AW…"
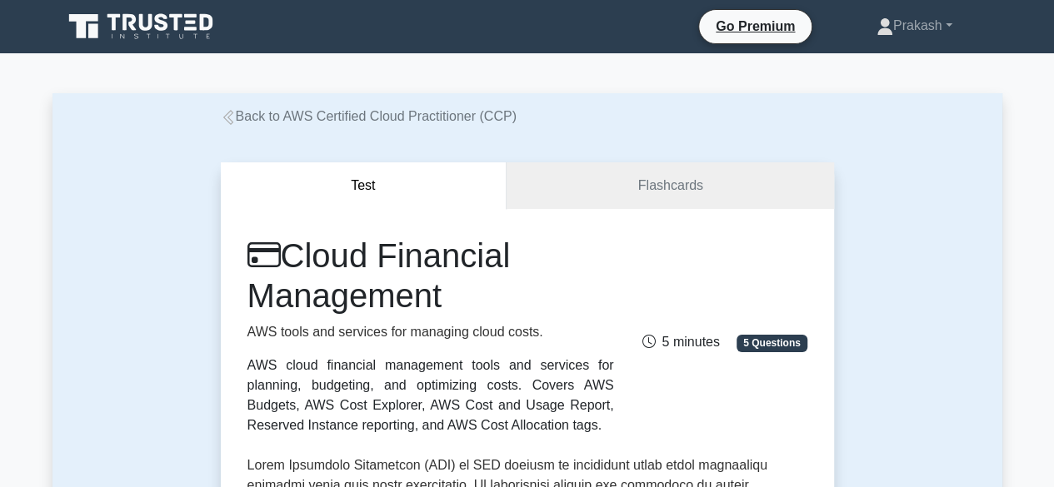
drag, startPoint x: 289, startPoint y: 261, endPoint x: 567, endPoint y: 32, distance: 359.3
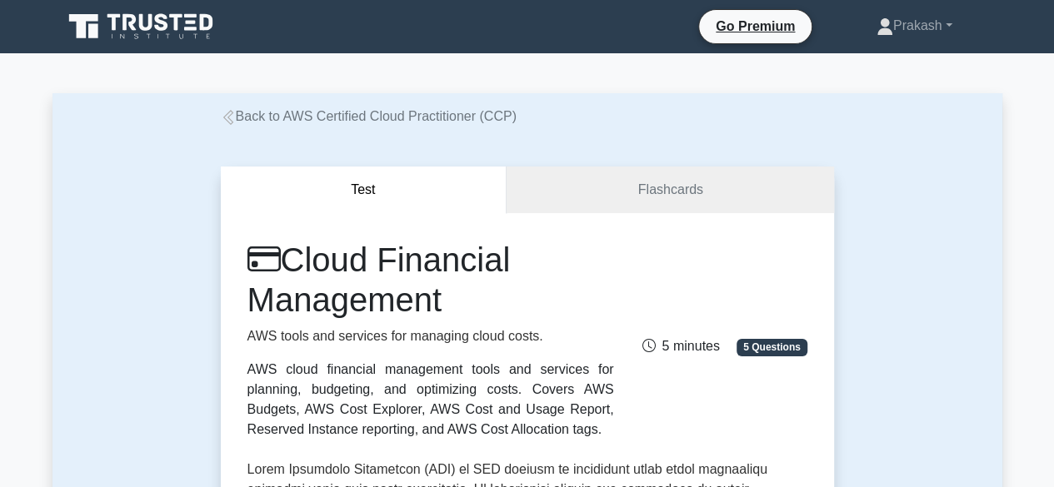
click at [455, 287] on h1 "Cloud Financial Management" at bounding box center [430, 280] width 367 height 80
copy h1 "Cloud Financial Management"
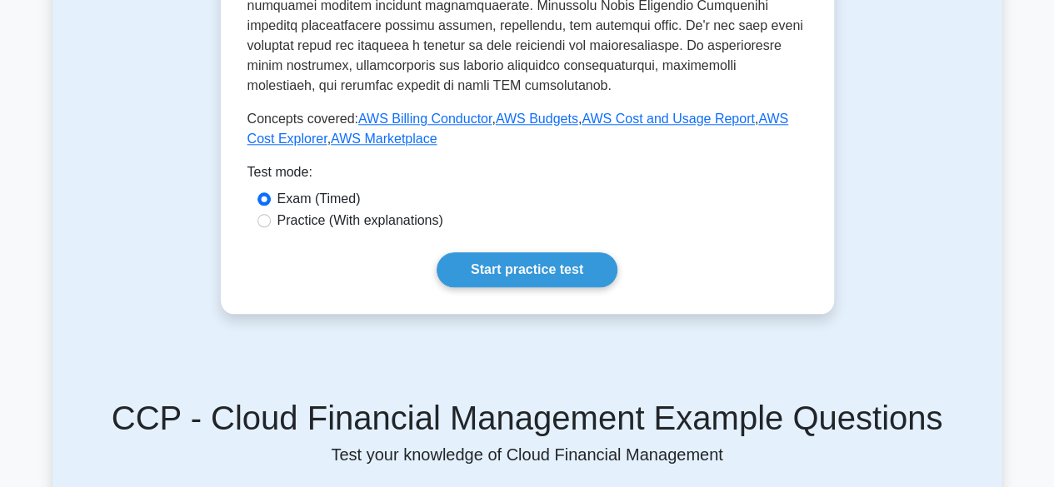
scroll to position [750, 0]
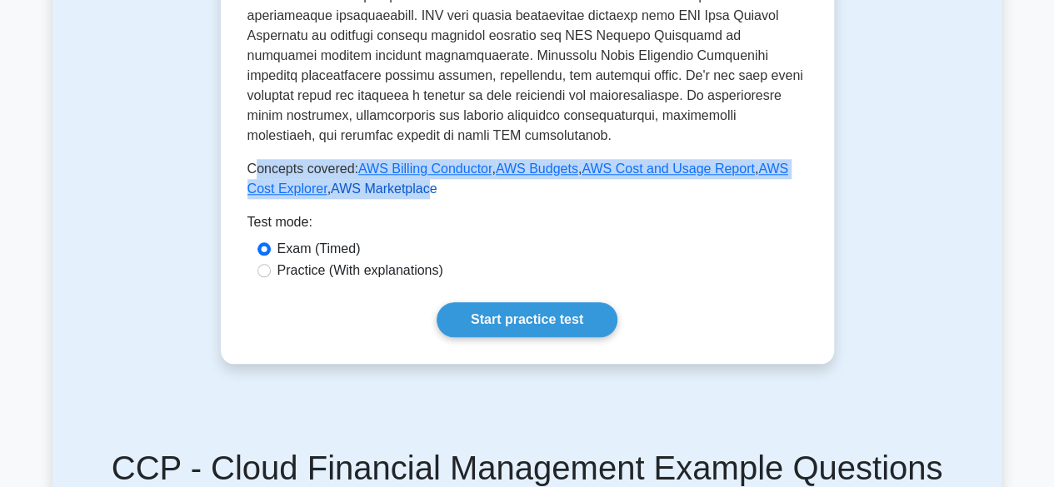
drag, startPoint x: 251, startPoint y: 147, endPoint x: 389, endPoint y: 176, distance: 141.2
click at [389, 176] on p "Concepts covered: AWS Billing Conductor , AWS Budgets , AWS Cost and Usage Repo…" at bounding box center [527, 179] width 560 height 40
drag, startPoint x: 250, startPoint y: 151, endPoint x: 400, endPoint y: 177, distance: 152.3
click at [400, 177] on p "Concepts covered: AWS Billing Conductor , AWS Budgets , AWS Cost and Usage Repo…" at bounding box center [527, 179] width 560 height 40
copy p "Concepts covered: AWS Billing Conductor , AWS Budgets , AWS Cost and Usage Repo…"
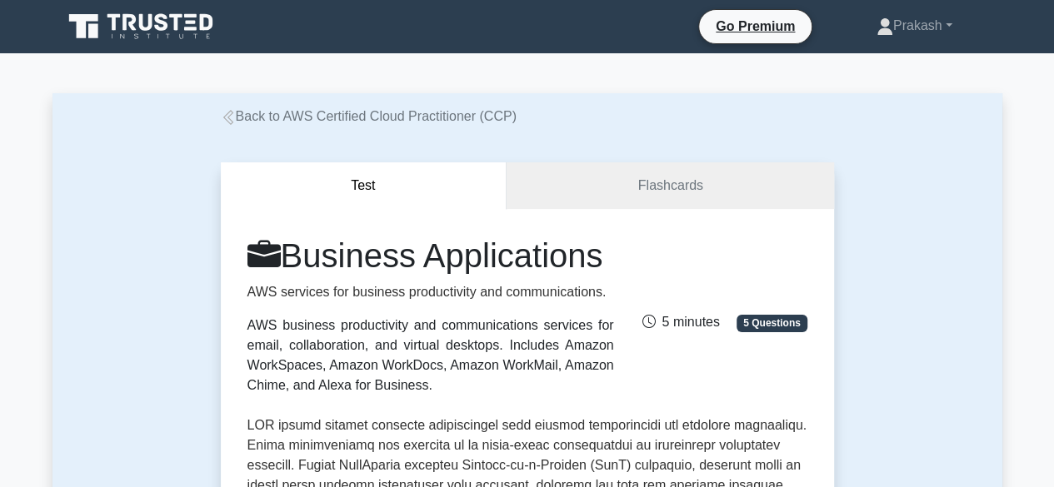
drag, startPoint x: 297, startPoint y: 255, endPoint x: 430, endPoint y: 294, distance: 138.1
click at [430, 276] on h1 "Business Applications" at bounding box center [430, 256] width 367 height 40
click at [411, 276] on h1 "Business Applications" at bounding box center [430, 256] width 367 height 40
drag, startPoint x: 432, startPoint y: 301, endPoint x: 298, endPoint y: 266, distance: 137.8
click at [298, 266] on h1 "Business Applications" at bounding box center [430, 256] width 367 height 40
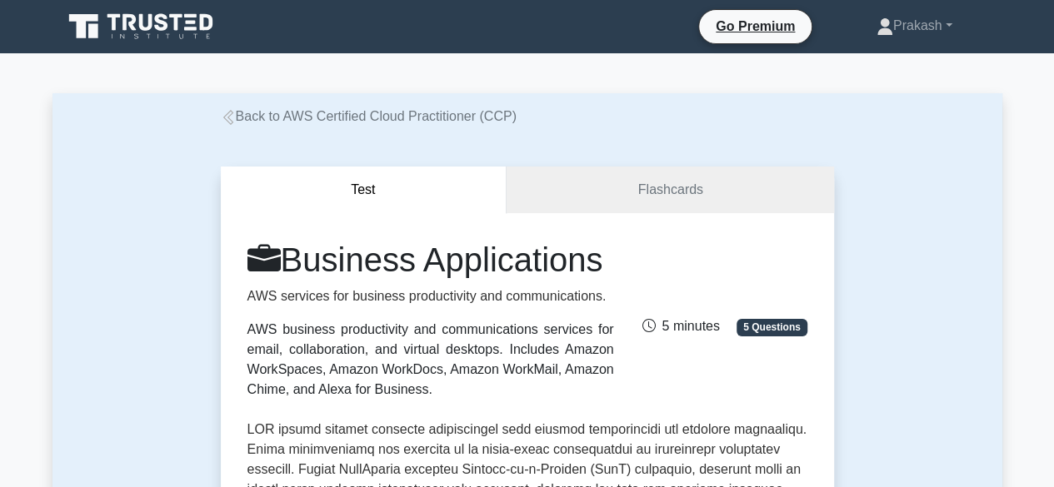
copy h1 "Business Applications"
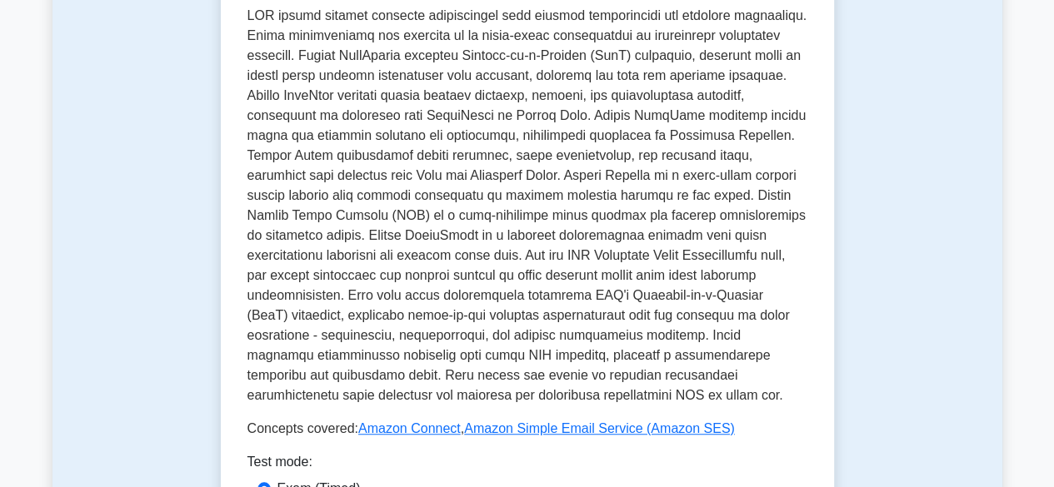
scroll to position [583, 0]
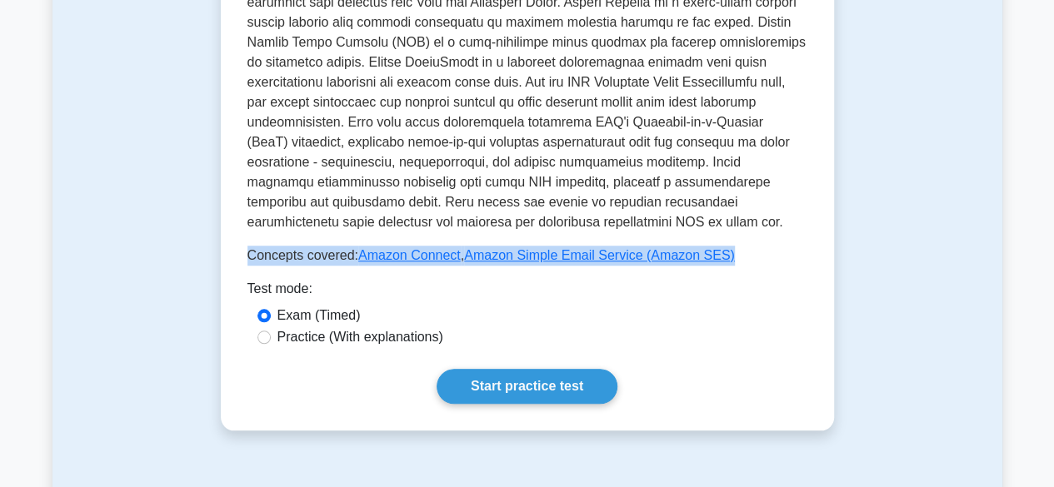
drag, startPoint x: 249, startPoint y: 297, endPoint x: 721, endPoint y: 296, distance: 472.4
copy p "Concepts covered: Amazon Connect , Amazon Simple Email Service (Amazon SES)"
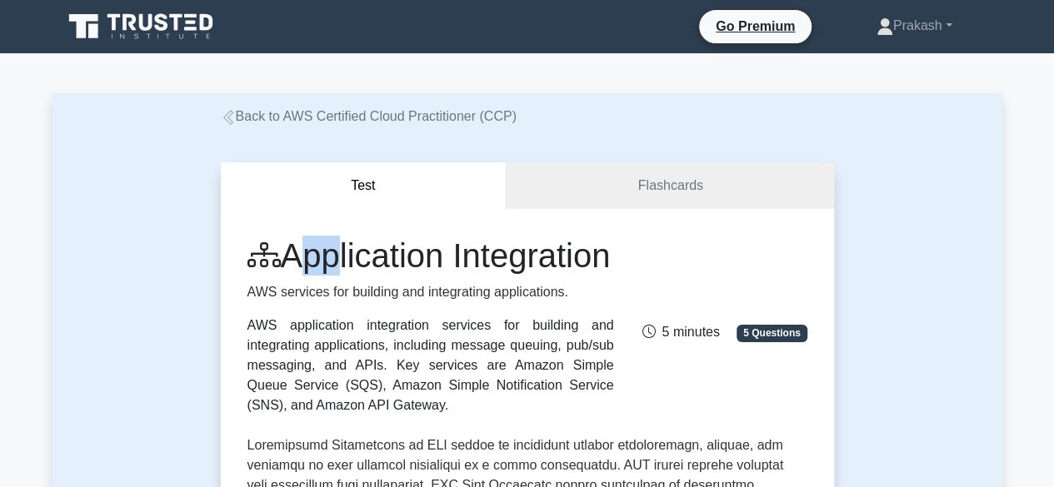
drag, startPoint x: 297, startPoint y: 252, endPoint x: 328, endPoint y: 273, distance: 37.9
click at [328, 273] on h1 "Application Integration" at bounding box center [430, 256] width 367 height 40
click at [298, 276] on h1 "Application Integration" at bounding box center [430, 256] width 367 height 40
drag, startPoint x: 293, startPoint y: 266, endPoint x: 442, endPoint y: 298, distance: 151.8
click at [442, 276] on h1 "Application Integration" at bounding box center [430, 256] width 367 height 40
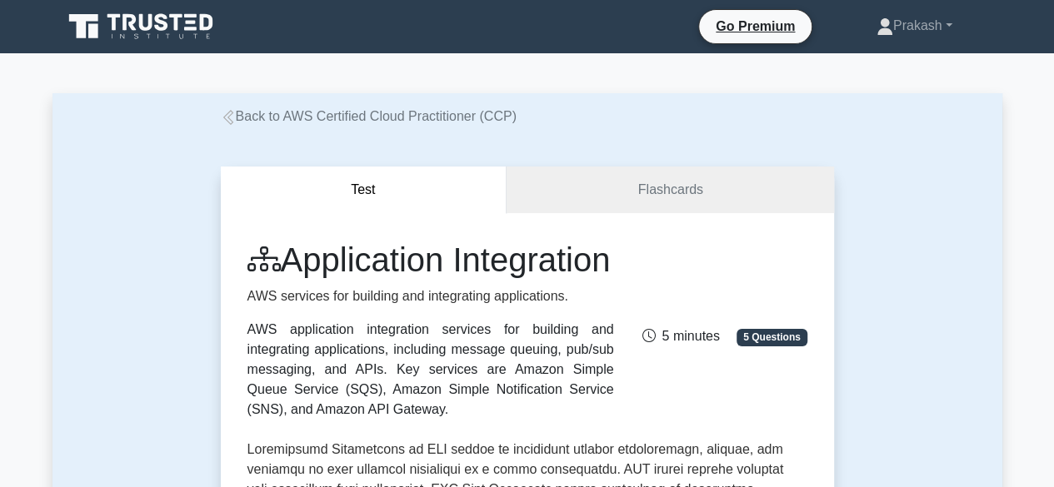
copy h1 "Application Integration"
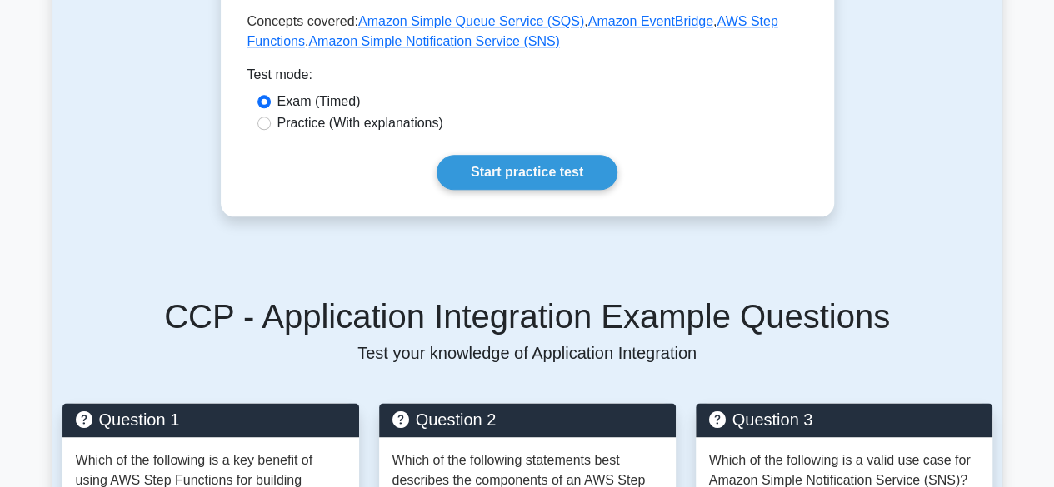
scroll to position [750, 0]
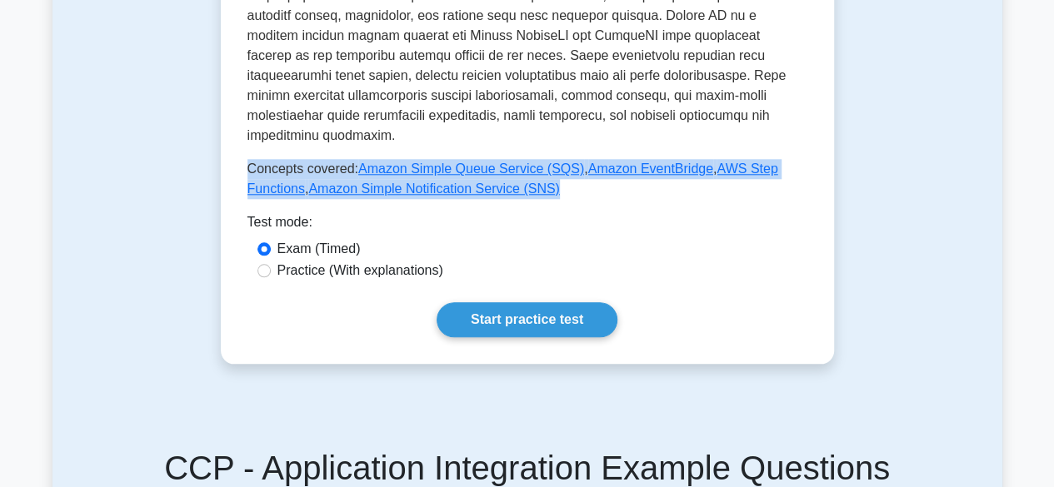
drag, startPoint x: 244, startPoint y: 167, endPoint x: 518, endPoint y: 195, distance: 275.5
copy p "Concepts covered: Amazon Simple Queue Service (SQS) , Amazon EventBridge , AWS …"
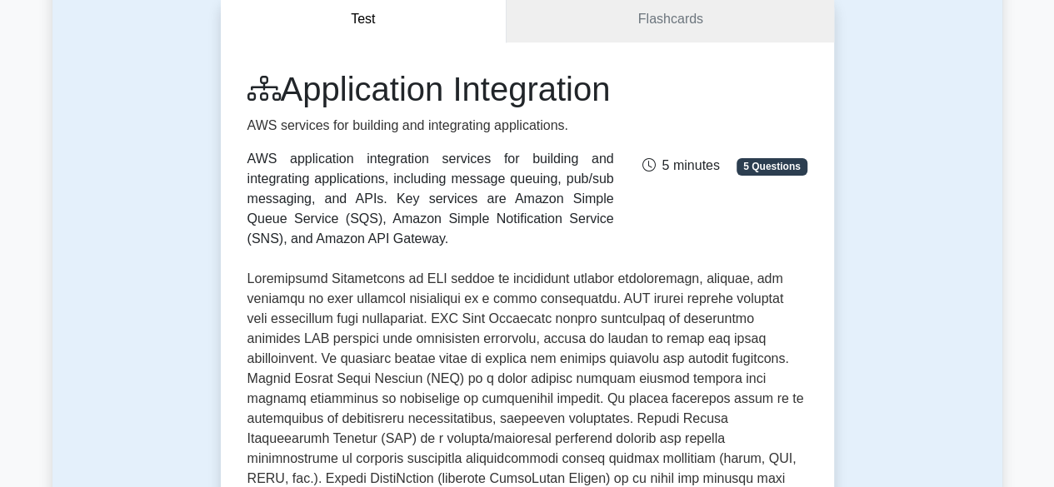
scroll to position [0, 0]
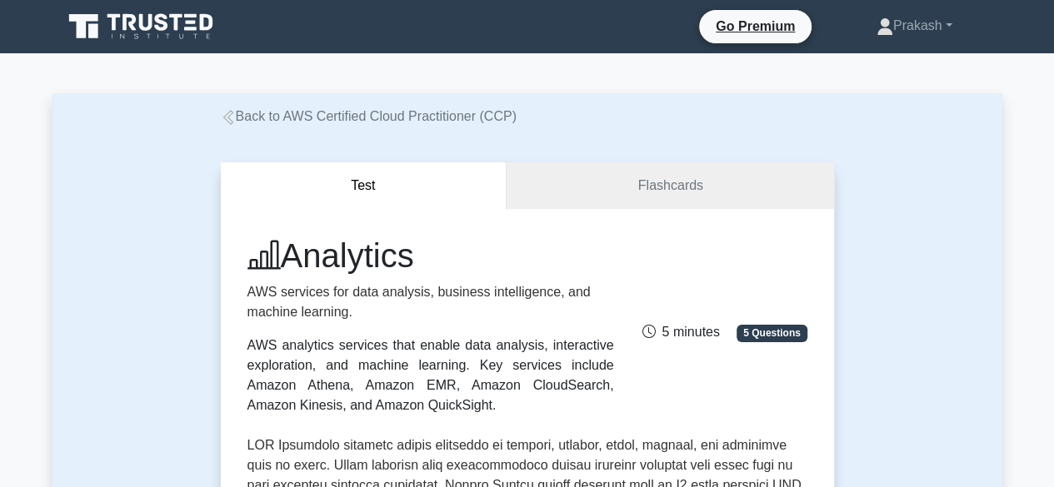
click at [349, 269] on h1 "Analytics" at bounding box center [430, 256] width 367 height 40
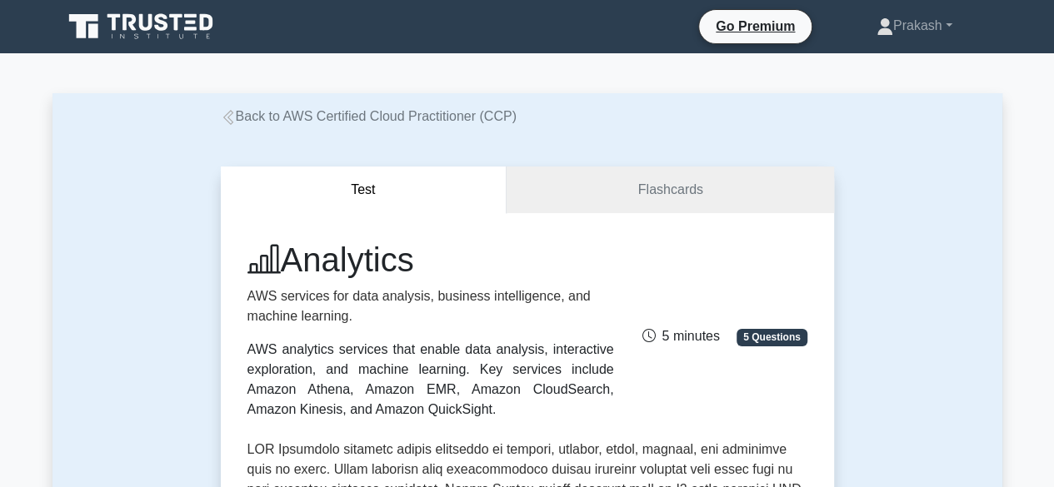
copy h1 "Analytics"
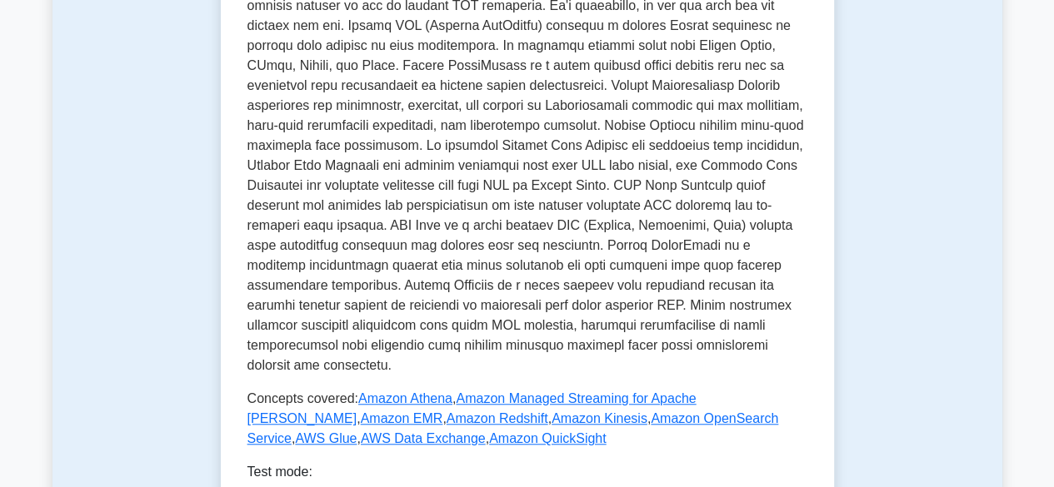
scroll to position [750, 0]
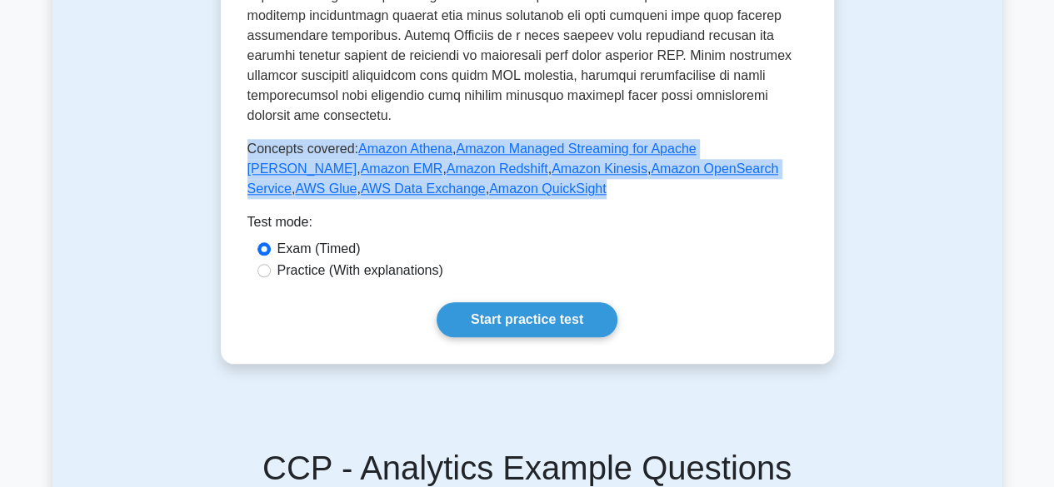
drag, startPoint x: 247, startPoint y: 128, endPoint x: 357, endPoint y: 177, distance: 121.2
click at [357, 177] on p "Concepts covered: Amazon Athena , Amazon Managed Streaming for Apache [PERSON_N…" at bounding box center [527, 169] width 560 height 60
copy p "Concepts covered: Amazon Athena , Amazon Managed Streaming for Apache [PERSON_N…"
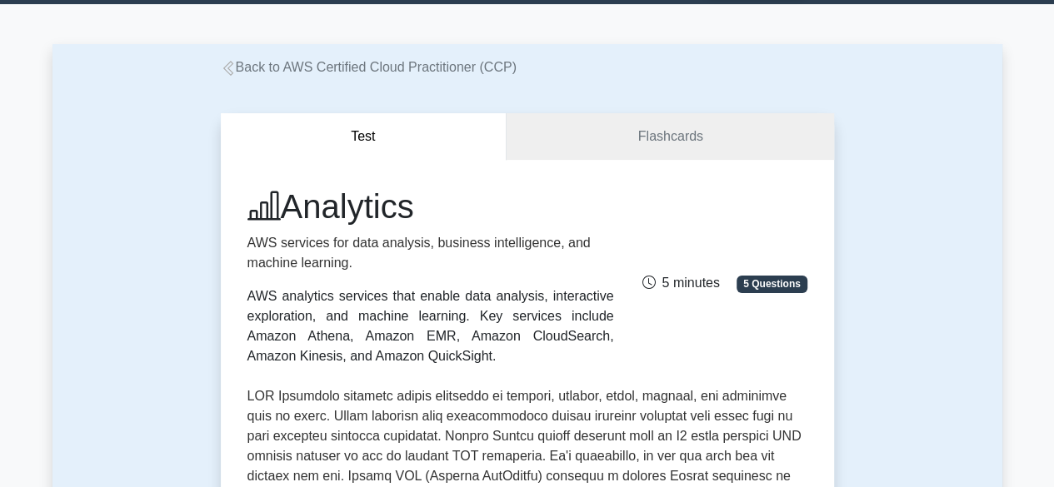
scroll to position [0, 0]
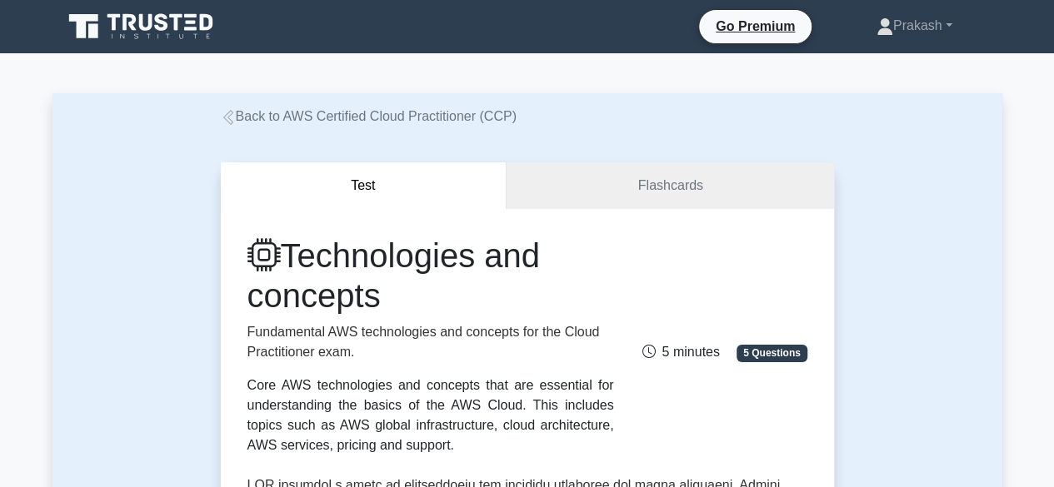
drag, startPoint x: 295, startPoint y: 253, endPoint x: 388, endPoint y: 297, distance: 102.9
click at [388, 297] on h1 "Technologies and concepts" at bounding box center [430, 276] width 367 height 80
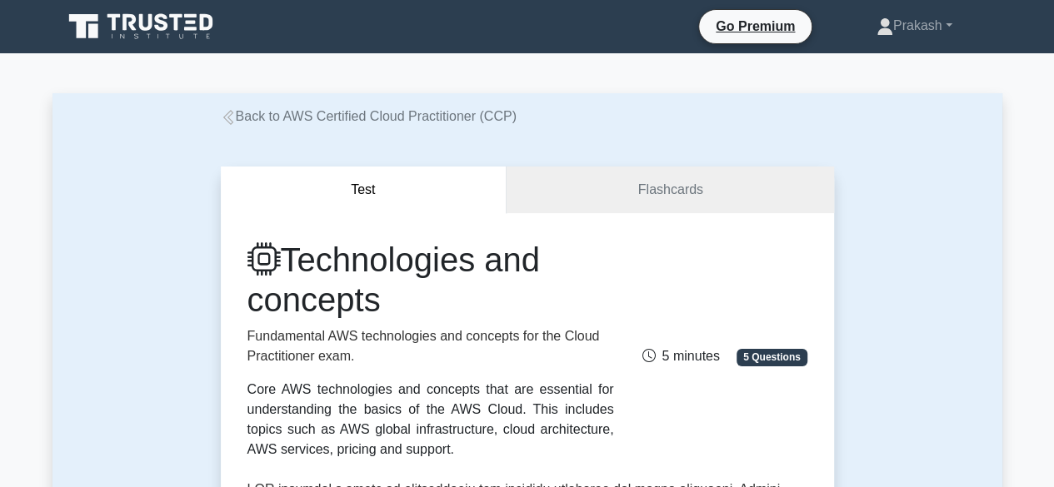
copy h1 "Technologies and concepts"
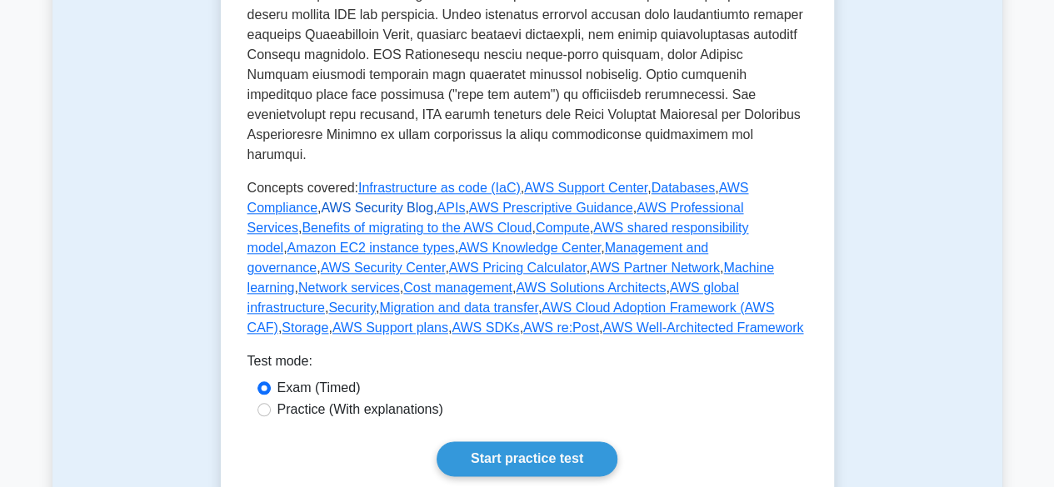
scroll to position [750, 0]
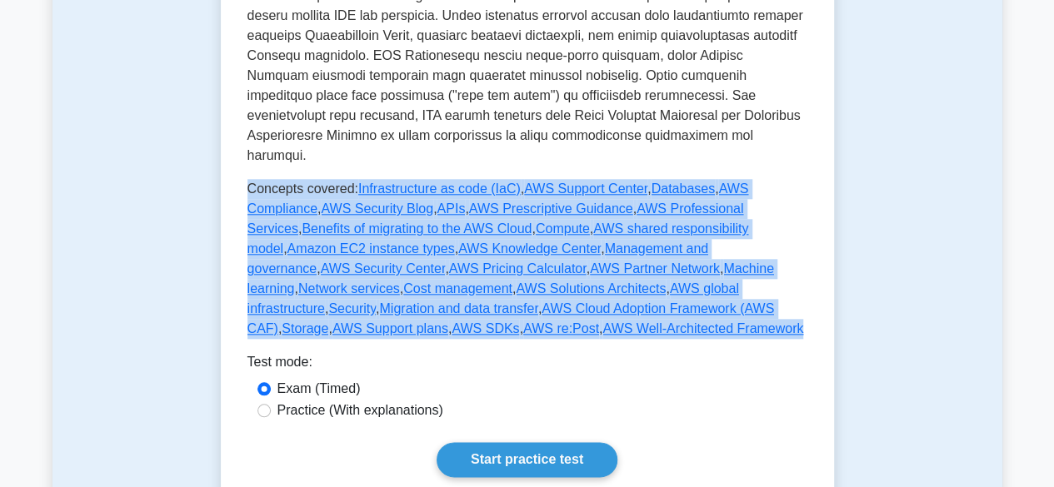
drag, startPoint x: 250, startPoint y: 166, endPoint x: 391, endPoint y: 308, distance: 200.3
click at [391, 308] on p "Concepts covered: Infrastructure as code (IaC) , AWS Support Center , Databases…" at bounding box center [527, 259] width 560 height 160
copy p "Concepts covered: Infrastructure as code (IaC) , AWS Support Center , Databases…"
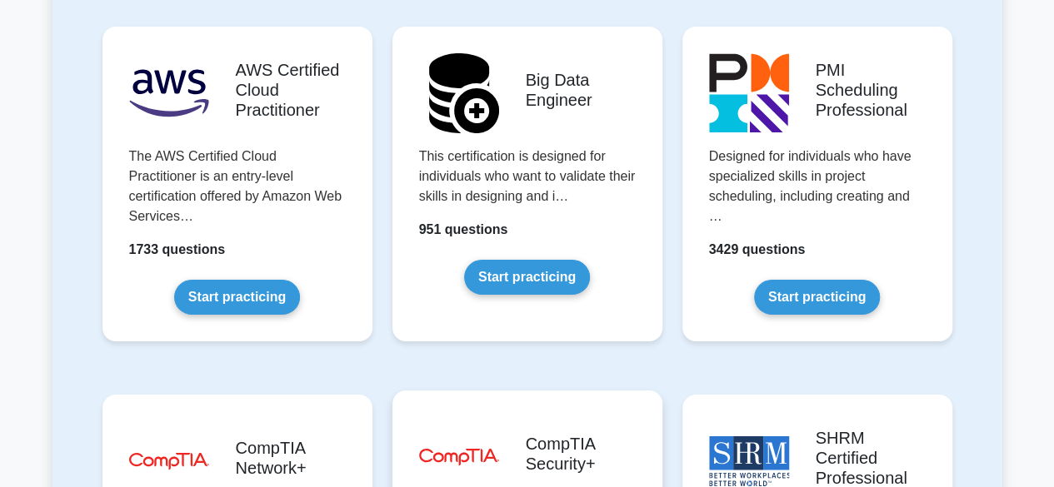
scroll to position [2833, 0]
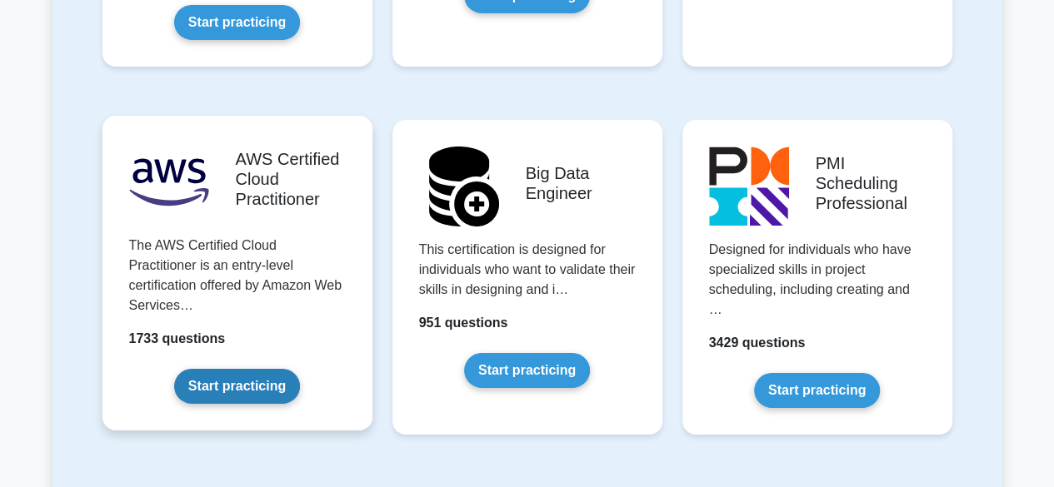
click at [227, 369] on link "Start practicing" at bounding box center [237, 386] width 126 height 35
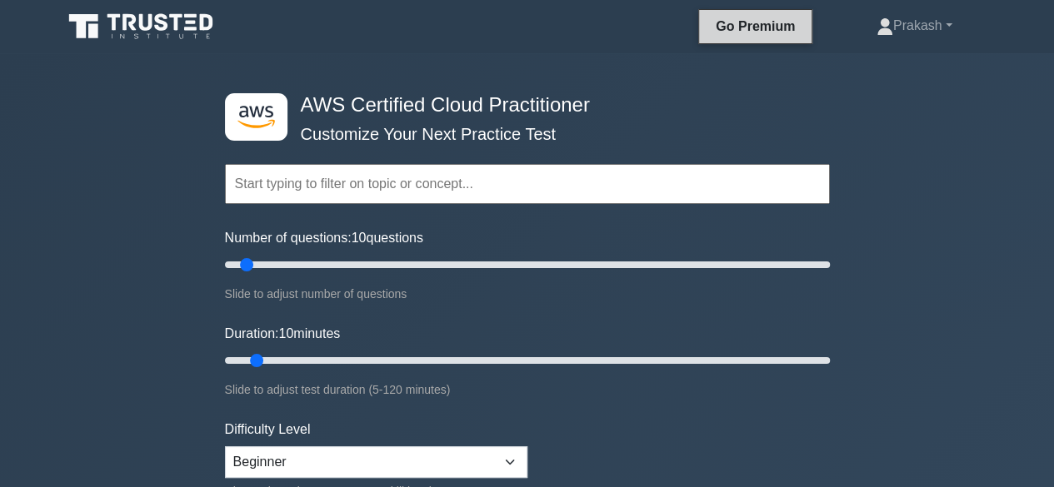
click at [743, 29] on link "Go Premium" at bounding box center [755, 26] width 99 height 21
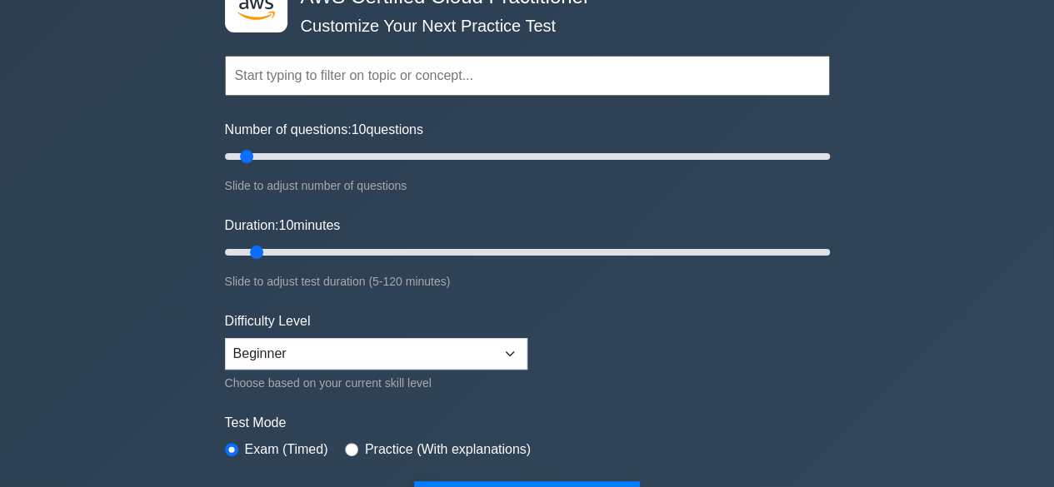
scroll to position [83, 0]
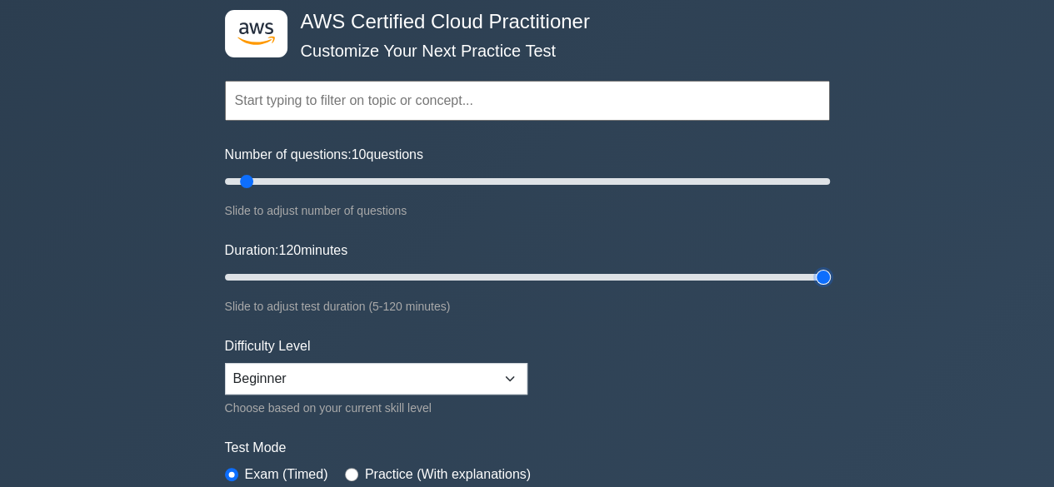
drag, startPoint x: 252, startPoint y: 272, endPoint x: 833, endPoint y: 295, distance: 582.0
type input "120"
click at [830, 287] on input "Duration: 120 minutes" at bounding box center [527, 277] width 605 height 20
drag, startPoint x: 243, startPoint y: 184, endPoint x: 415, endPoint y: 190, distance: 171.7
type input "65"
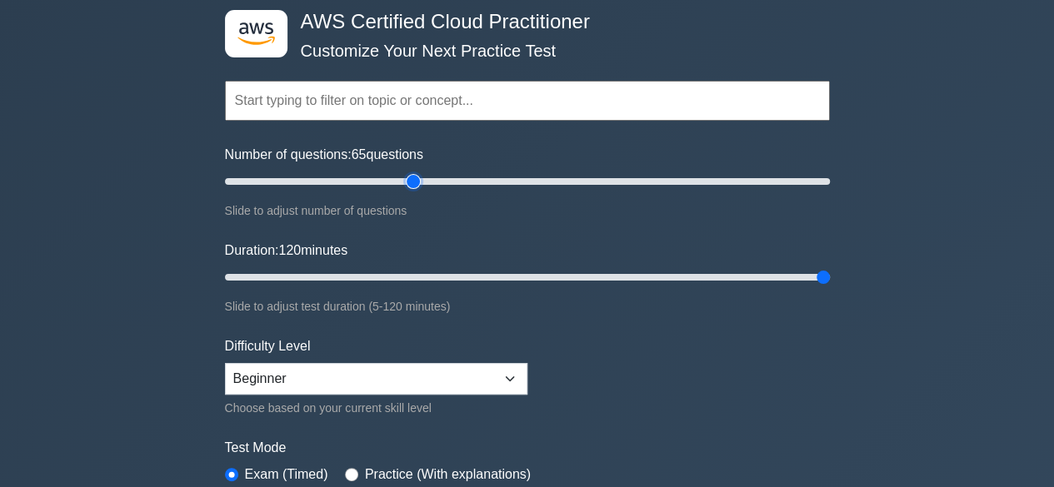
click at [415, 190] on input "Number of questions: 65 questions" at bounding box center [527, 182] width 605 height 20
click at [477, 203] on div "Slide to adjust number of questions" at bounding box center [527, 211] width 605 height 20
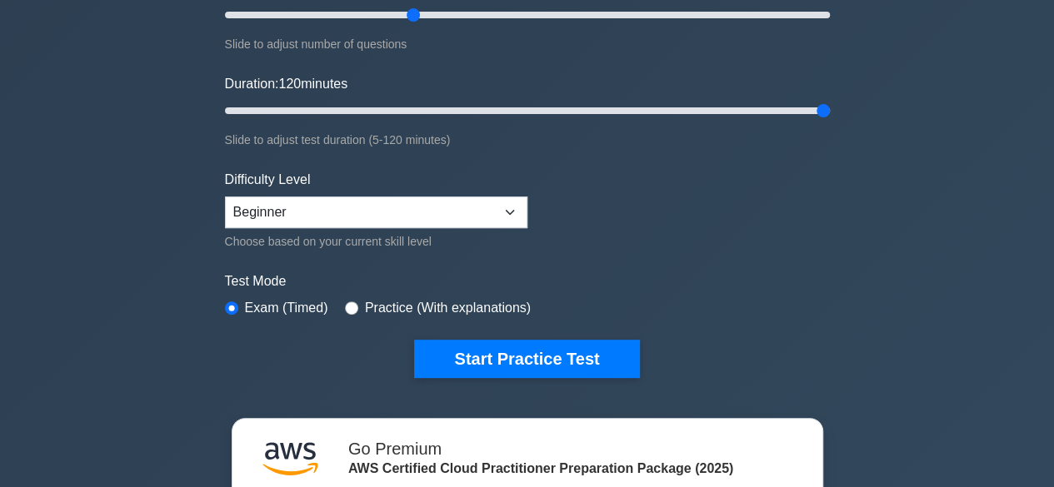
scroll to position [417, 0]
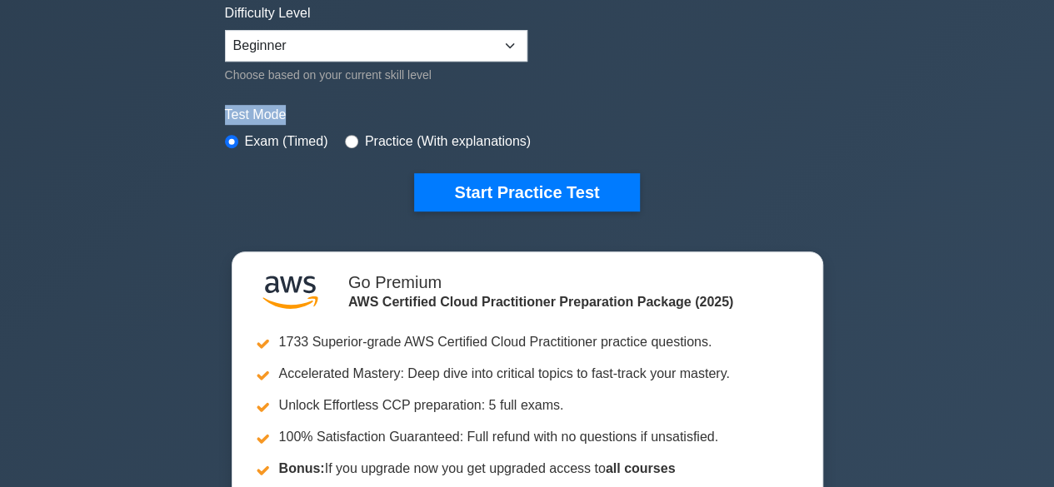
drag, startPoint x: 227, startPoint y: 112, endPoint x: 312, endPoint y: 110, distance: 85.8
click at [312, 110] on label "Test Mode" at bounding box center [527, 115] width 605 height 20
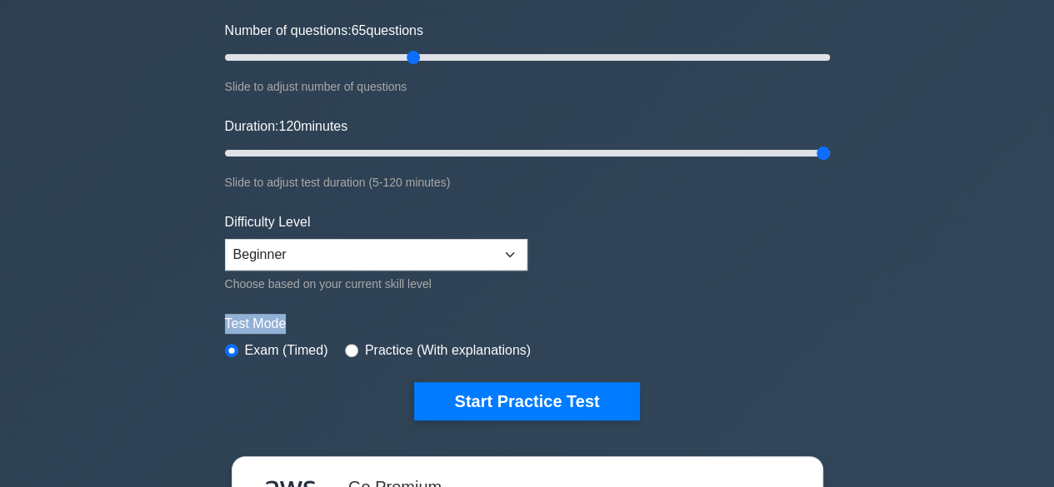
scroll to position [83, 0]
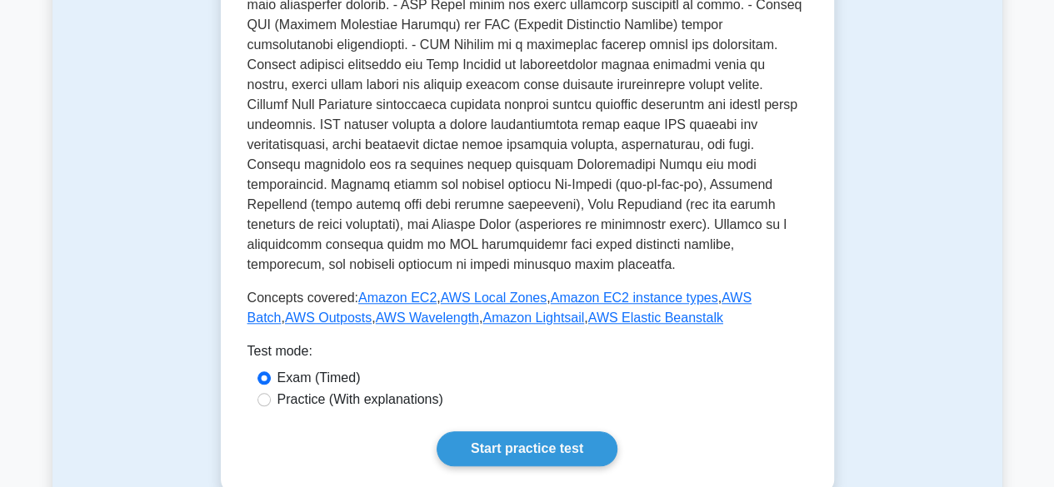
scroll to position [750, 0]
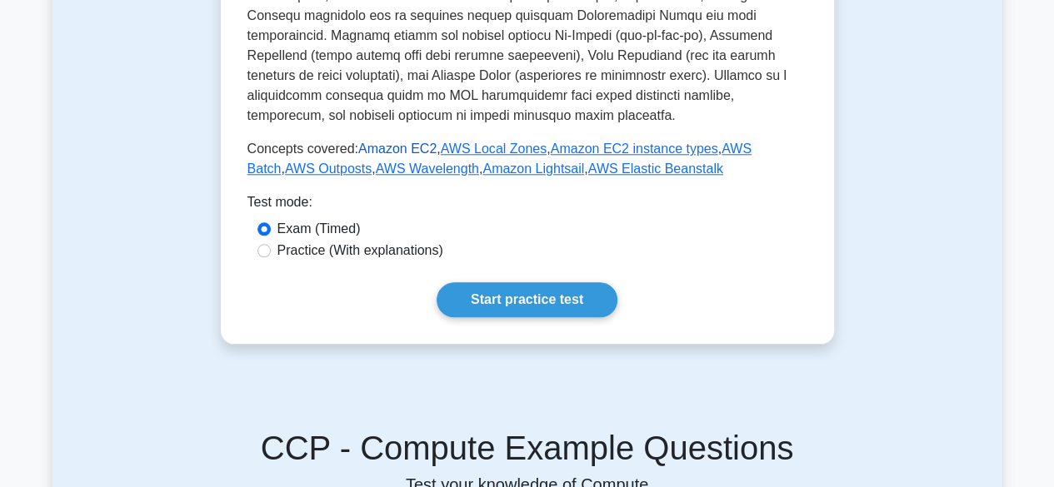
click at [378, 142] on link "Amazon EC2" at bounding box center [397, 149] width 78 height 14
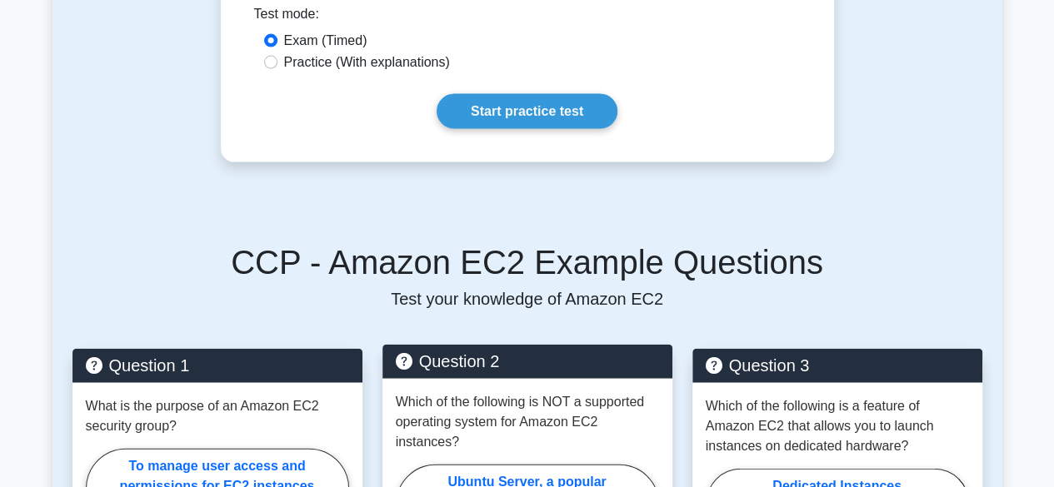
scroll to position [1916, 0]
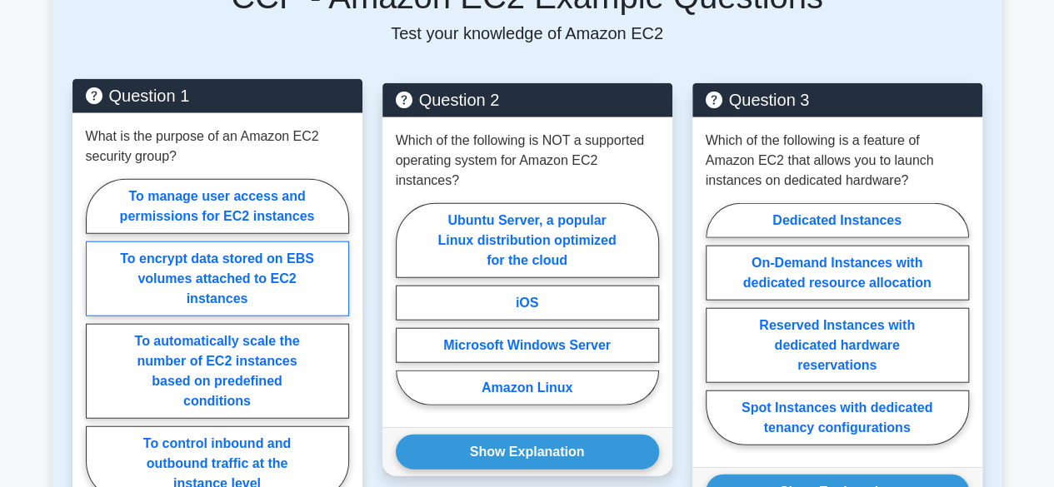
click at [282, 270] on label "To encrypt data stored on EBS volumes attached to EC2 instances" at bounding box center [217, 279] width 263 height 75
click at [97, 340] on input "To encrypt data stored on EBS volumes attached to EC2 instances" at bounding box center [91, 345] width 11 height 11
radio input "true"
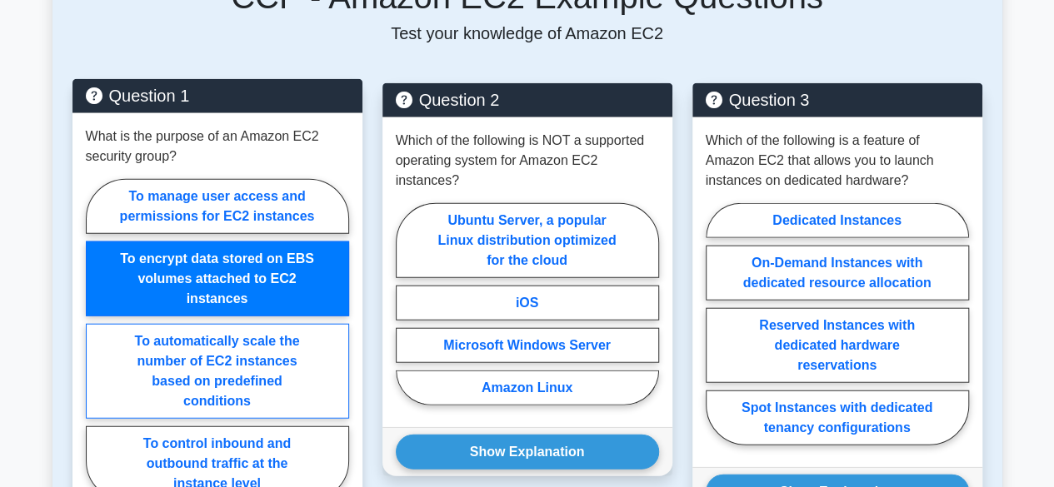
scroll to position [2166, 0]
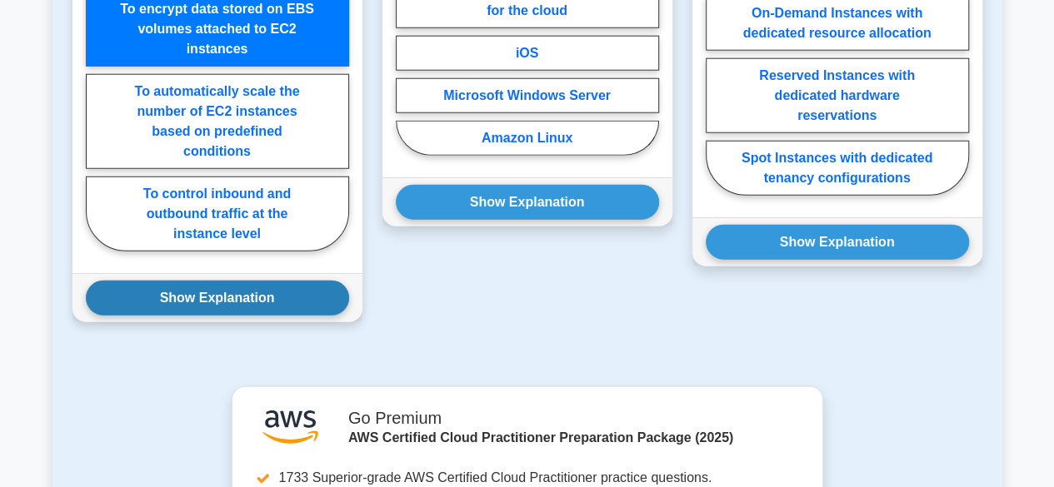
click at [243, 281] on button "Show Explanation" at bounding box center [217, 298] width 263 height 35
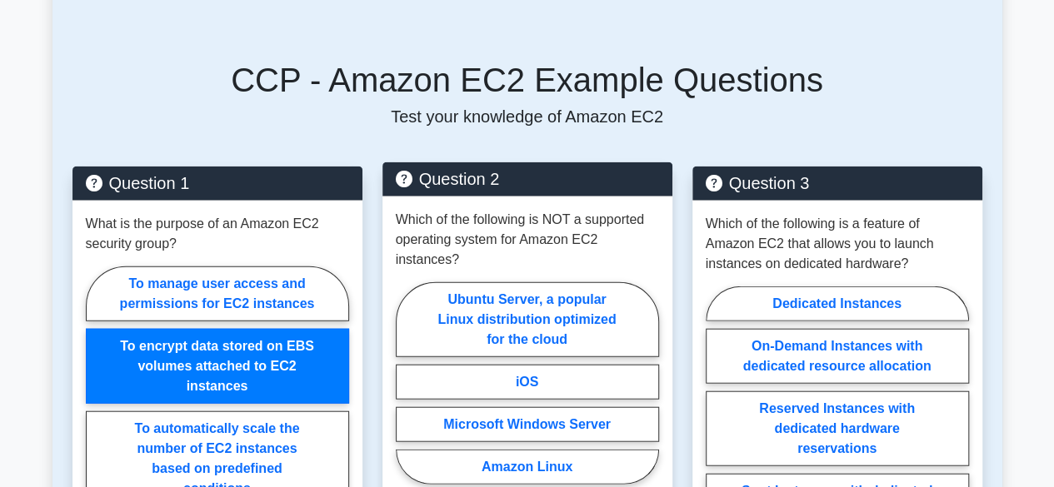
scroll to position [1916, 0]
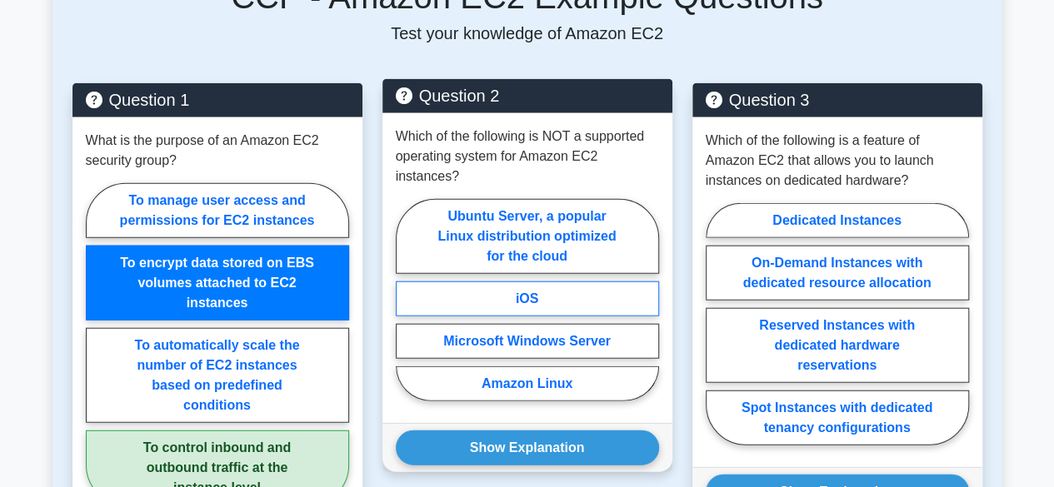
click at [552, 282] on label "iOS" at bounding box center [527, 299] width 263 height 35
click at [407, 300] on input "iOS" at bounding box center [401, 305] width 11 height 11
radio input "true"
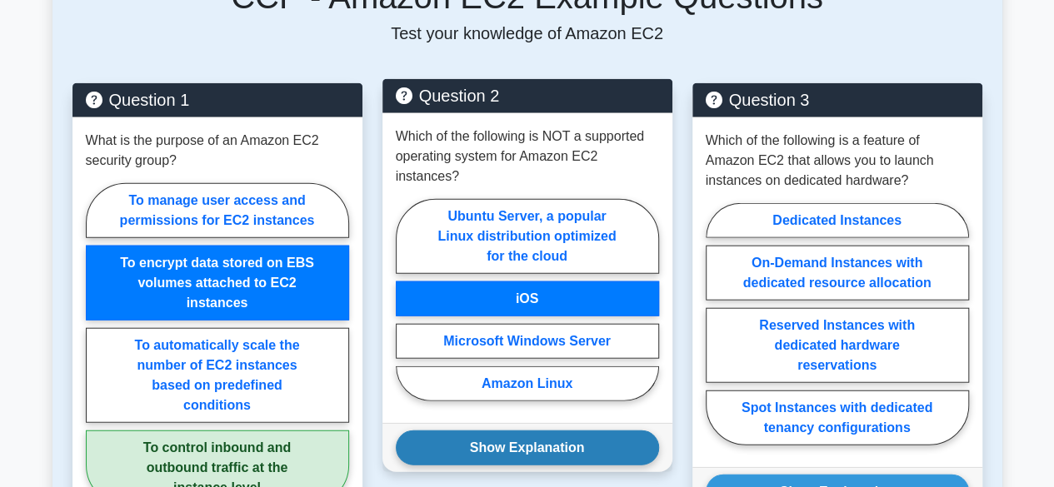
click at [557, 431] on button "Show Explanation" at bounding box center [527, 448] width 263 height 35
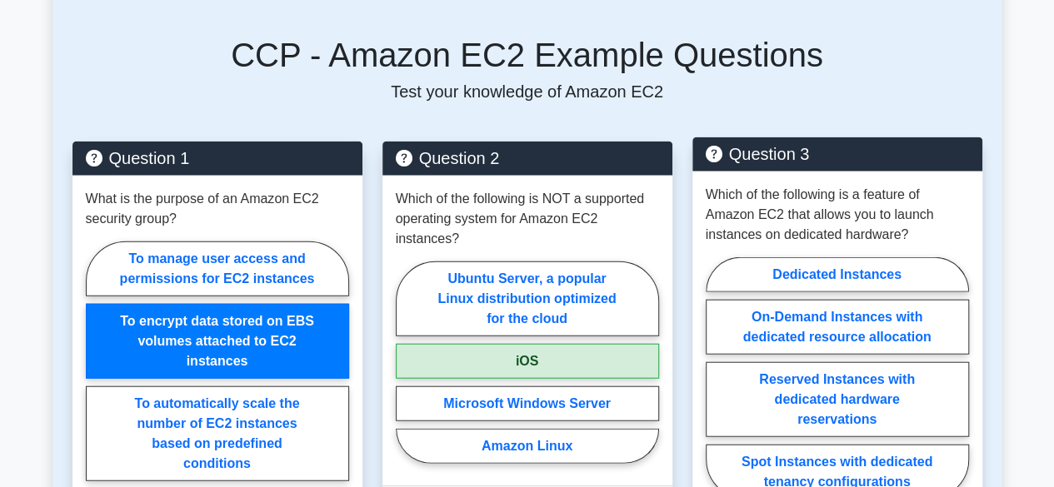
scroll to position [1833, 0]
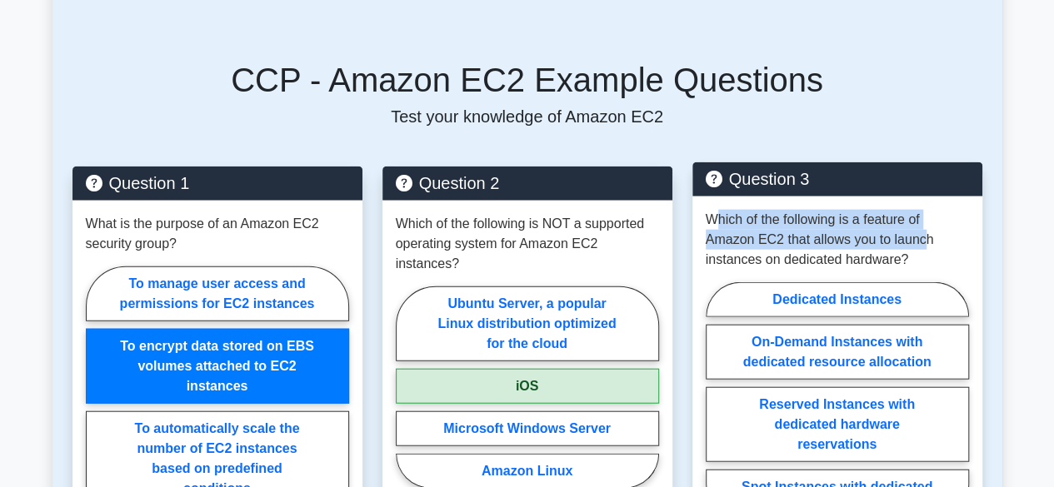
drag, startPoint x: 711, startPoint y: 200, endPoint x: 798, endPoint y: 214, distance: 87.8
click at [916, 227] on p "Which of the following is a feature of Amazon EC2 that allows you to launch ins…" at bounding box center [837, 240] width 263 height 60
click at [791, 212] on p "Which of the following is a feature of Amazon EC2 that allows you to launch ins…" at bounding box center [837, 240] width 263 height 60
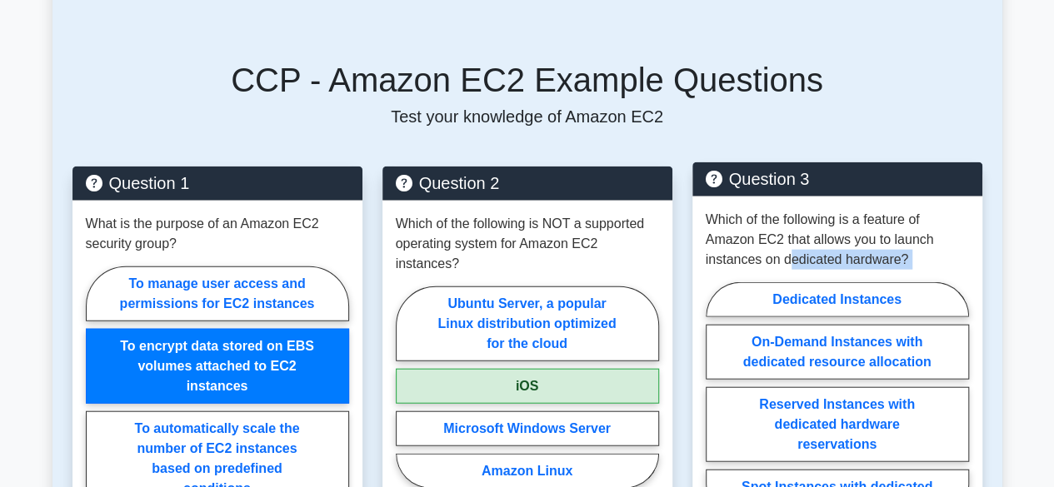
drag, startPoint x: 790, startPoint y: 244, endPoint x: 894, endPoint y: 257, distance: 105.0
click at [894, 257] on div "Which of the following is a feature of Amazon EC2 that allows you to launch ins…" at bounding box center [837, 372] width 290 height 350
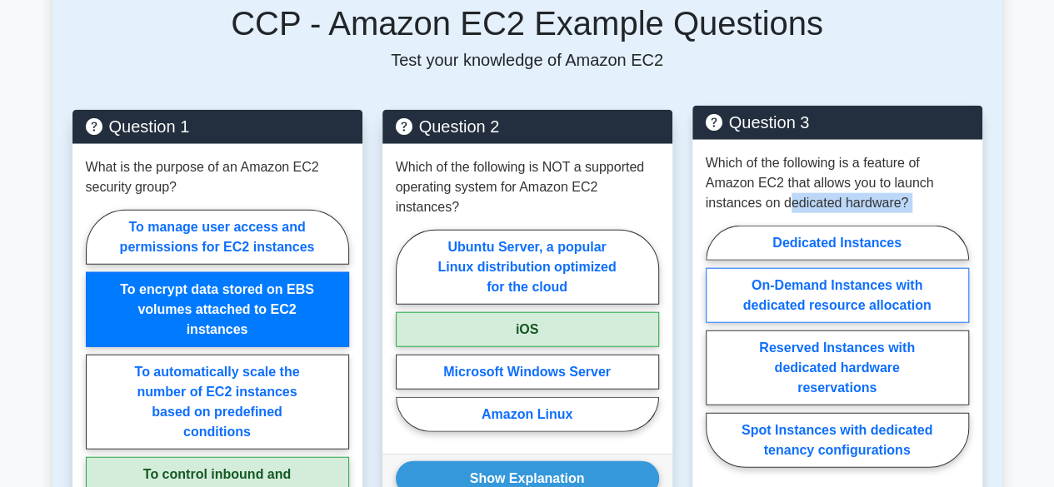
scroll to position [1916, 0]
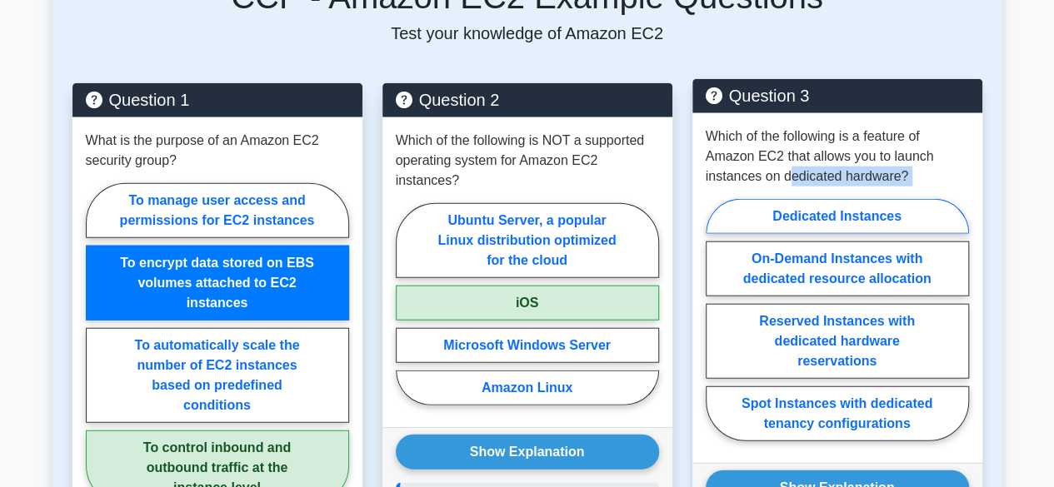
click at [855, 199] on label "Dedicated Instances" at bounding box center [837, 216] width 263 height 35
click at [716, 320] on input "Dedicated Instances" at bounding box center [711, 325] width 11 height 11
radio input "true"
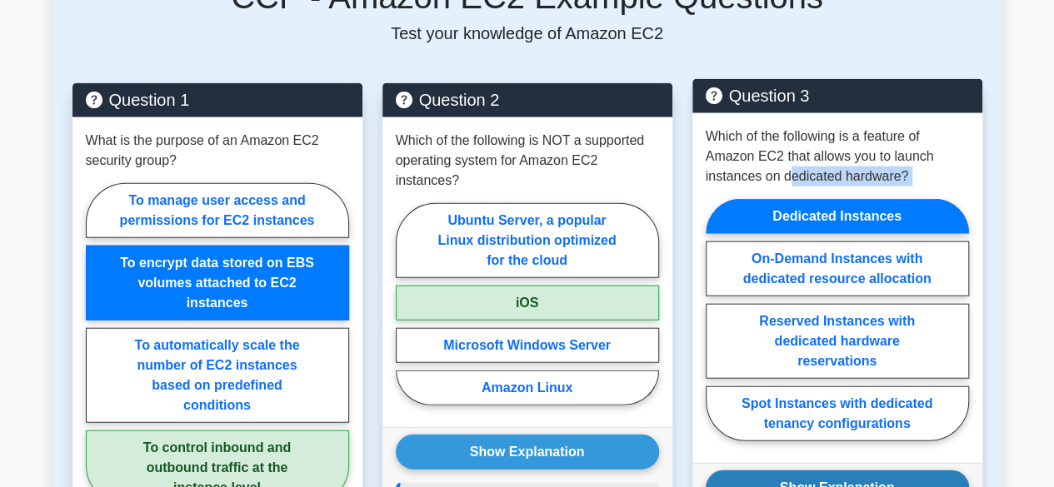
click at [833, 471] on button "Show Explanation" at bounding box center [837, 488] width 263 height 35
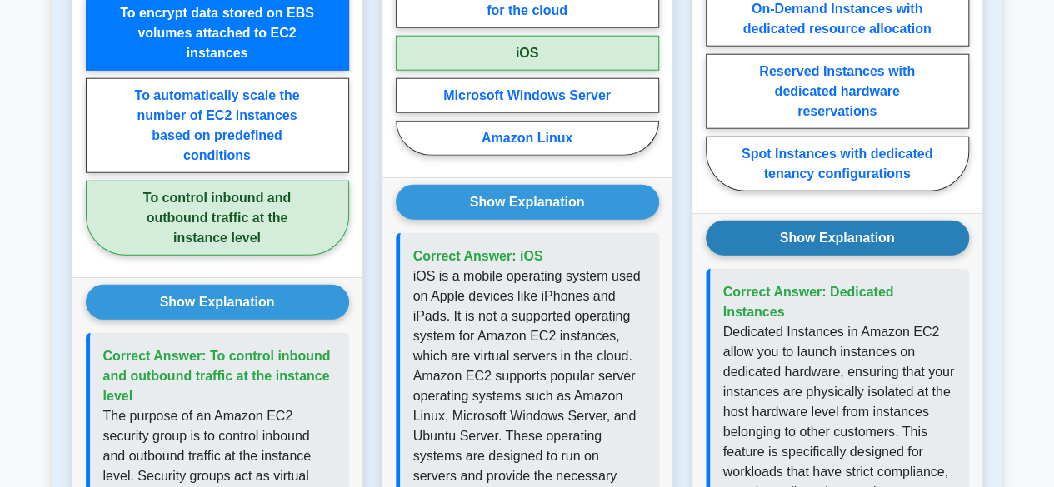
scroll to position [1999, 0]
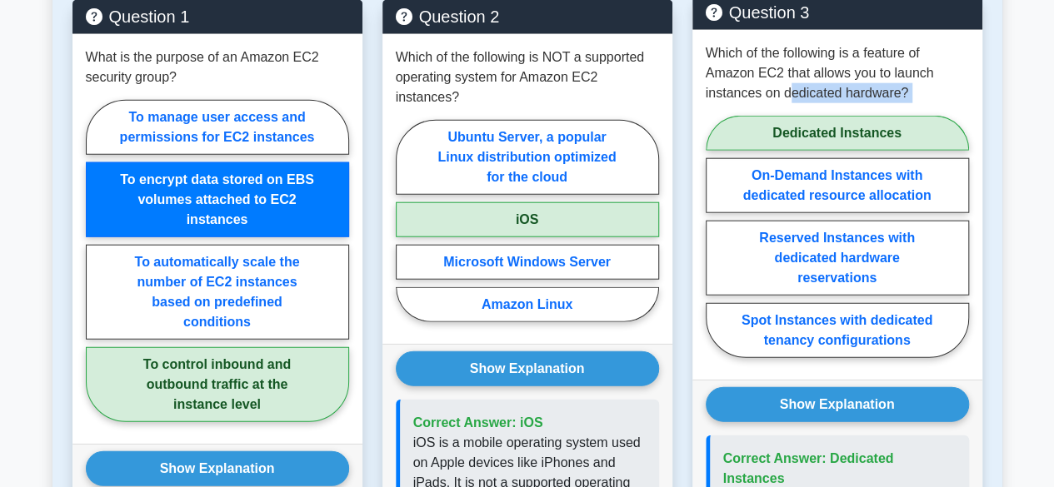
click at [800, 74] on p "Which of the following is a feature of Amazon EC2 that allows you to launch ins…" at bounding box center [837, 73] width 263 height 60
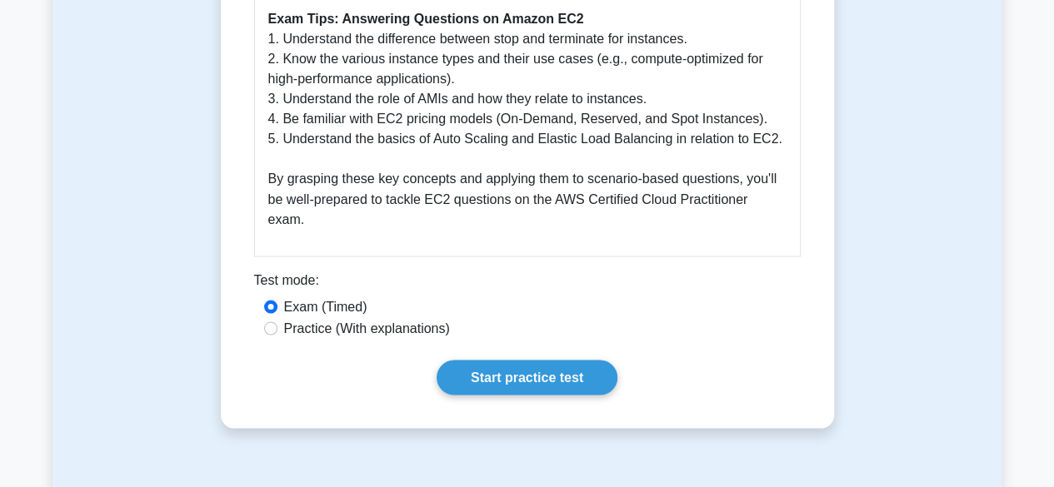
scroll to position [1333, 0]
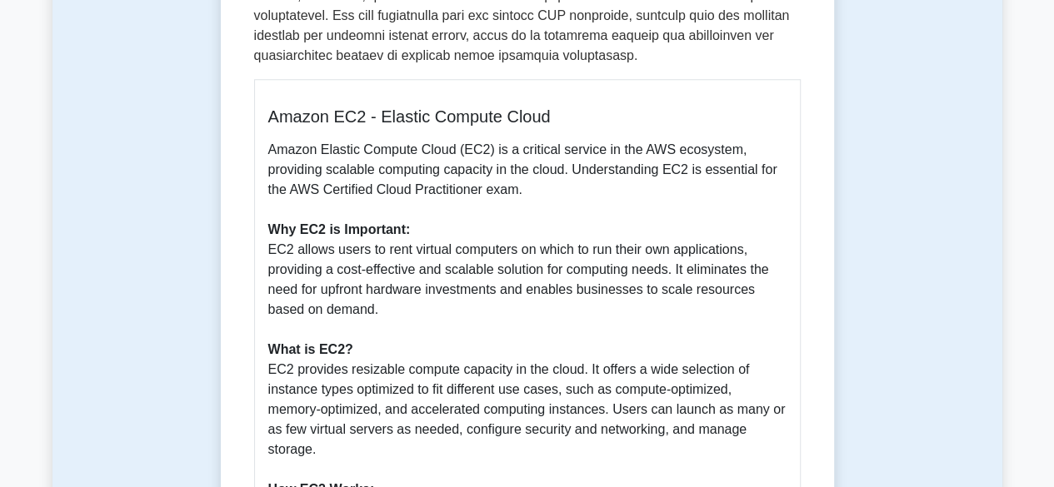
scroll to position [282, 0]
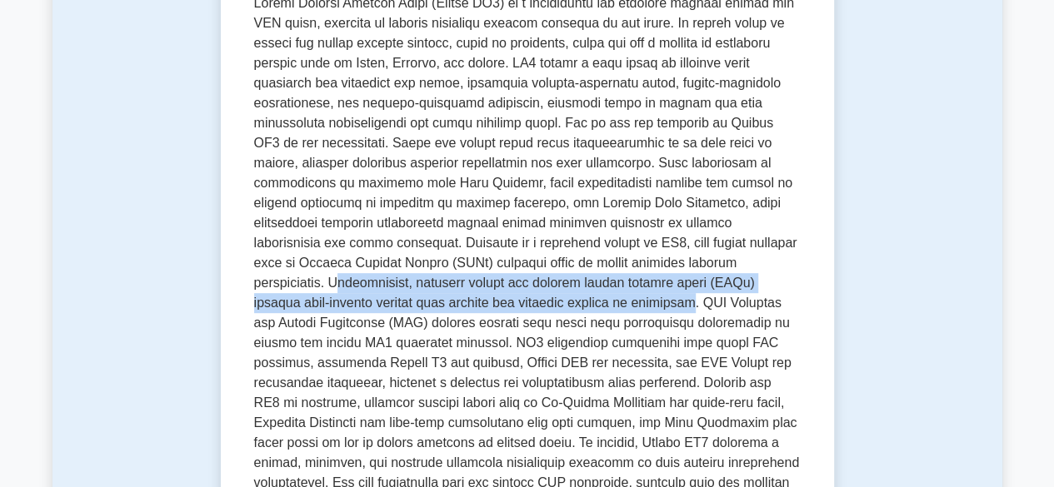
drag, startPoint x: 422, startPoint y: 307, endPoint x: 632, endPoint y: 262, distance: 214.9
click at [632, 262] on p at bounding box center [527, 263] width 547 height 540
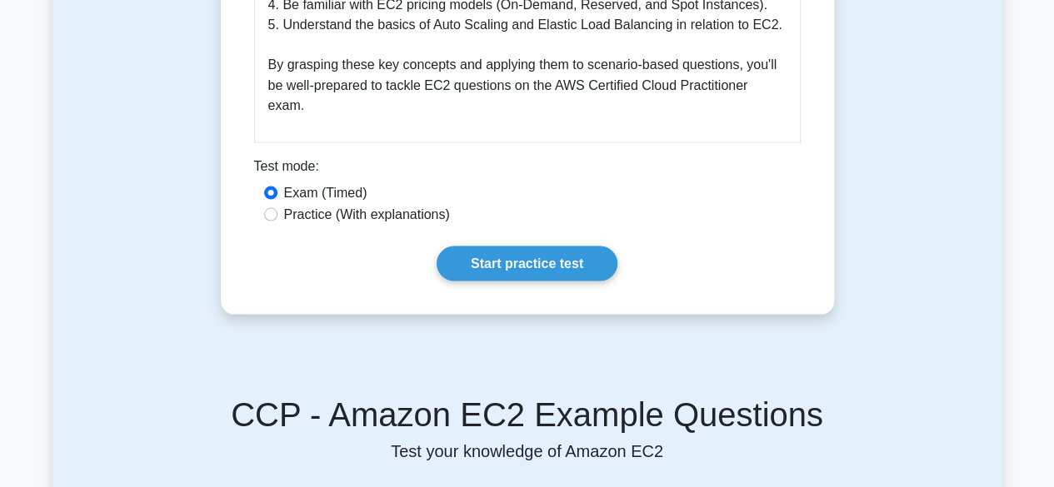
scroll to position [1871, 0]
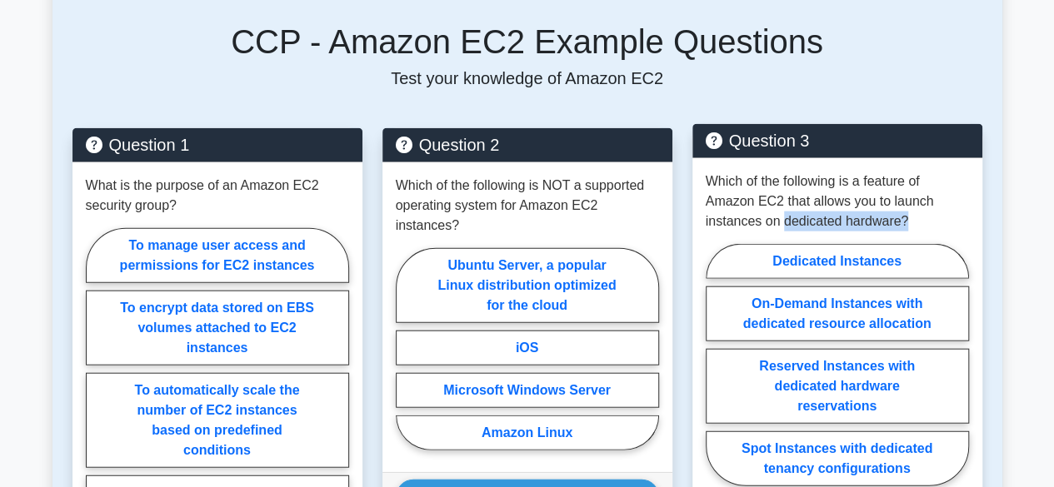
drag, startPoint x: 782, startPoint y: 198, endPoint x: 906, endPoint y: 209, distance: 123.8
click at [906, 209] on p "Which of the following is a feature of Amazon EC2 that allows you to launch ins…" at bounding box center [837, 202] width 263 height 60
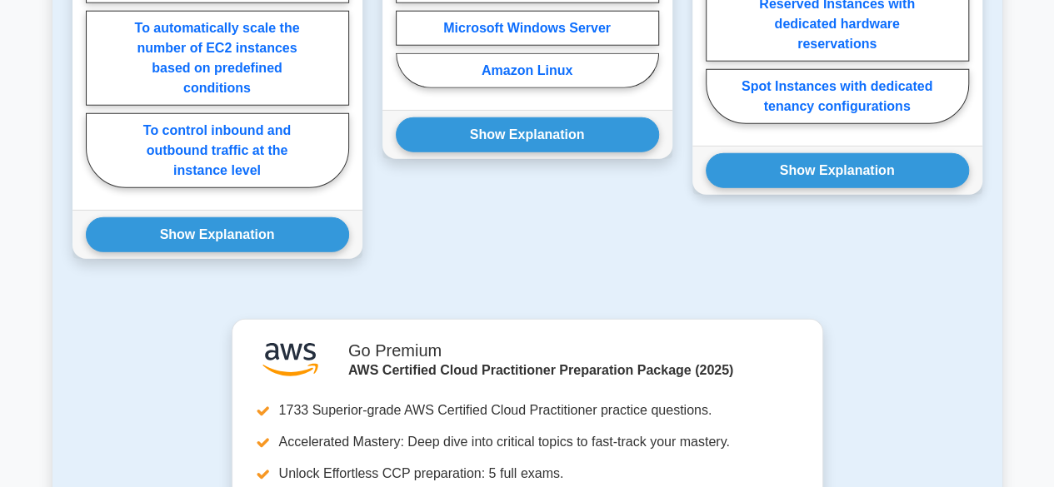
scroll to position [2371, 0]
